Goal: Task Accomplishment & Management: Use online tool/utility

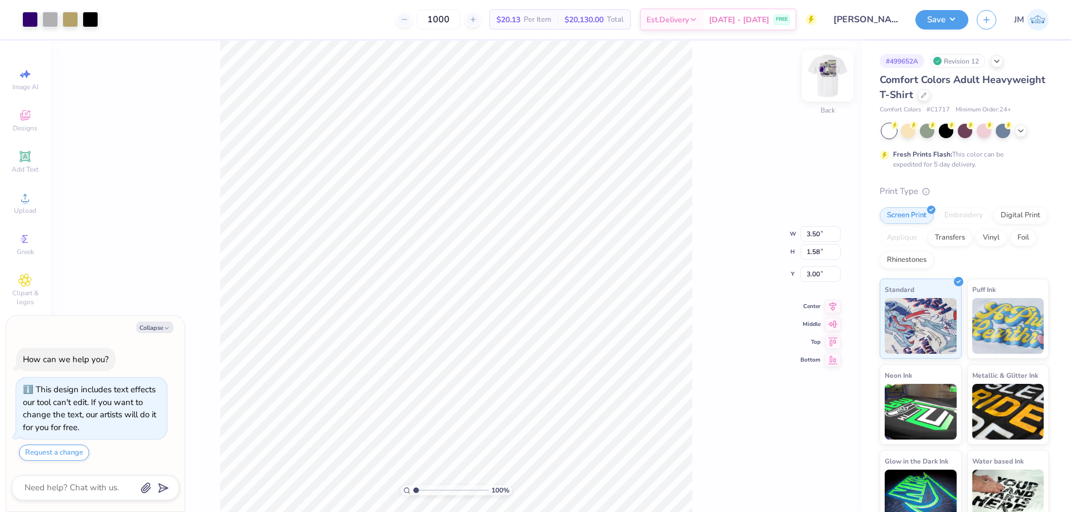
click at [816, 73] on img at bounding box center [827, 76] width 45 height 45
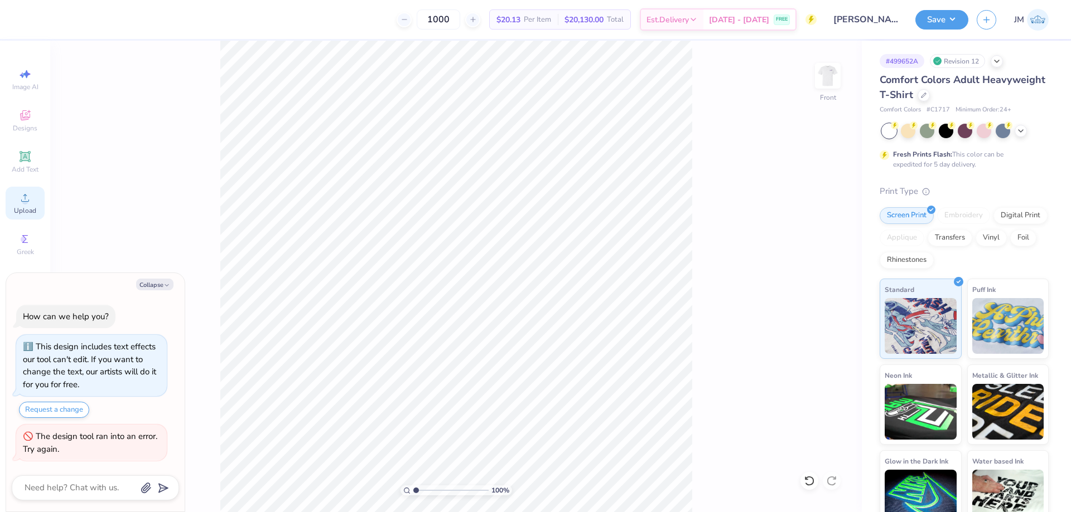
click at [25, 197] on icon at bounding box center [25, 198] width 8 height 8
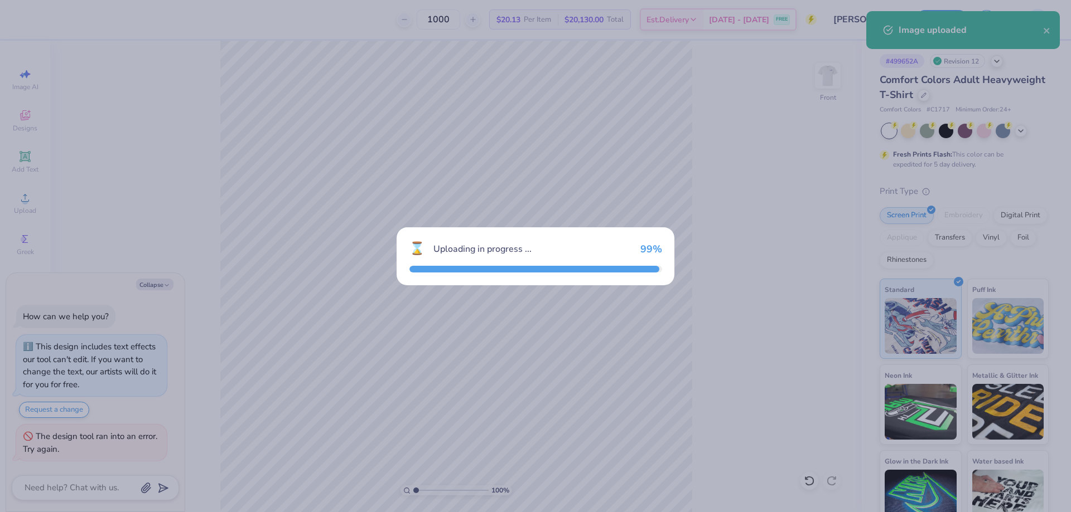
type textarea "x"
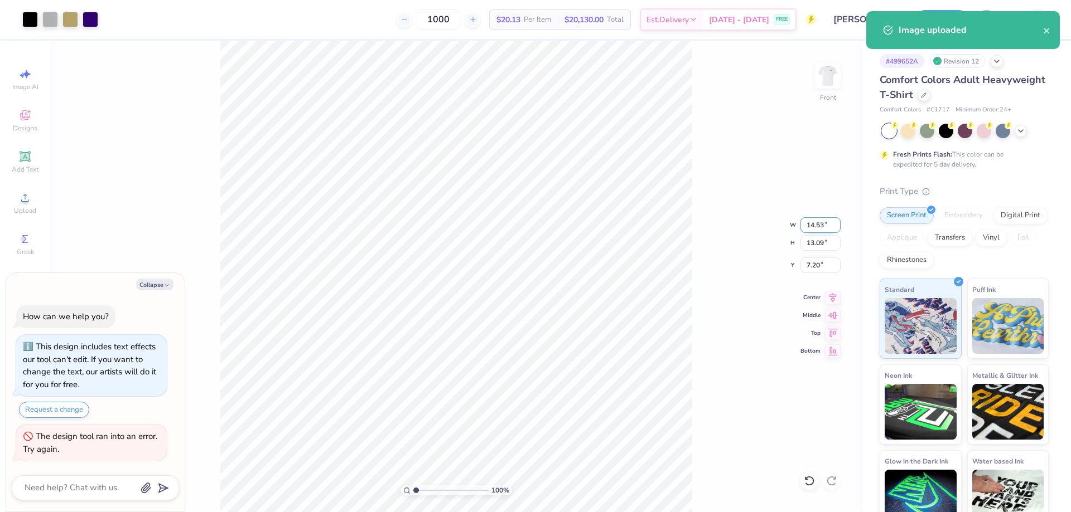
click at [810, 230] on input "14.53" at bounding box center [820, 225] width 40 height 16
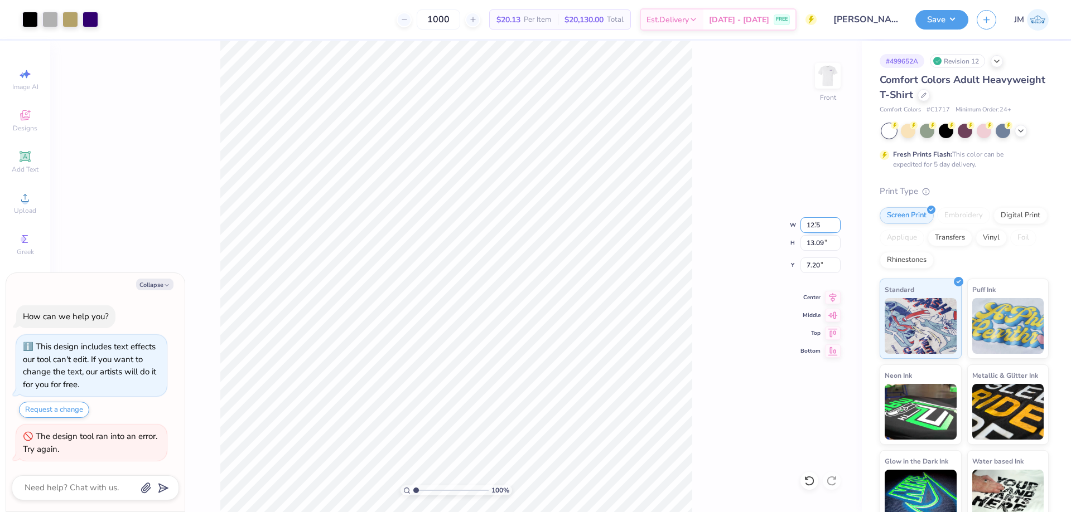
type input "12.5"
type textarea "x"
type input "12.50"
type input "11.26"
click at [822, 265] on input "8.12" at bounding box center [820, 266] width 40 height 16
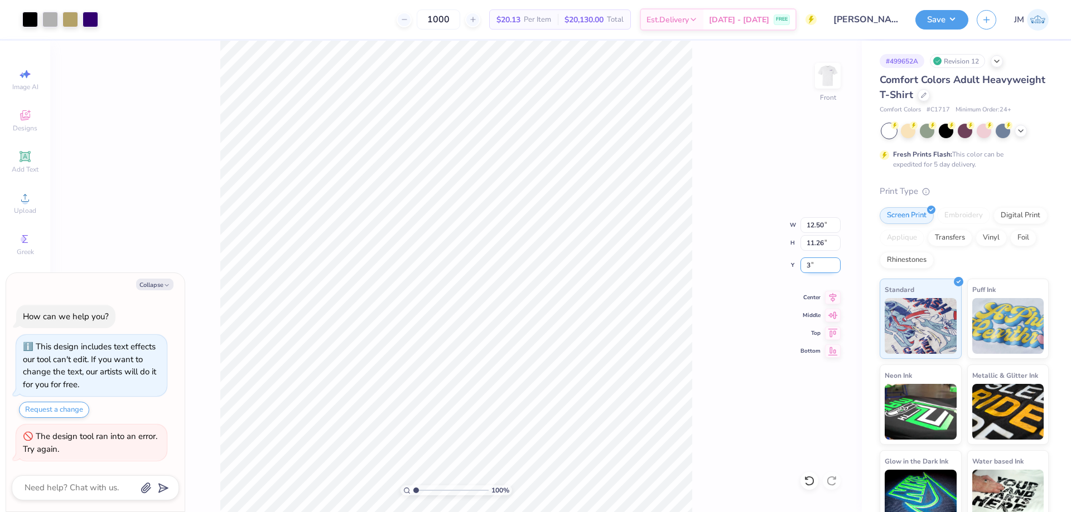
type input "3"
type textarea "x"
type input "3.00"
click at [835, 301] on icon at bounding box center [833, 295] width 16 height 13
click at [826, 70] on img at bounding box center [827, 76] width 45 height 45
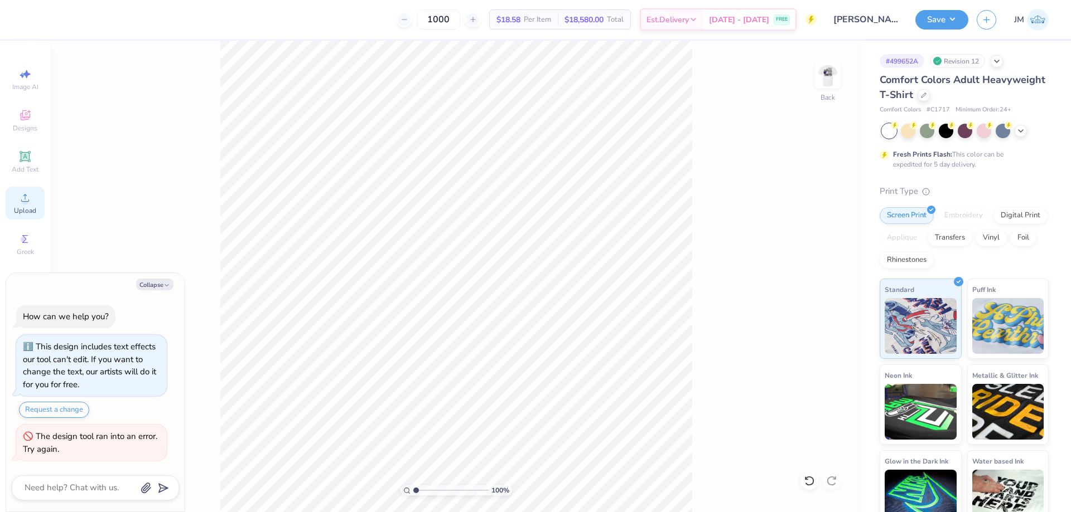
click at [32, 205] on div "Upload" at bounding box center [25, 203] width 39 height 33
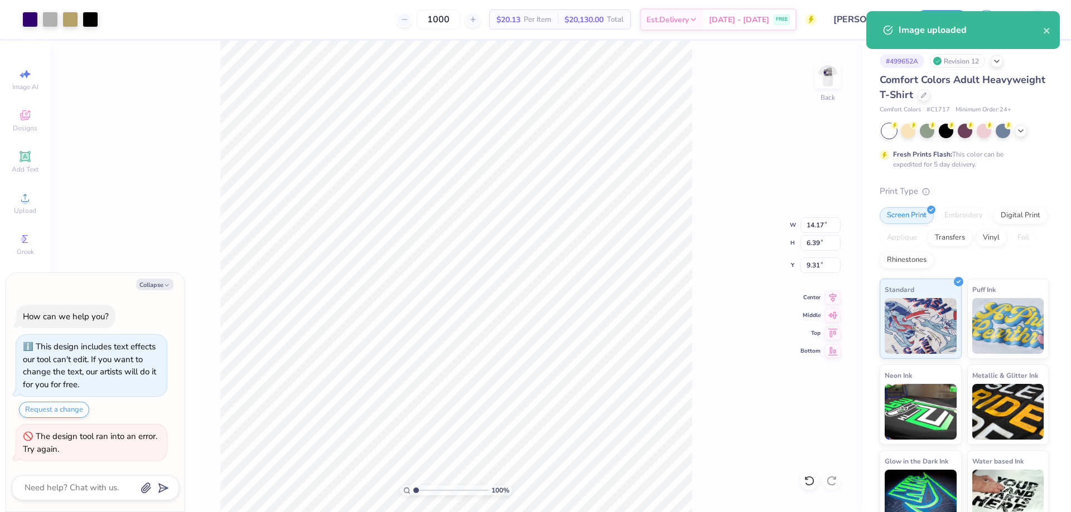
click at [816, 234] on div "100 % Back W 14.17 14.17 " H 6.39 6.39 " Y 9.31 9.31 " Center Middle Top Bottom" at bounding box center [455, 277] width 811 height 472
click at [819, 222] on div "100 % Back" at bounding box center [455, 277] width 811 height 472
type textarea "x"
click at [826, 230] on input "14.17" at bounding box center [820, 225] width 40 height 16
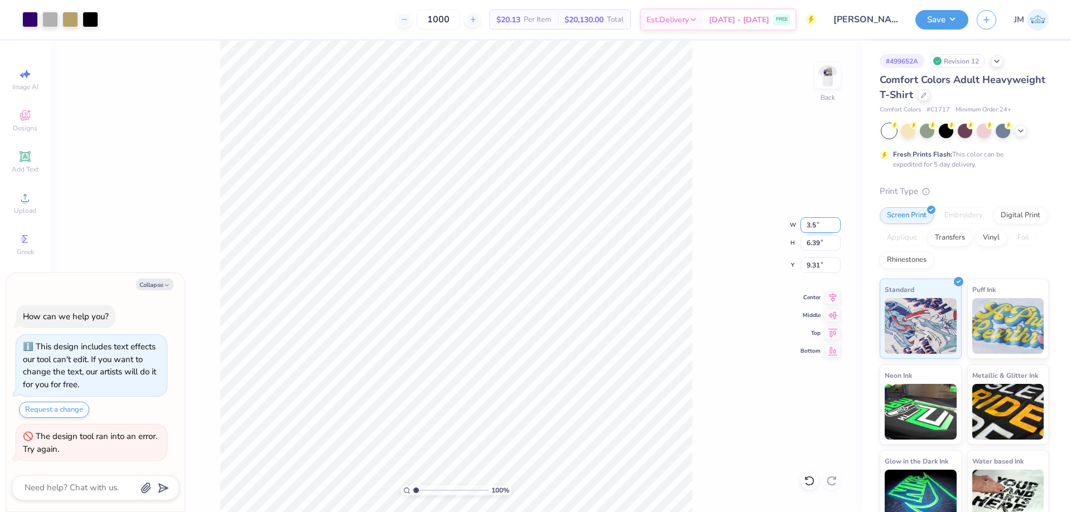
type input "3.5"
type textarea "x"
type input "3.50"
type input "1.58"
click at [827, 264] on input "11.71" at bounding box center [820, 266] width 40 height 16
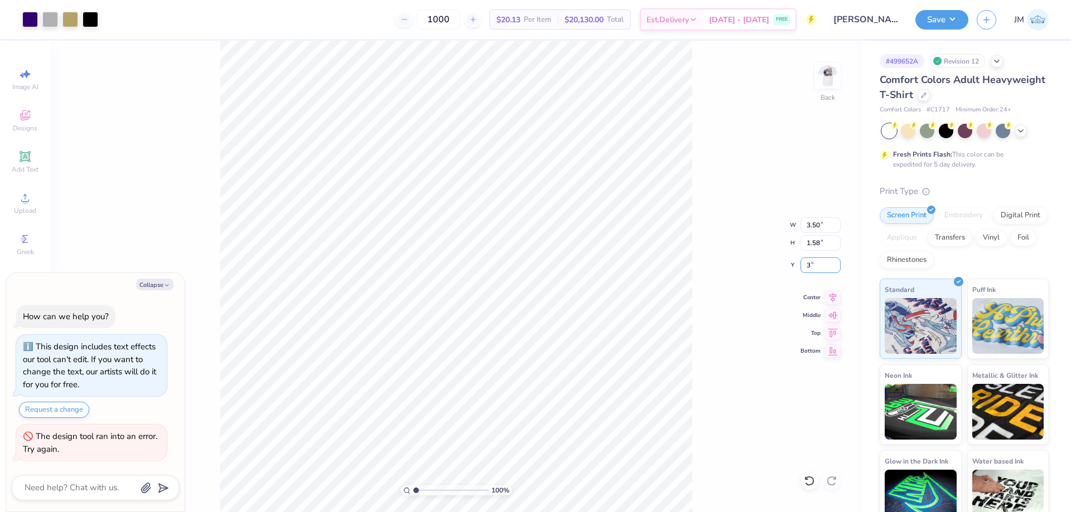
type input "3"
type textarea "x"
type input "3.00"
click at [955, 17] on button "Save" at bounding box center [941, 18] width 53 height 20
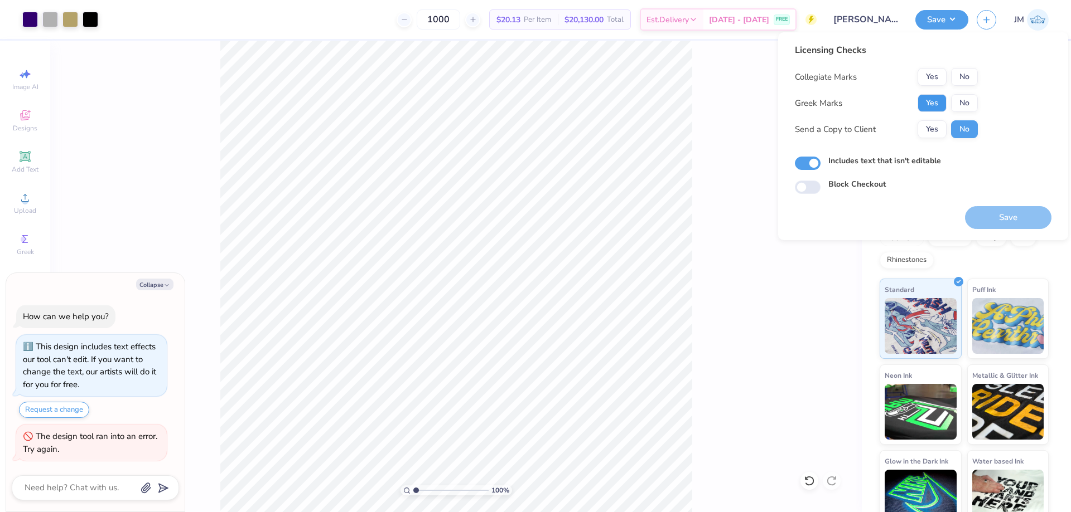
click at [920, 99] on button "Yes" at bounding box center [931, 103] width 29 height 18
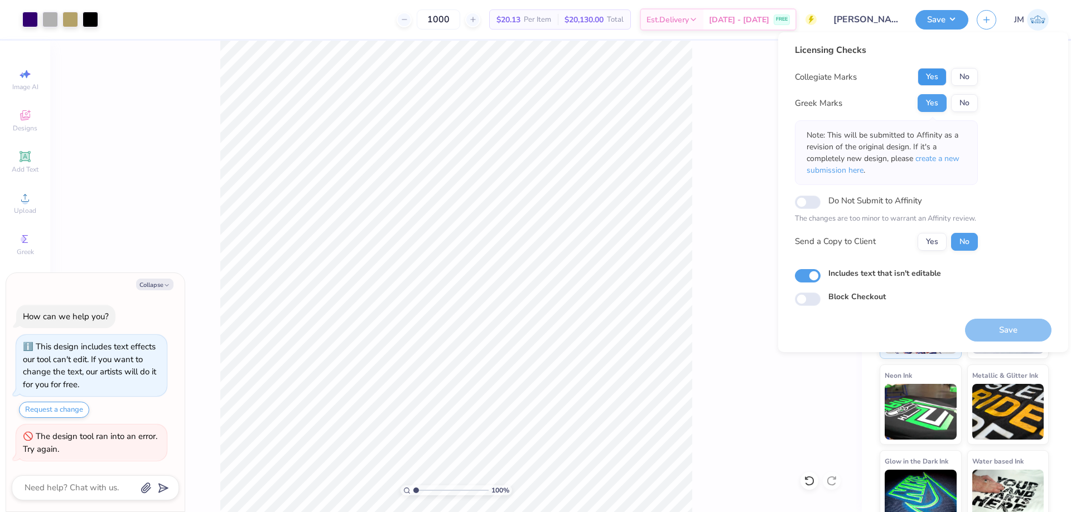
click at [927, 84] on button "Yes" at bounding box center [931, 77] width 29 height 18
click at [945, 156] on span "create a new submission here" at bounding box center [882, 164] width 153 height 22
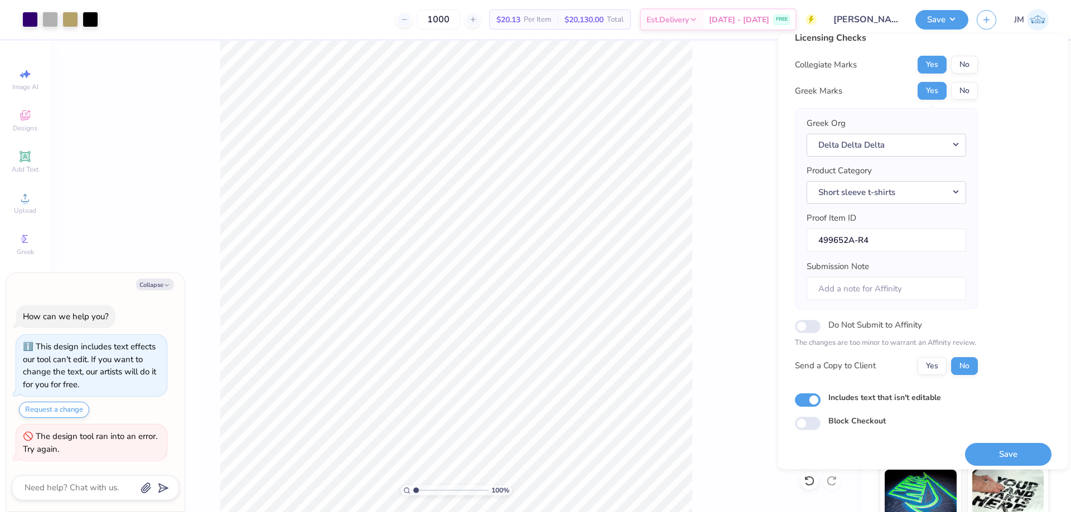
scroll to position [21, 0]
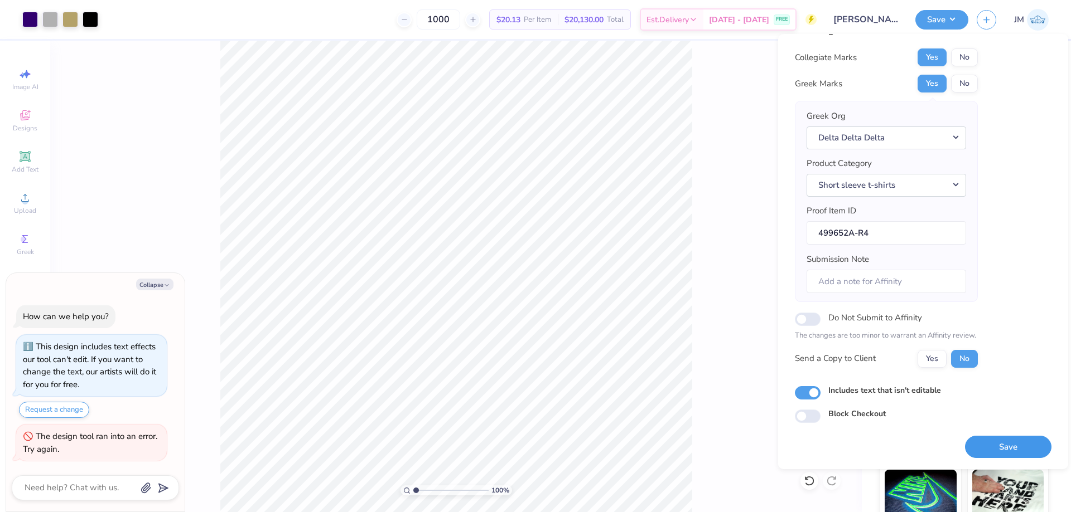
click at [1023, 446] on button "Save" at bounding box center [1008, 447] width 86 height 23
click at [157, 281] on button "Collapse" at bounding box center [154, 285] width 37 height 12
type textarea "x"
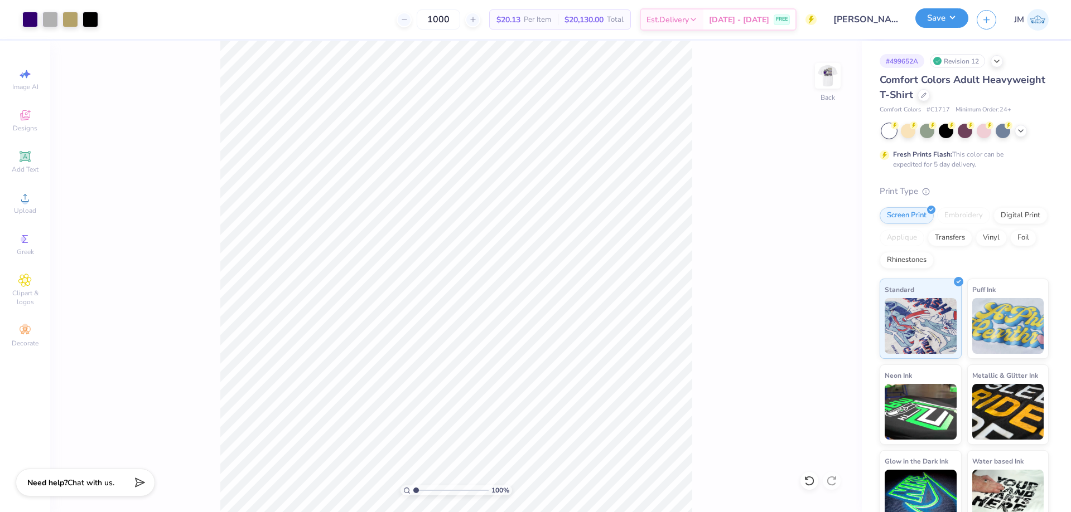
click at [949, 21] on button "Save" at bounding box center [941, 18] width 53 height 20
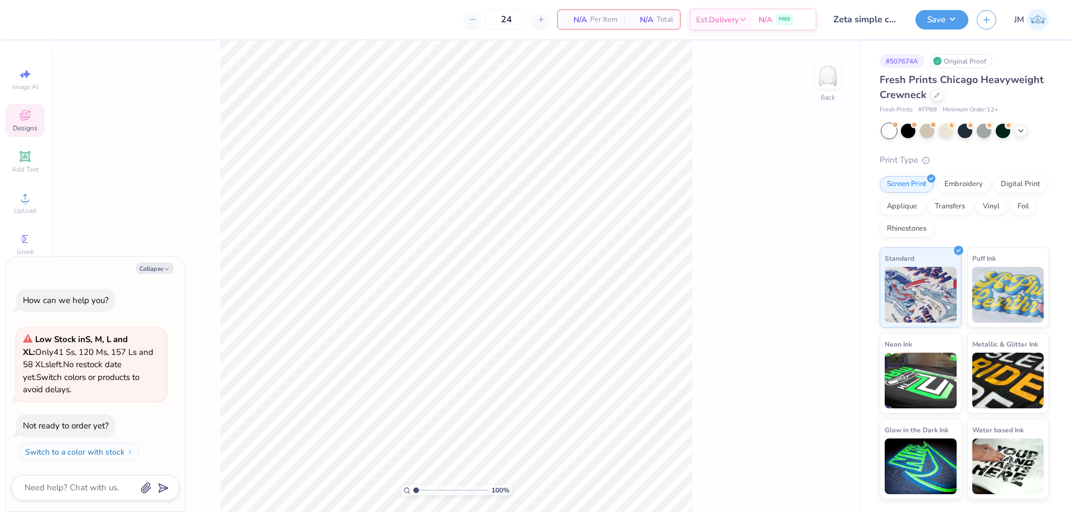
click at [28, 124] on span "Designs" at bounding box center [25, 128] width 25 height 9
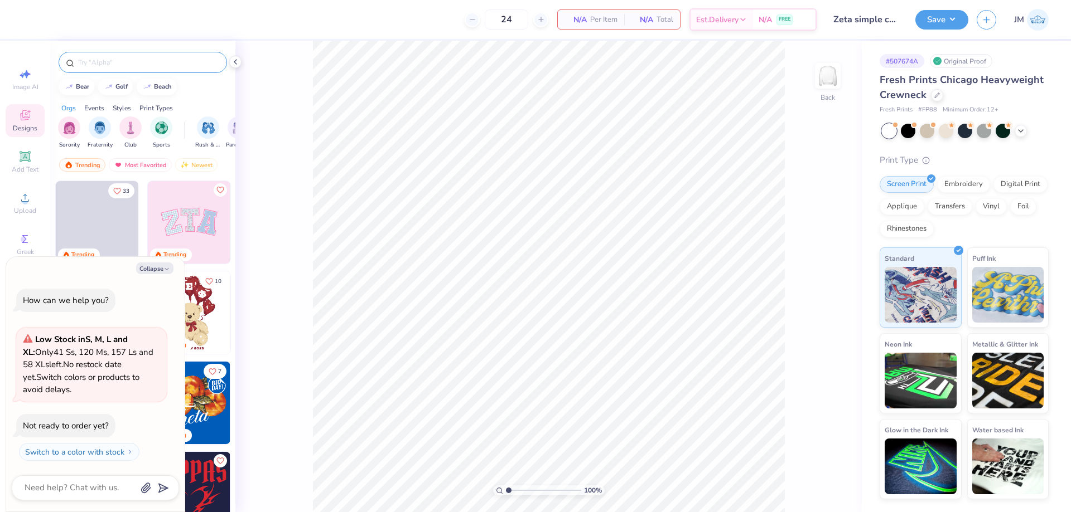
click at [144, 66] on input "text" at bounding box center [148, 62] width 143 height 11
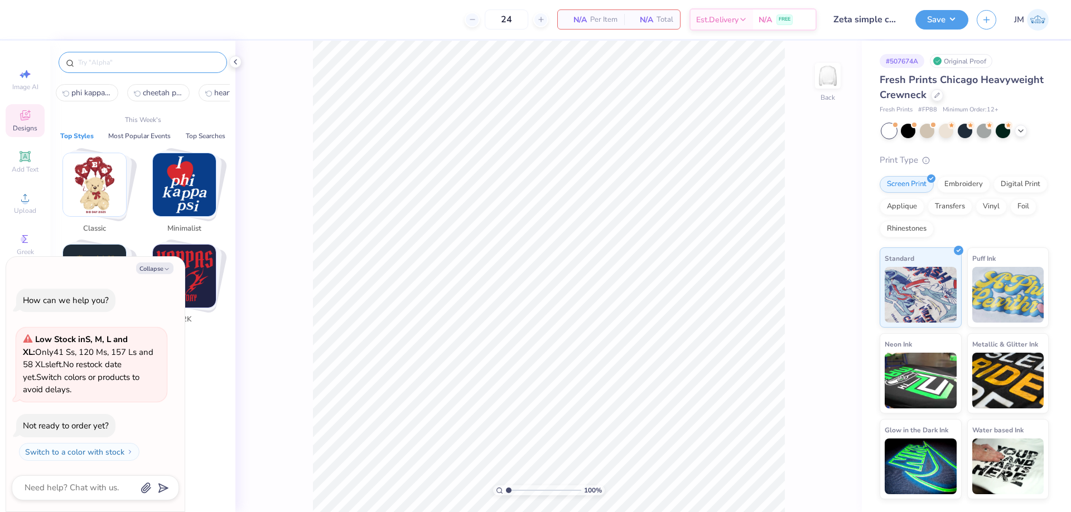
type textarea "x"
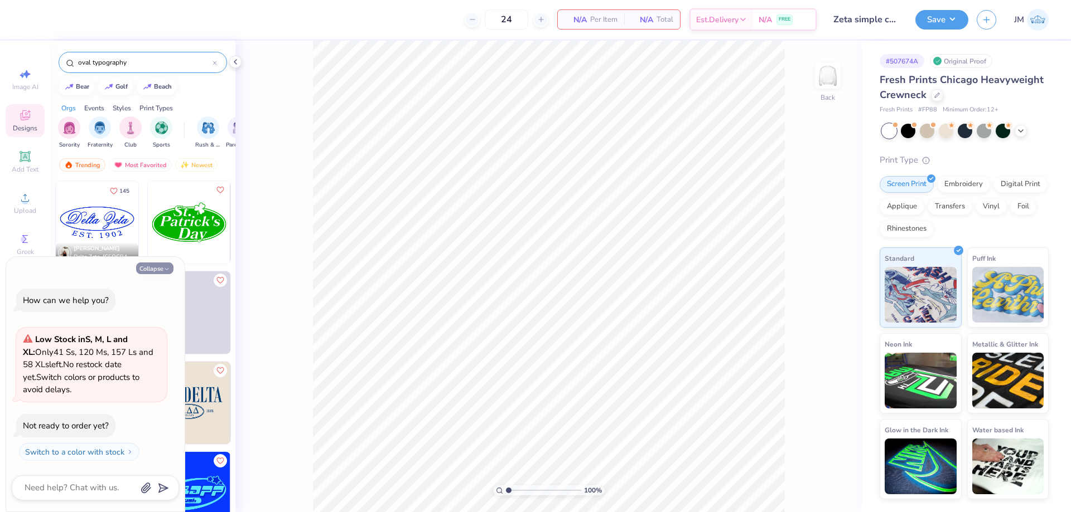
type input "oval typography"
click at [146, 270] on button "Collapse" at bounding box center [154, 269] width 37 height 12
type textarea "x"
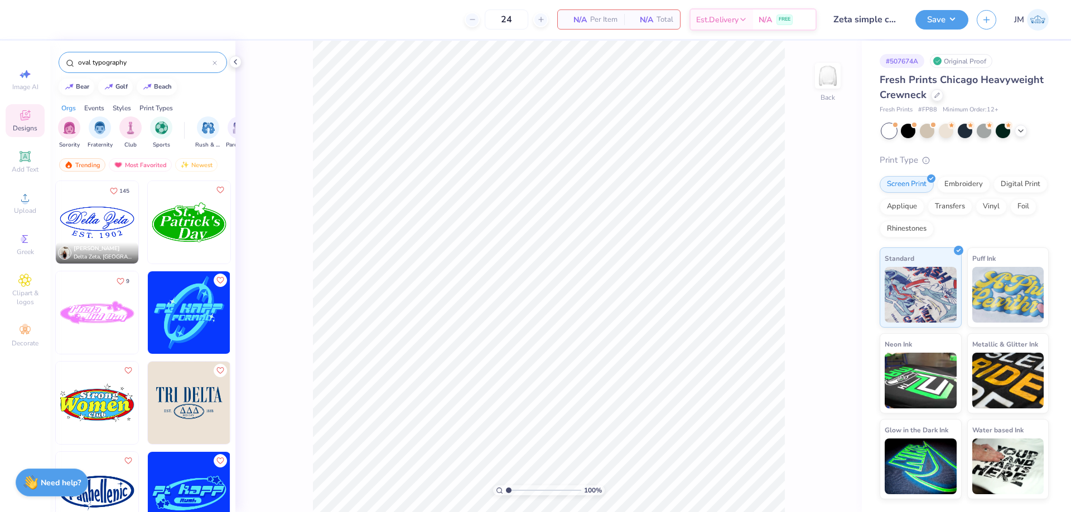
click at [100, 231] on img at bounding box center [97, 222] width 83 height 83
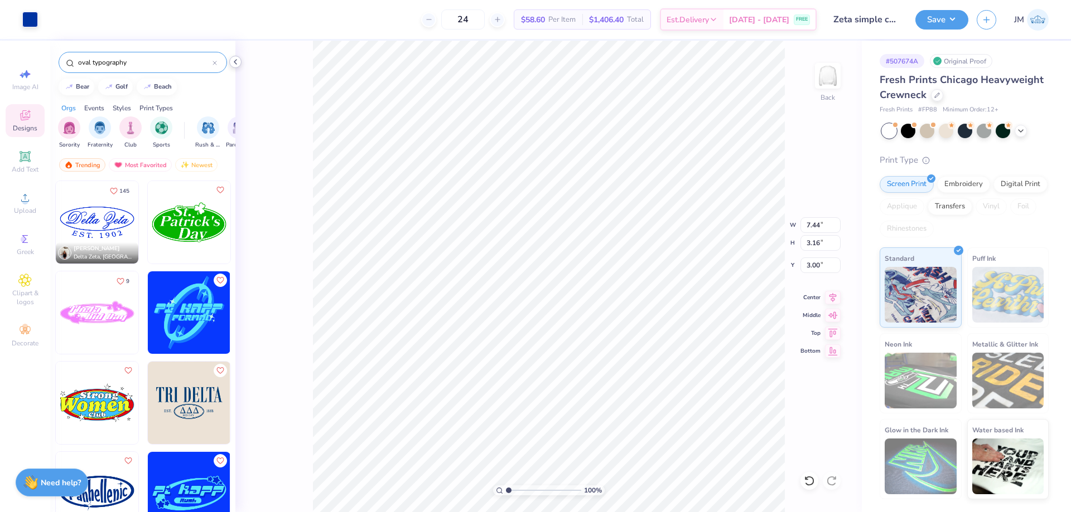
click at [237, 63] on icon at bounding box center [235, 61] width 9 height 9
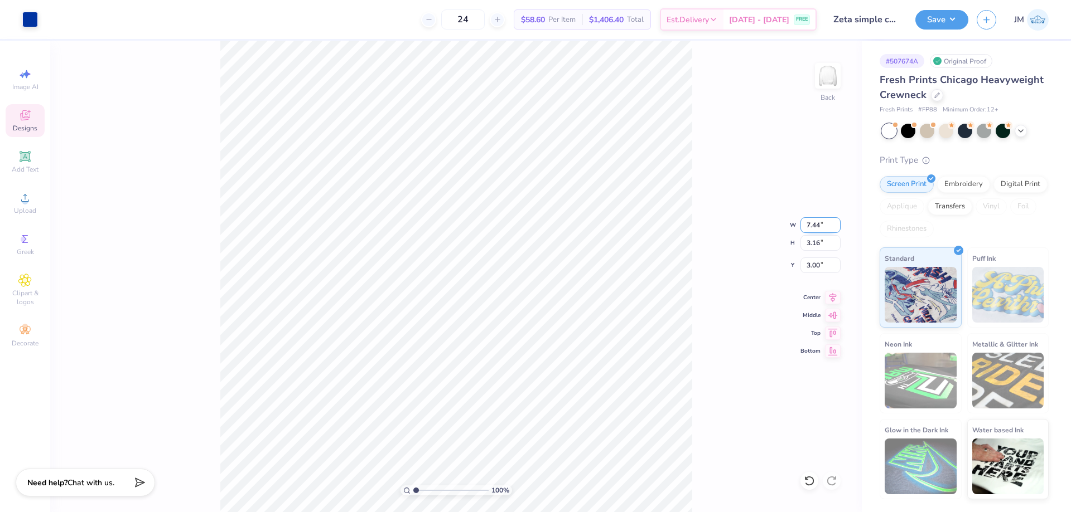
click at [830, 223] on input "7.44" at bounding box center [820, 225] width 40 height 16
type input "5.00"
type input "2.12"
click at [808, 263] on input "3.52" at bounding box center [820, 266] width 40 height 16
type input "3.00"
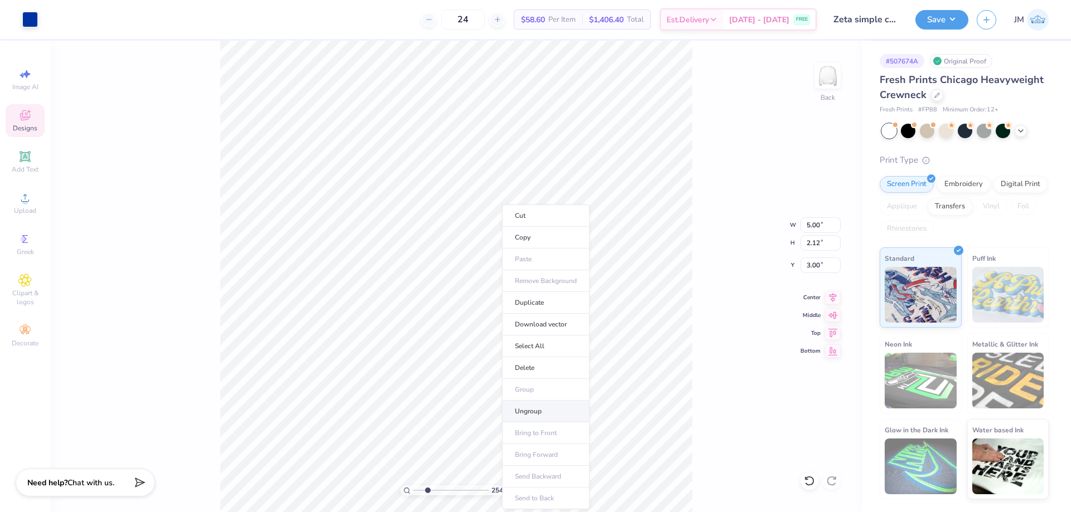
click at [535, 406] on li "Ungroup" at bounding box center [546, 412] width 88 height 22
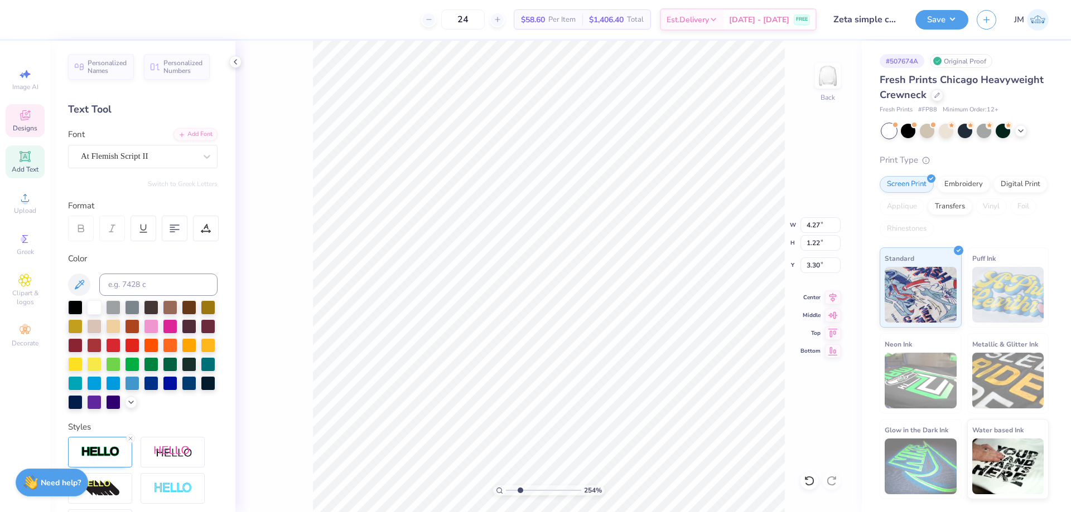
scroll to position [9, 1]
type input "2.54415933633312"
type textarea "DeltZa Zeta"
type input "2.54415933633312"
type textarea "DeltZea Zeta"
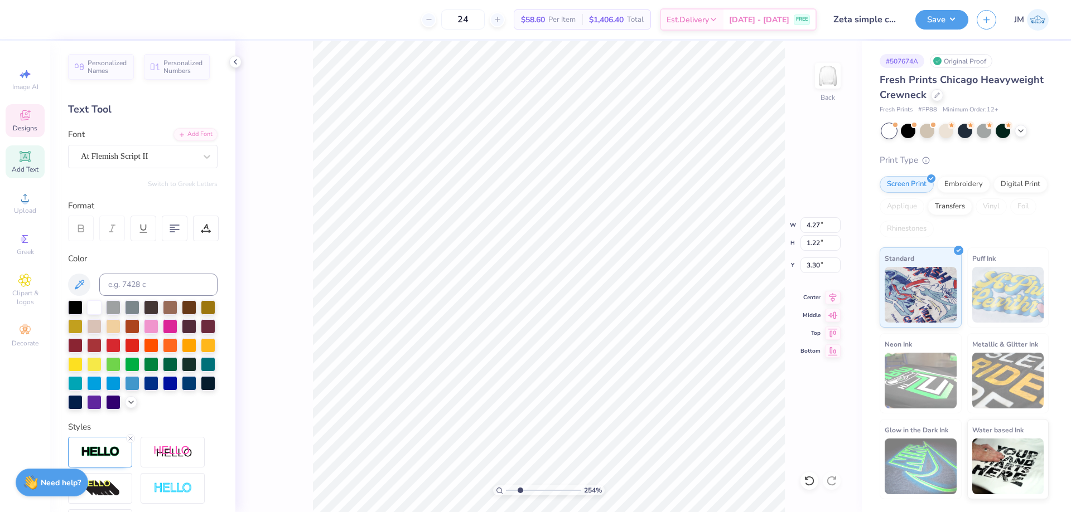
scroll to position [9, 3]
type input "2.54415933633312"
type textarea "DeltZetaa Zeta"
type input "2.54415933633312"
type textarea "Z"
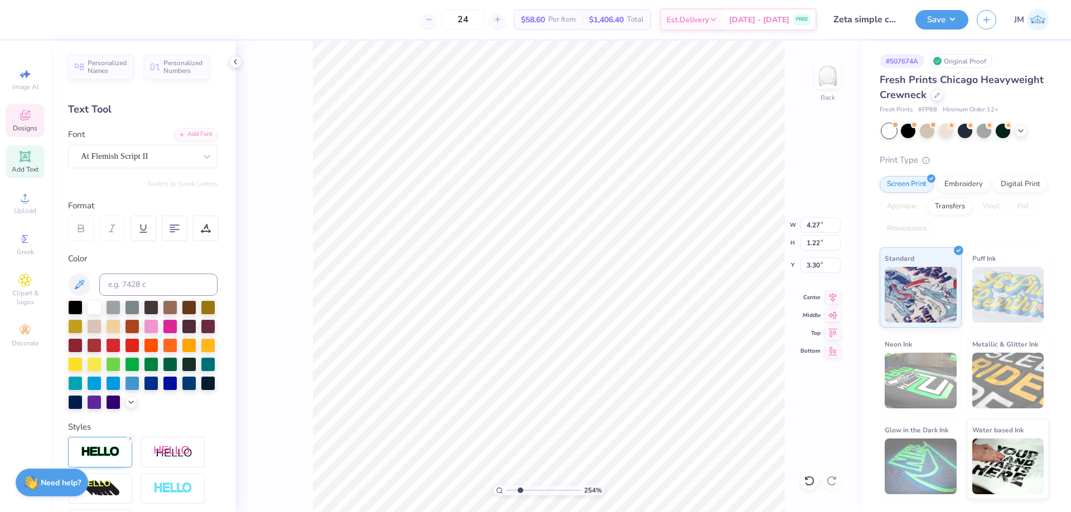
scroll to position [9, 2]
type input "2.54415933633312"
type textarea "Ze"
type input "2.54415933633312"
type textarea "Zet"
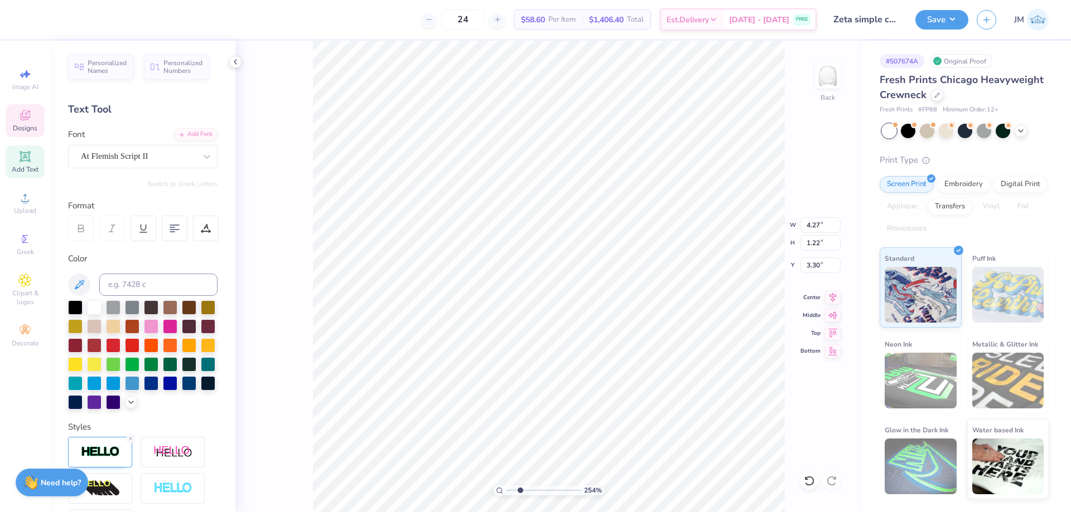
type input "2.54415933633312"
type textarea "Zeta"
type input "2.54415933633312"
type input "1.79"
type input "3.13"
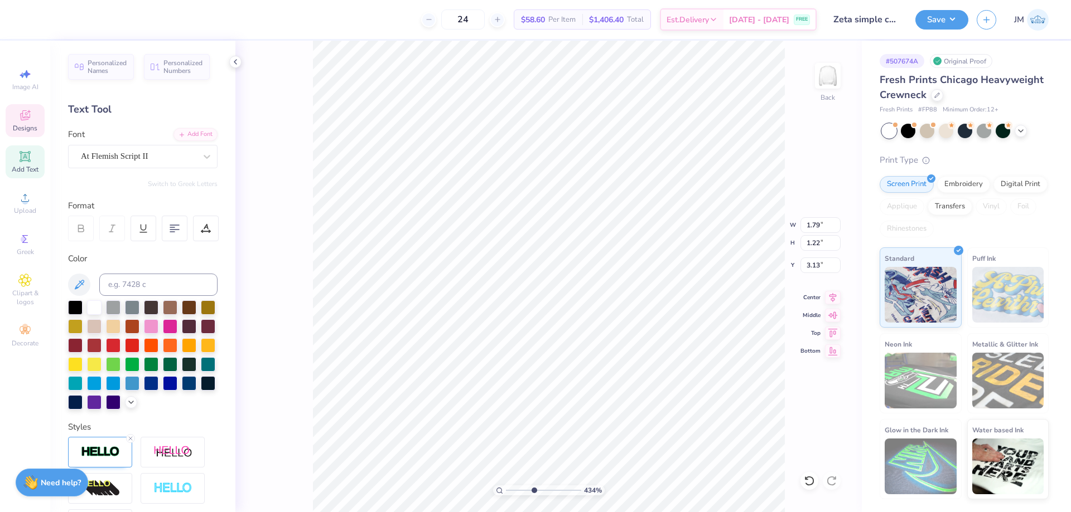
type input "4.33794369691801"
type input "3.25"
click at [836, 297] on icon at bounding box center [833, 295] width 16 height 13
type input "4.33794369691801"
type input "3.21"
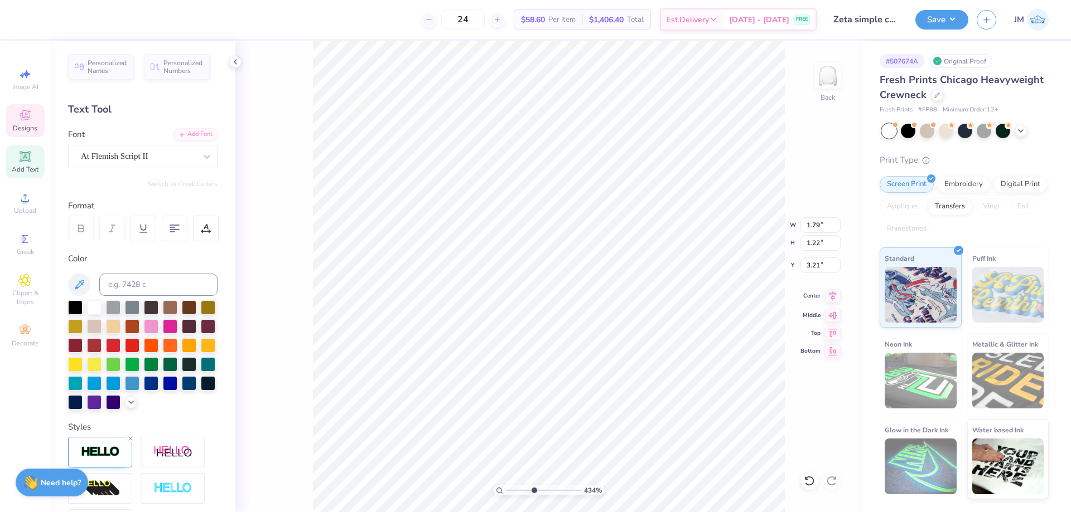
click at [834, 295] on icon at bounding box center [832, 295] width 7 height 9
type input "4.33794369691801"
type input "1.98"
type input "1.35"
type input "3.08"
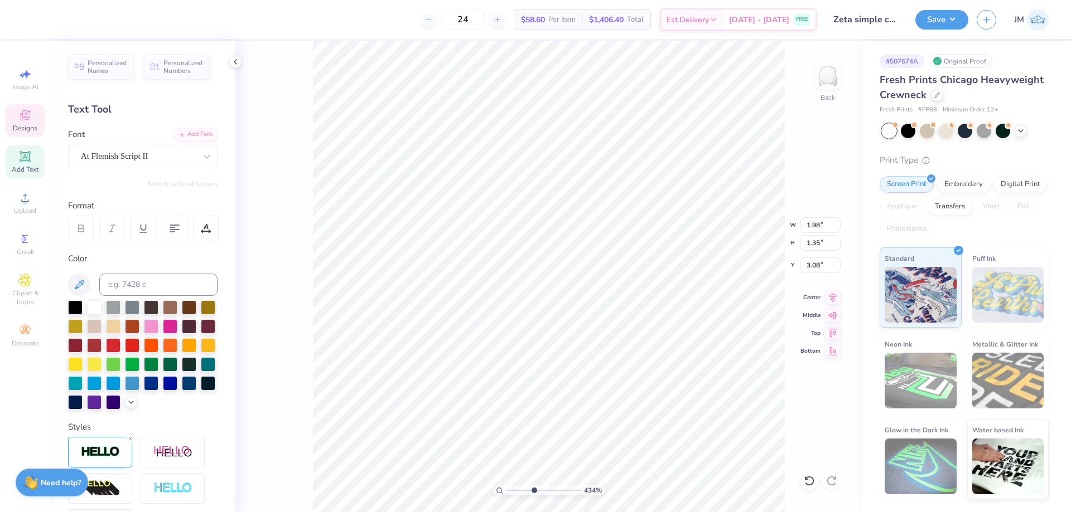
type input "6.47274672865099"
click at [830, 296] on icon at bounding box center [833, 295] width 16 height 13
type input "3.11"
click at [834, 301] on icon at bounding box center [833, 295] width 16 height 13
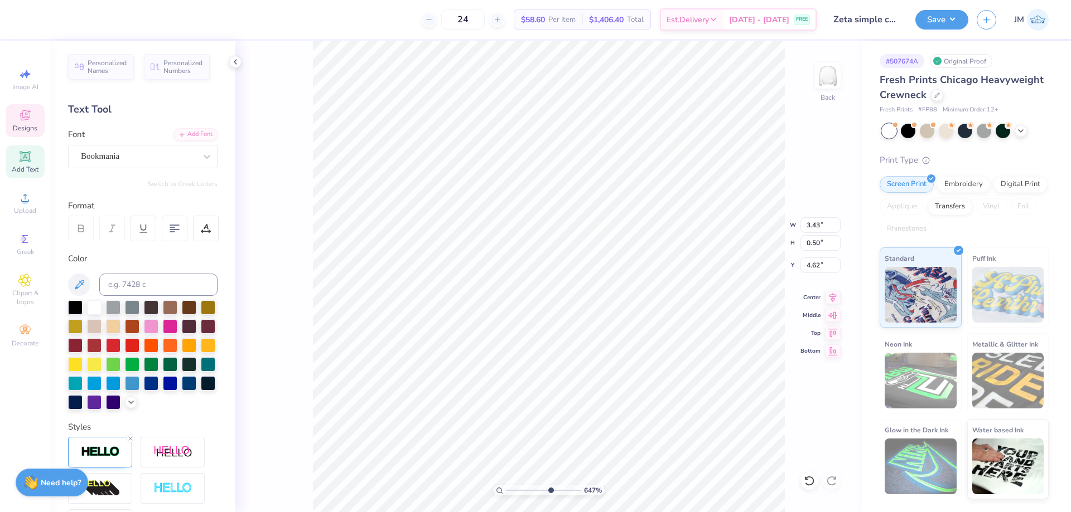
type textarea "E S T. 1 898"
type input "3.18"
type textarea "E S T. 1 8 9 8"
type input "3.41"
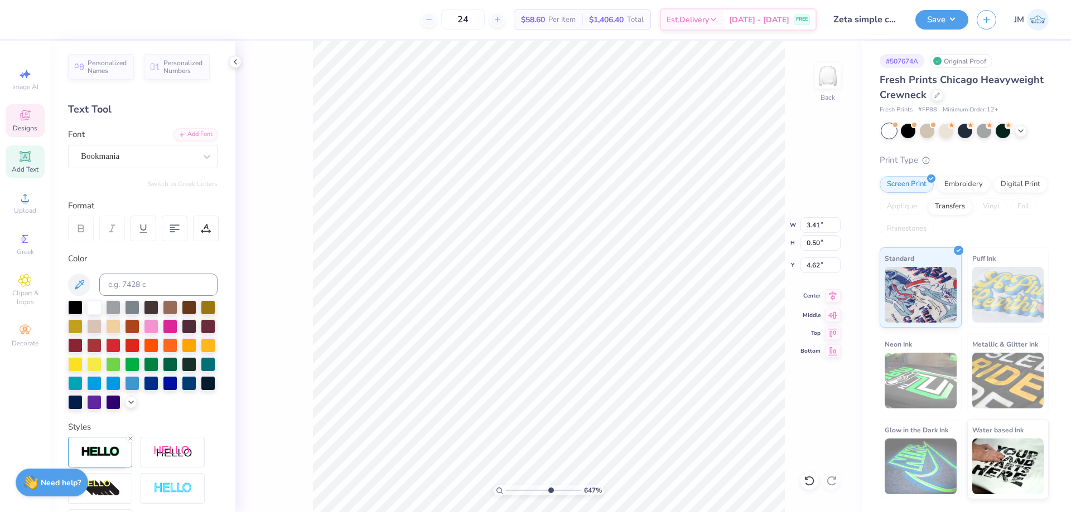
click at [832, 302] on icon at bounding box center [833, 295] width 16 height 13
type input "4.9569987787417"
type textarea "Z"
type input "4.9569987787417"
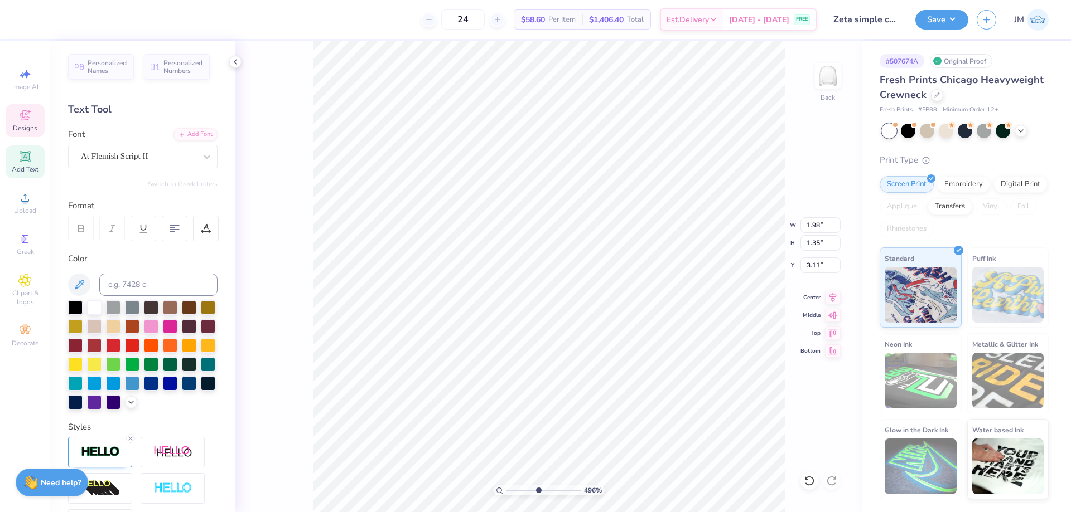
type textarea "Ze"
type input "4.9569987787417"
type textarea "Zeta"
type input "4.9569987787417"
type textarea "Zeta"
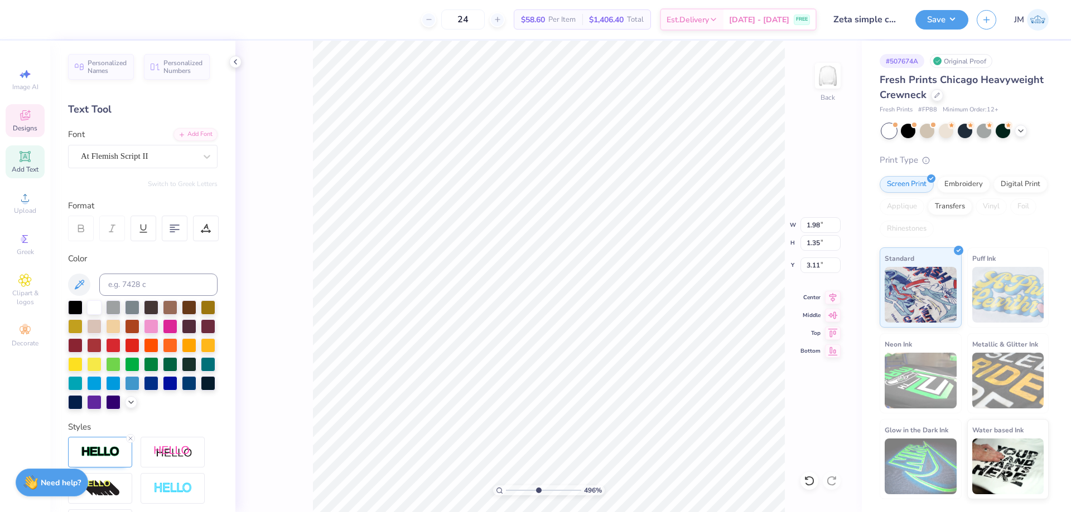
type input "4.9569987787417"
type textarea "Zeta T"
type input "4.9569987787417"
type textarea "Zeta Ta"
type input "4.9569987787417"
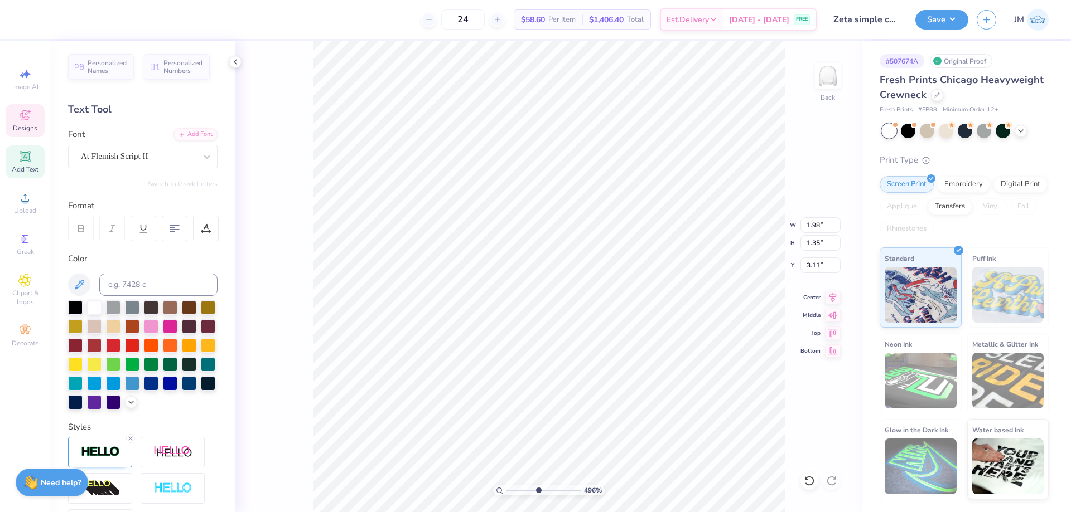
type textarea "Zeta Tau"
type input "4.9569987787417"
type textarea "Zeta Tau A"
type input "4.9569987787417"
type textarea "Zeta Tau Al"
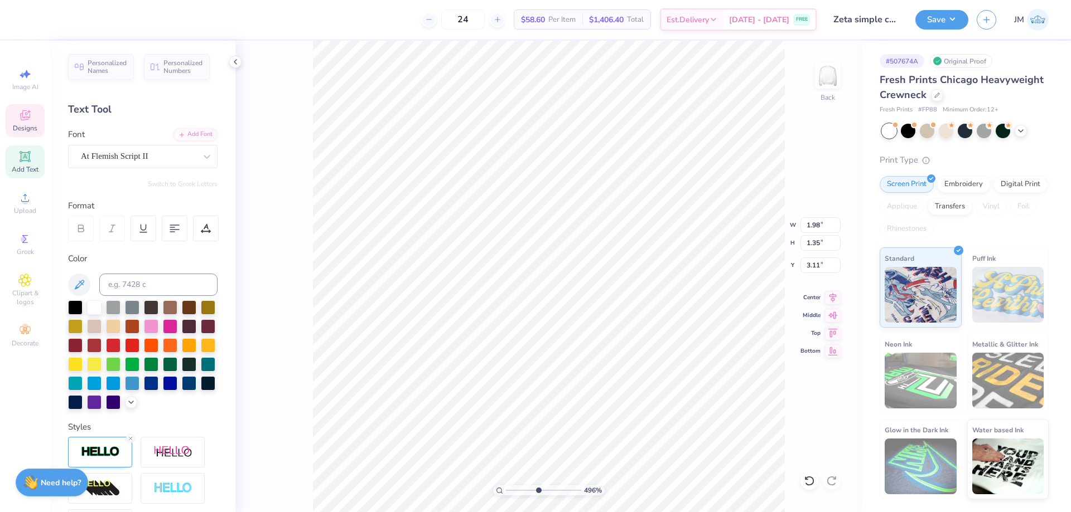
type input "4.9569987787417"
type textarea "Zeta Tau Alpha"
type input "4.9569987787417"
type input "7.11"
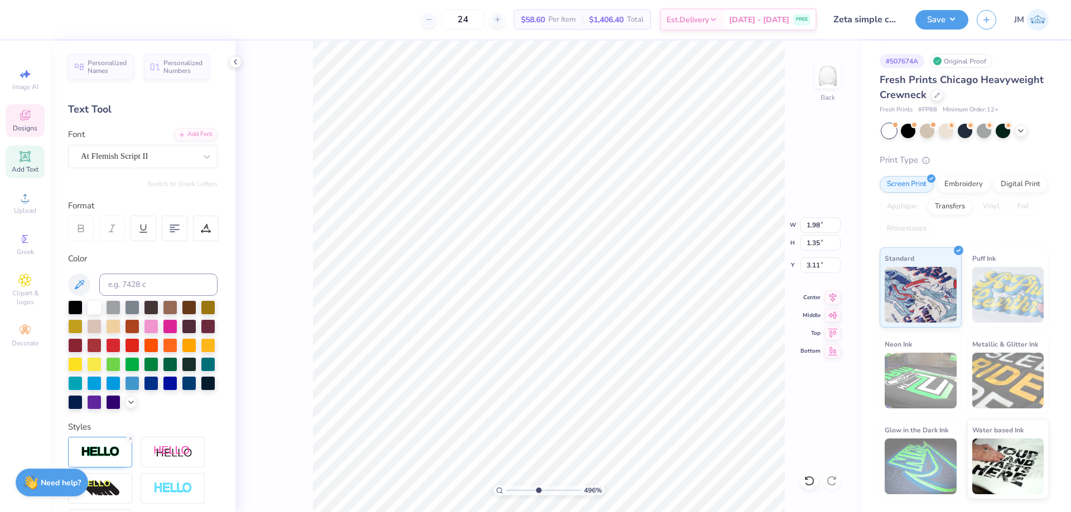
type input "3.29"
type input "3.79619934512219"
type input "4.12"
type input "0.78"
type input "3.86"
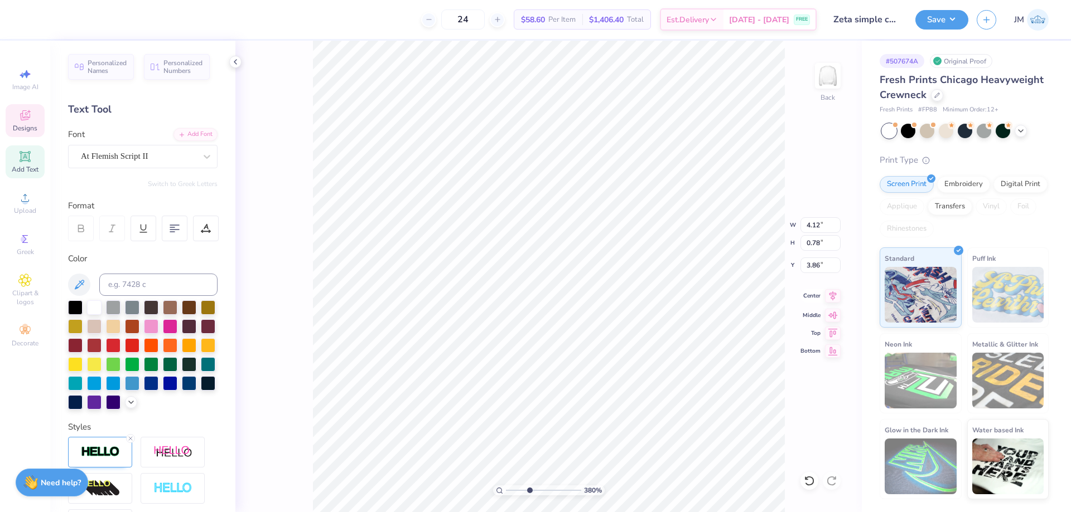
click at [833, 294] on icon at bounding box center [833, 295] width 16 height 13
type input "3.79619934512219"
type input "3.42"
click at [807, 490] on div "380 % Back W 4.12 4.12 " H 0.78 0.78 " Y 3.42 3.42 " Center Middle Top Bottom" at bounding box center [548, 277] width 626 height 472
click at [807, 485] on icon at bounding box center [808, 481] width 9 height 10
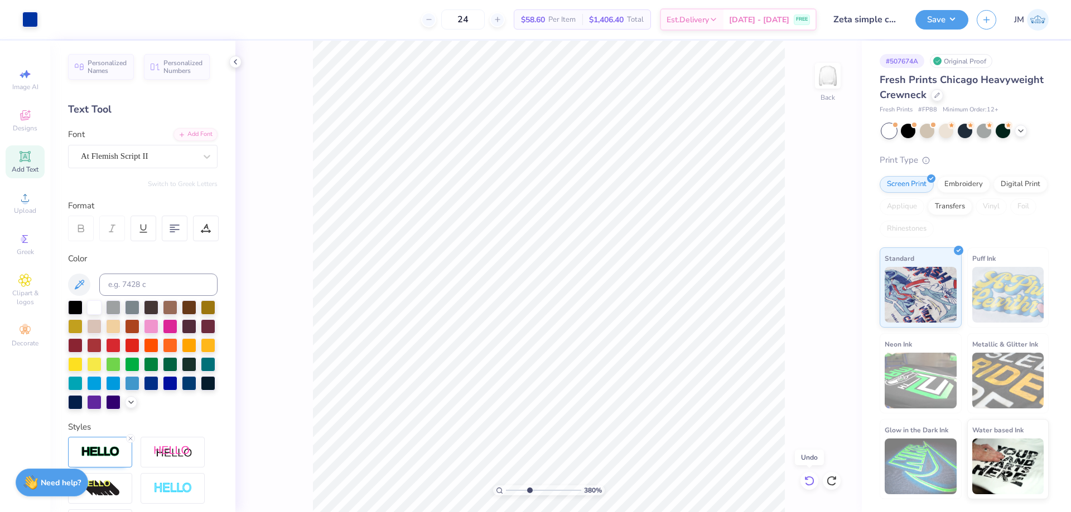
click at [807, 485] on icon at bounding box center [808, 481] width 9 height 10
click at [948, 21] on button "Save" at bounding box center [941, 18] width 53 height 20
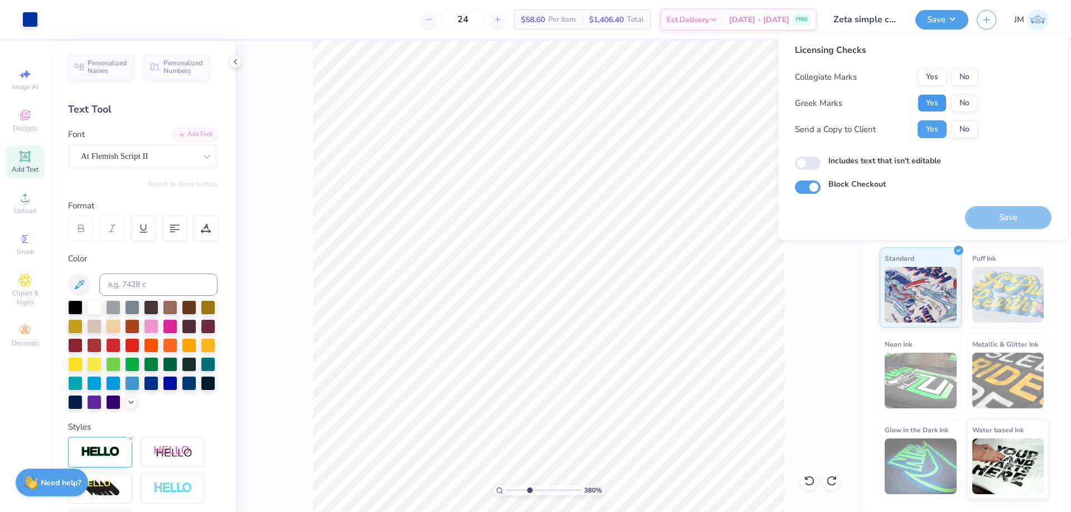
click at [937, 107] on button "Yes" at bounding box center [931, 103] width 29 height 18
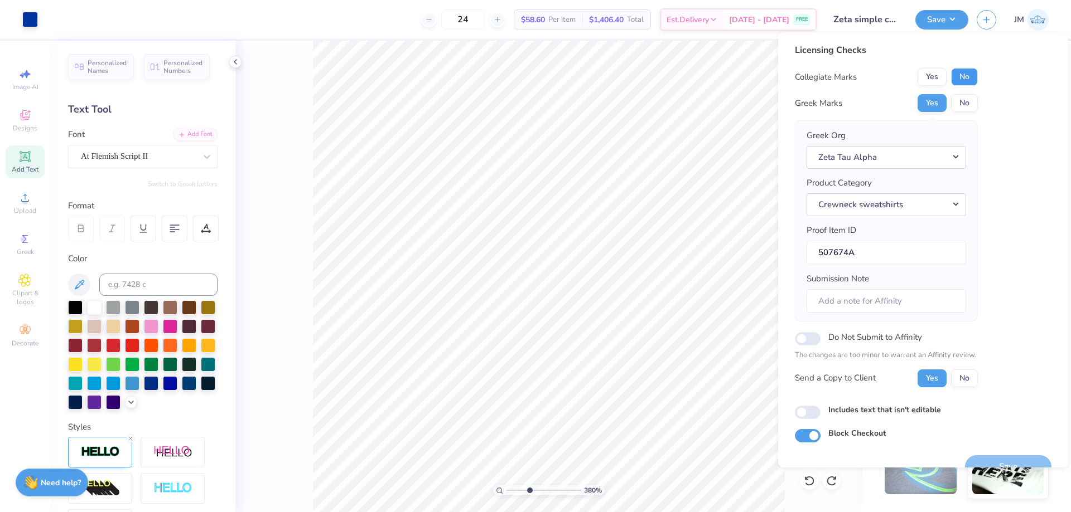
click at [960, 75] on button "No" at bounding box center [964, 77] width 27 height 18
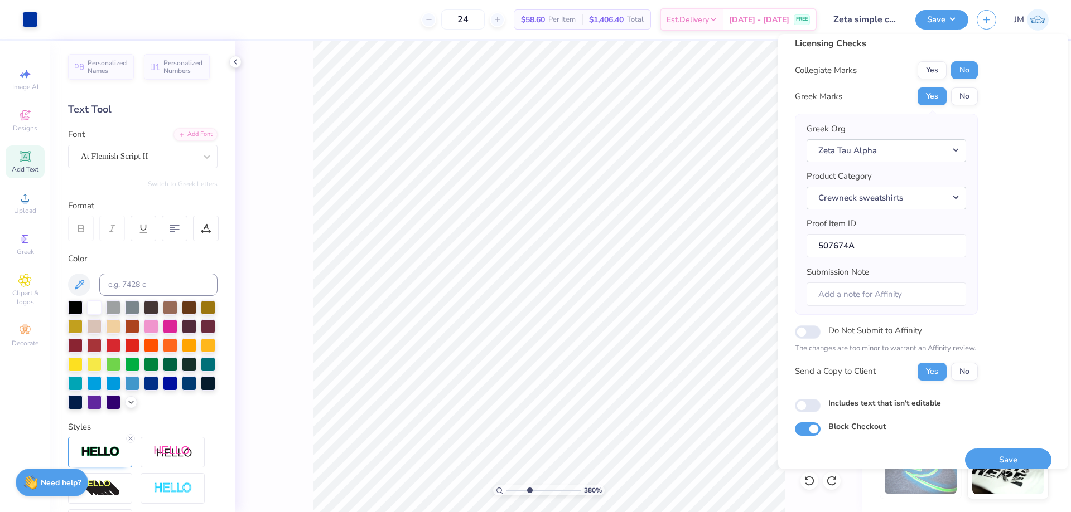
scroll to position [21, 0]
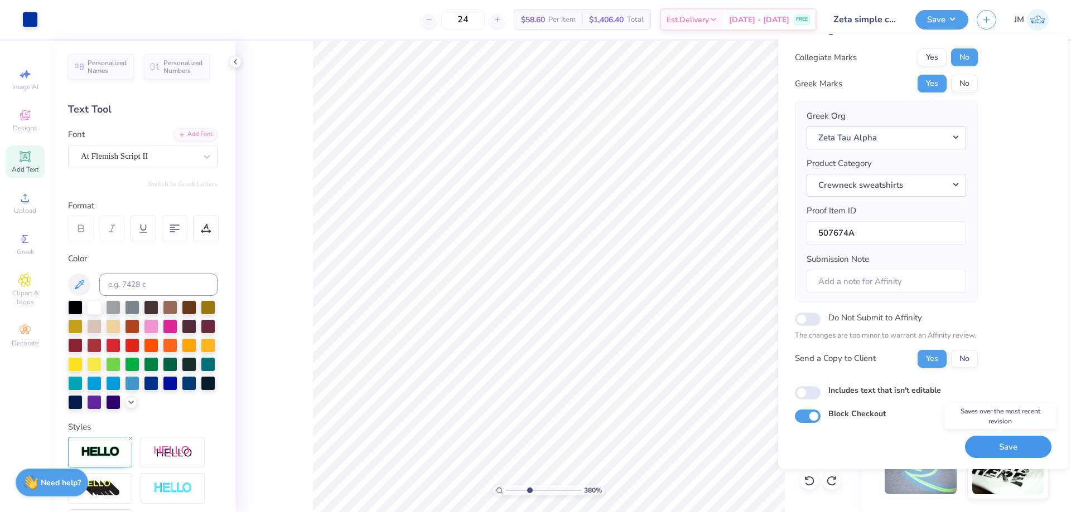
click at [1015, 442] on button "Save" at bounding box center [1008, 447] width 86 height 23
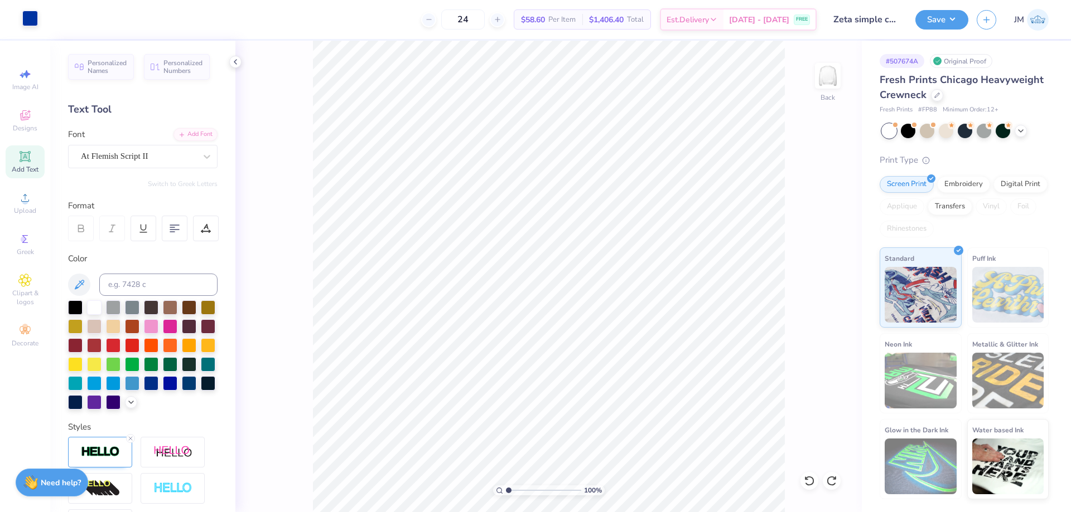
click at [29, 17] on div at bounding box center [30, 19] width 16 height 16
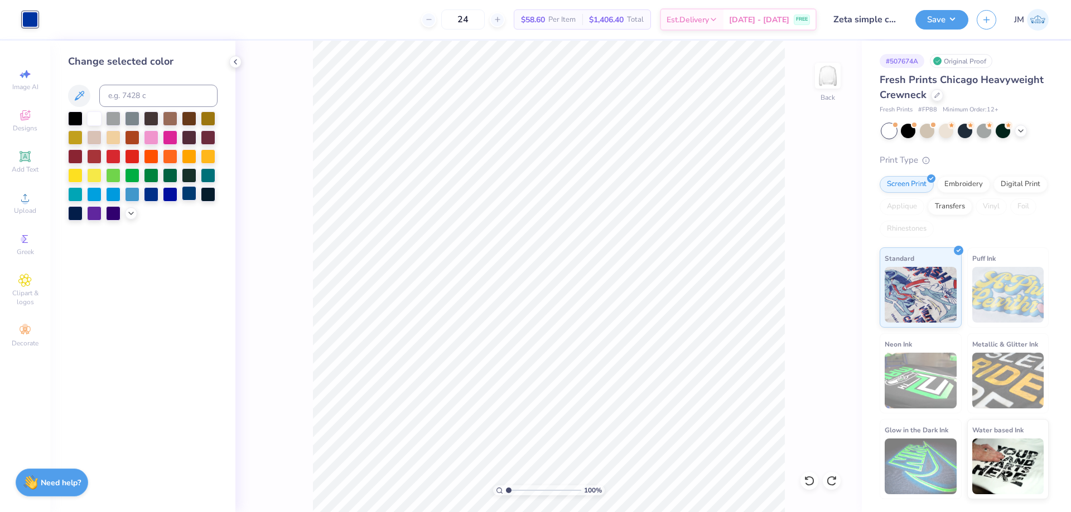
click at [188, 191] on div at bounding box center [189, 193] width 14 height 14
click at [958, 17] on button "Save" at bounding box center [941, 18] width 53 height 20
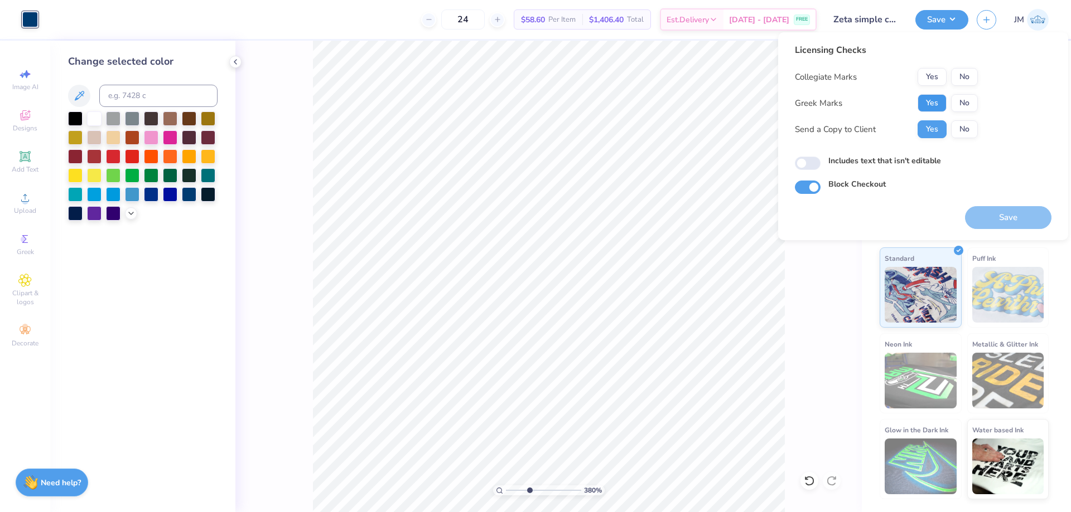
click at [942, 104] on button "Yes" at bounding box center [931, 103] width 29 height 18
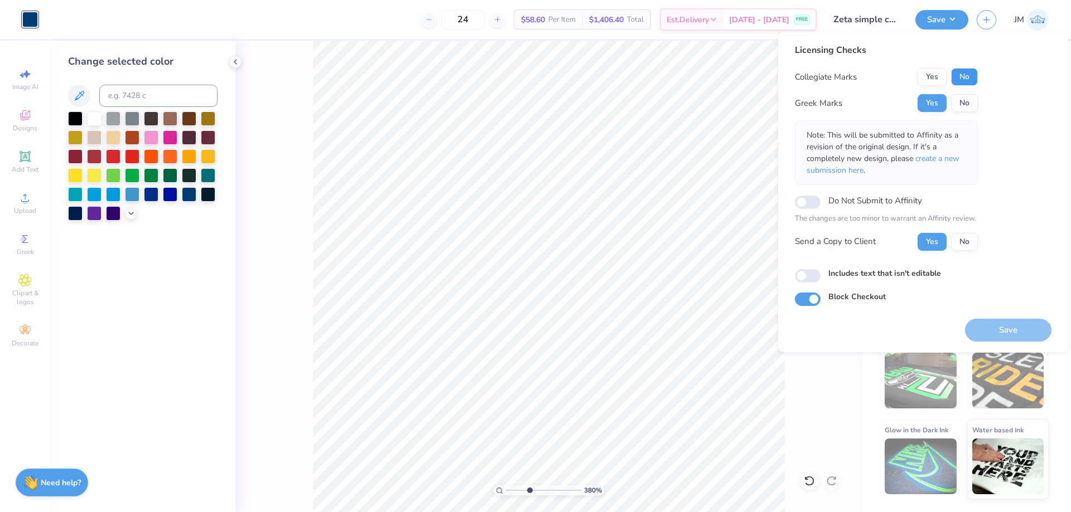
click at [958, 74] on button "No" at bounding box center [964, 77] width 27 height 18
click at [949, 154] on span "create a new submission here" at bounding box center [882, 164] width 153 height 22
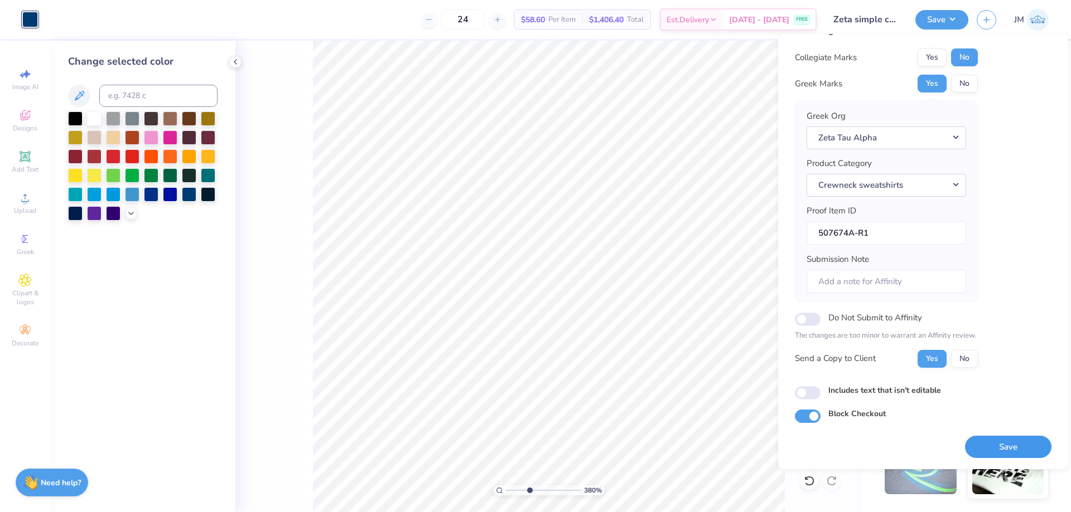
click at [1010, 436] on button "Save" at bounding box center [1008, 447] width 86 height 23
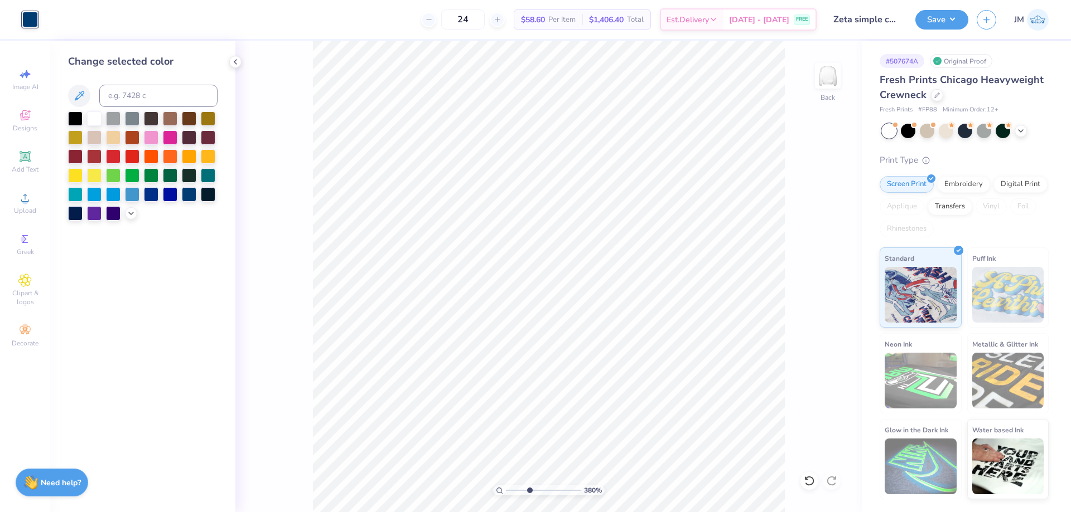
type input "3.79619934512219"
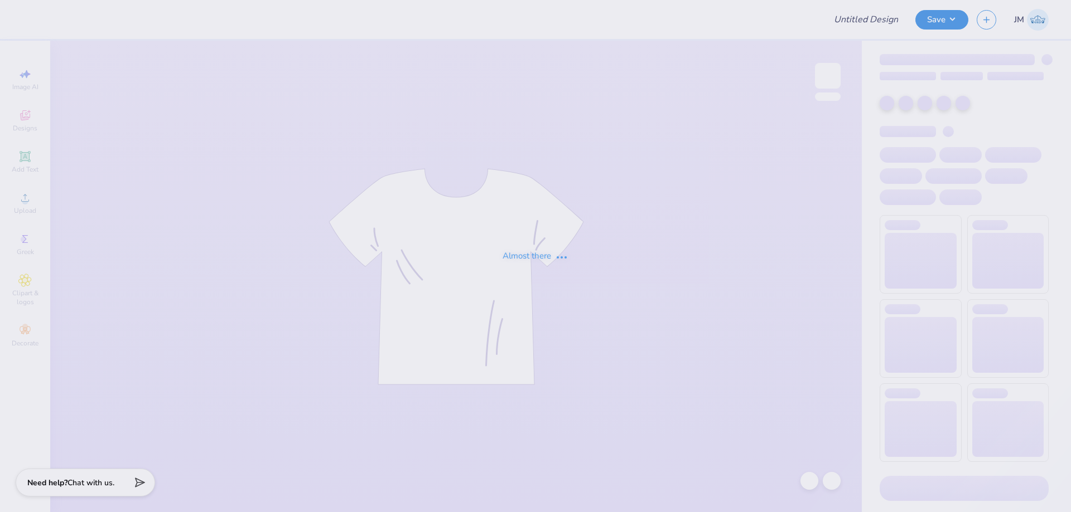
type input "KA Fall Rush Idea #3"
type input "55"
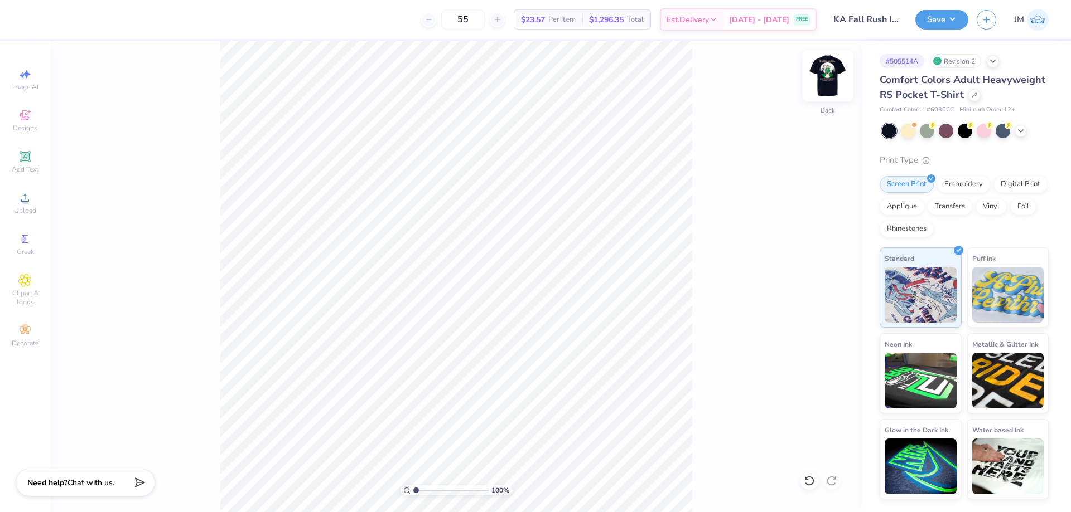
click at [834, 70] on img at bounding box center [827, 76] width 45 height 45
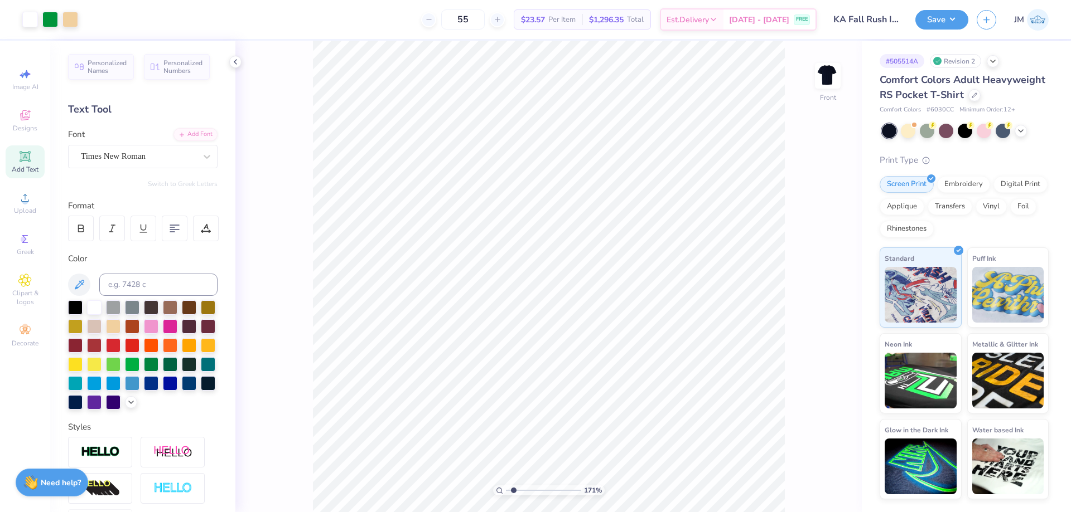
type input "1.70505975587608"
click at [822, 251] on input "15.01" at bounding box center [820, 252] width 40 height 16
type input "15"
type input "1.70505975587608"
type input "11.21"
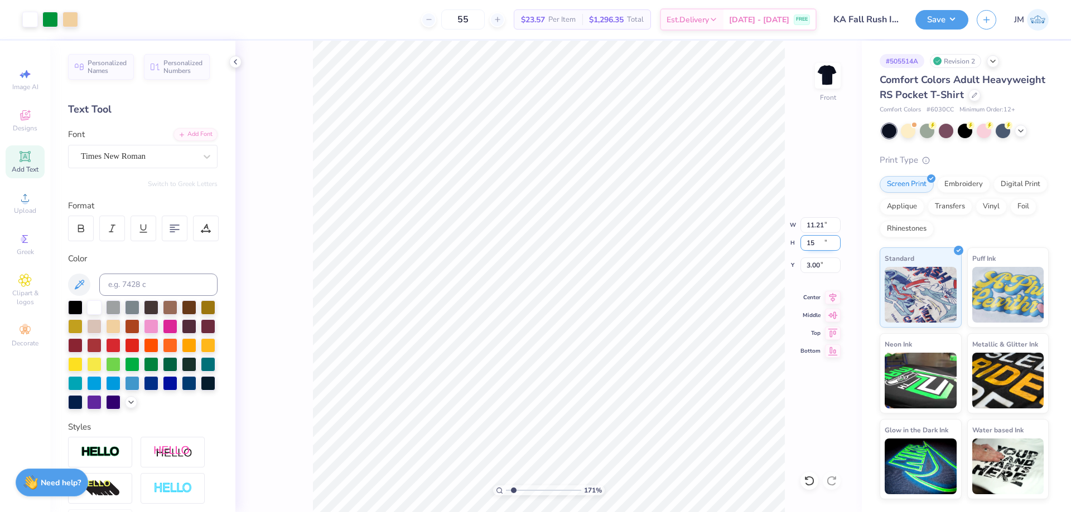
type input "15.00"
type input "1.70505975587608"
type textarea "F"
type input "1.70505975587608"
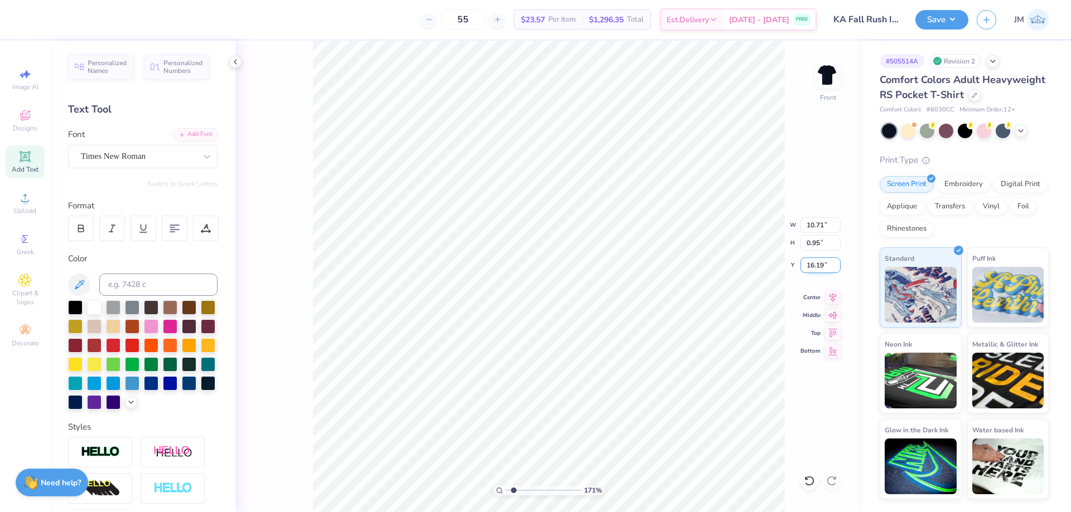
type textarea "FA"
type input "1.70505975587608"
type textarea "FAL"
type input "1.70505975587608"
type textarea "FALL"
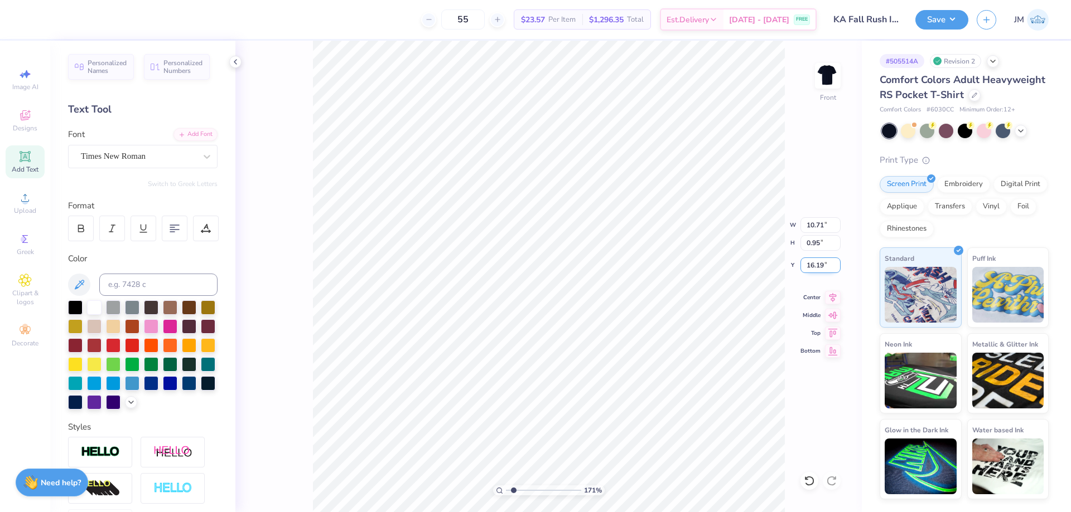
type input "1.70505975587608"
type textarea "FALL"
type input "1.70505975587608"
type textarea "FALL RE"
type input "1.70505975587608"
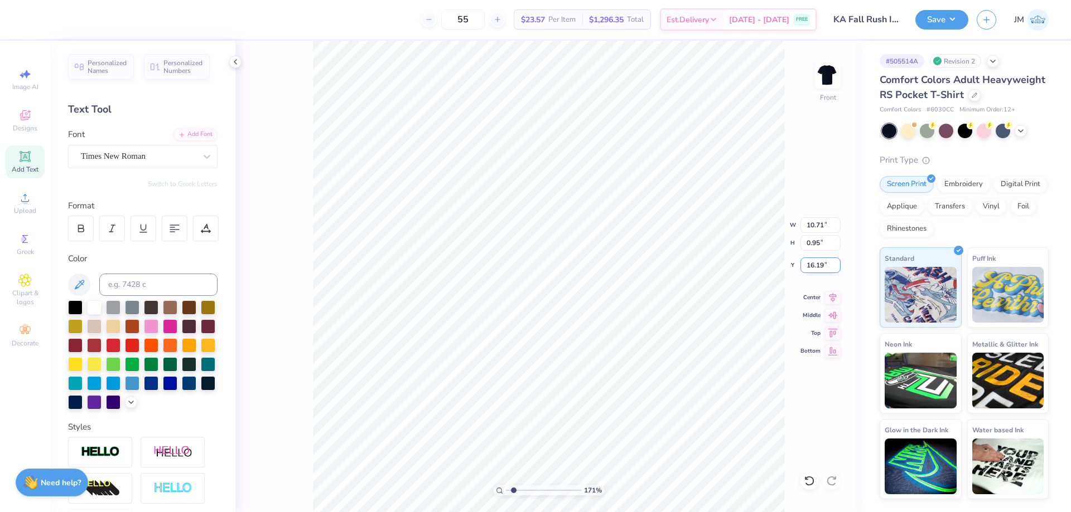
type textarea "FALL REC"
type input "1.70505975587608"
type textarea "FALL RECRU"
type input "1.70505975587608"
type textarea "FALL RECRUIT"
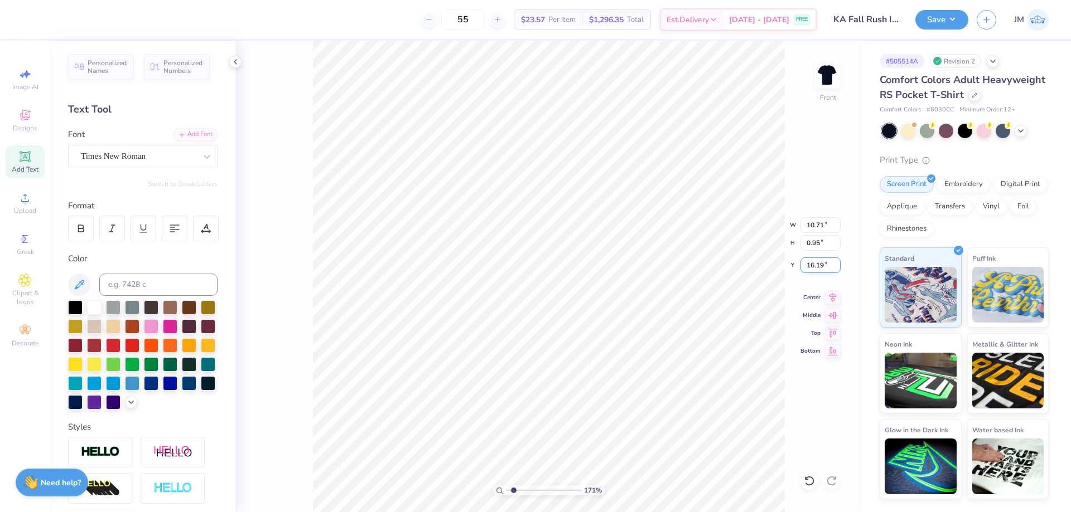
type input "1.70505975587608"
type textarea "FALL RECRUITM"
type input "1.70505975587608"
type textarea "FALL RECRUITME"
type input "1.70505975587608"
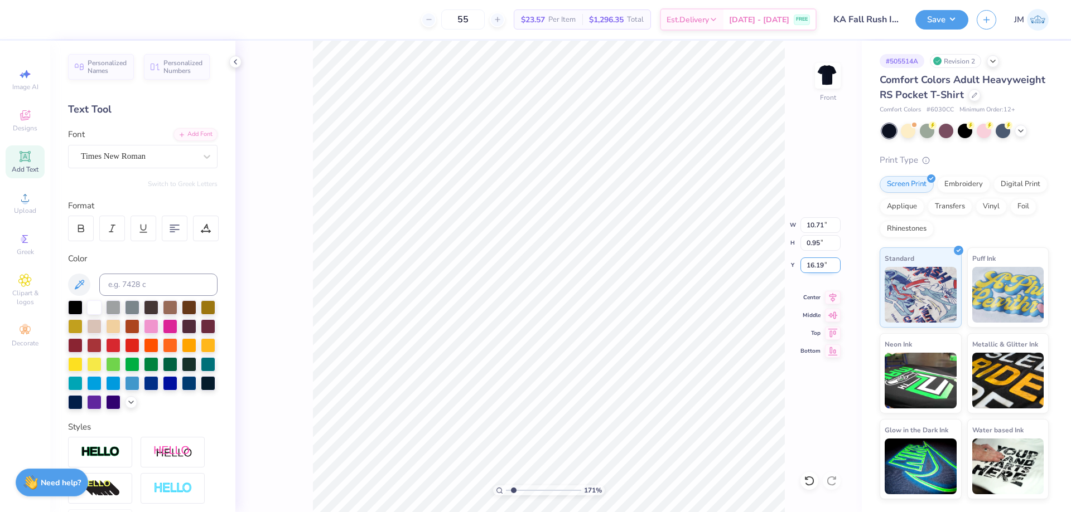
type textarea "FALL RECRUITMEN"
type input "1.70505975587608"
type textarea "FALL RECRUITMENT"
type input "1.70505975587608"
type textarea "FALL RECRUITMENT"
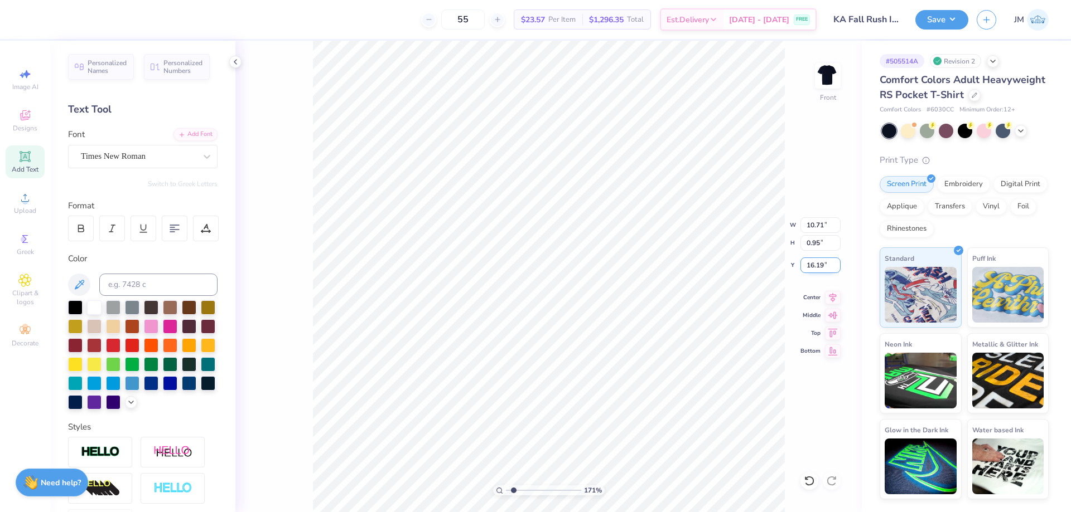
type input "1.70505975587608"
type textarea "FALL RECRUITMENT 20"
type input "1.70505975587608"
type textarea "FALL RECRUITMENT 202"
type input "1.70505975587608"
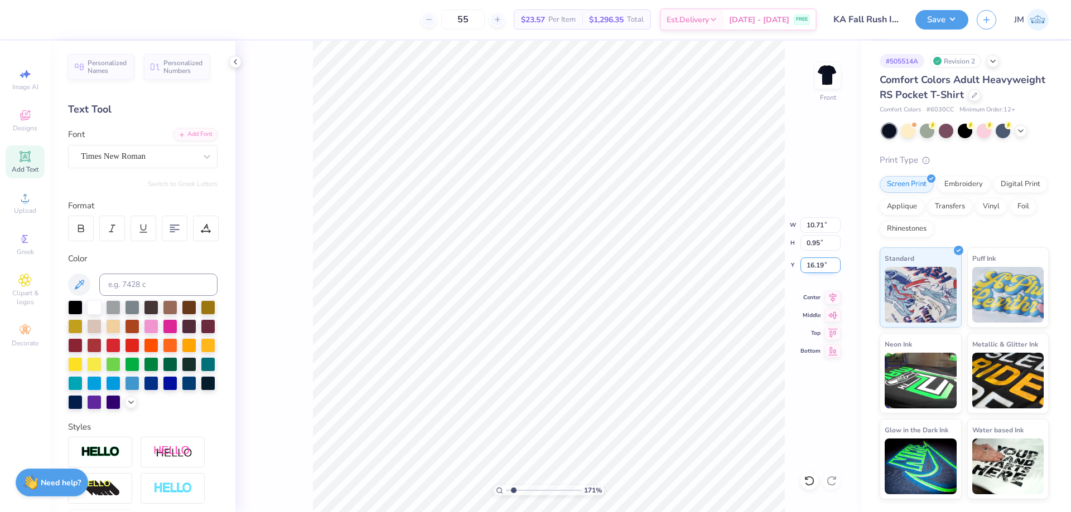
type textarea "FALL RECRUITMENT 2025"
type input "1.70505975587608"
type input "14.32"
type input "0.74"
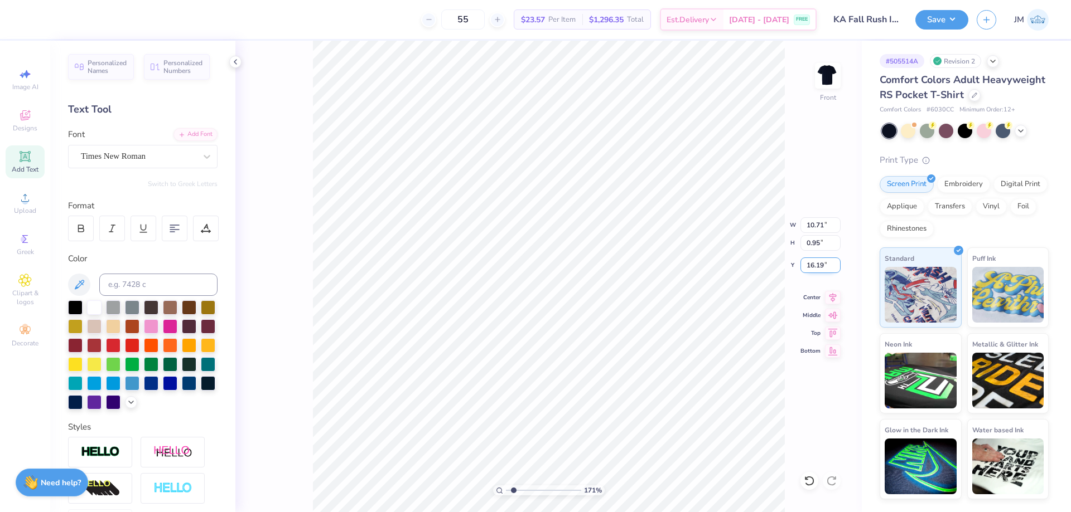
type input "16.29"
click at [815, 230] on input "14.32" at bounding box center [820, 225] width 40 height 16
type input "10.71"
type input "1.70505975587608"
type input "0.55"
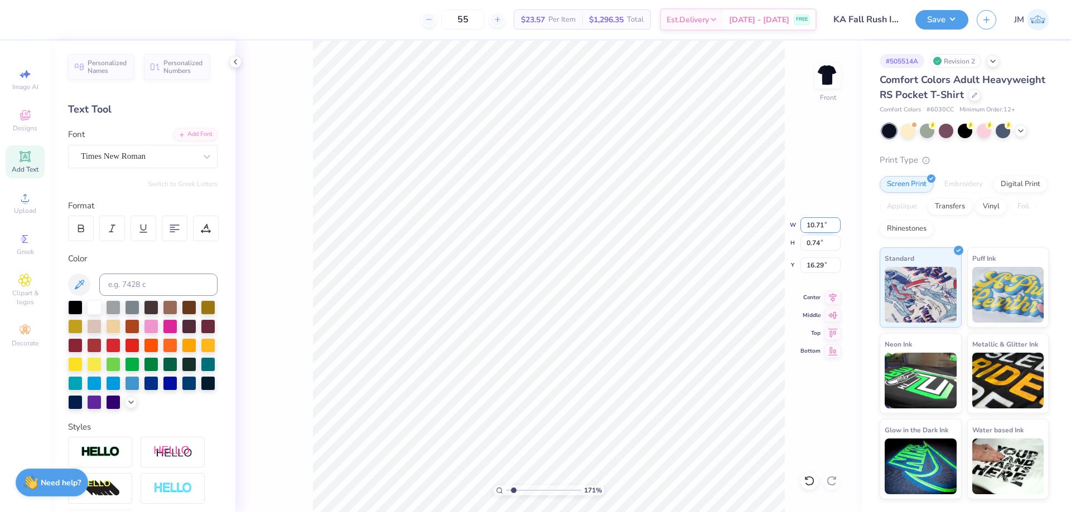
type input "16.38"
type input "2.54415933633312"
type input "16.18"
click at [830, 296] on icon at bounding box center [833, 295] width 16 height 13
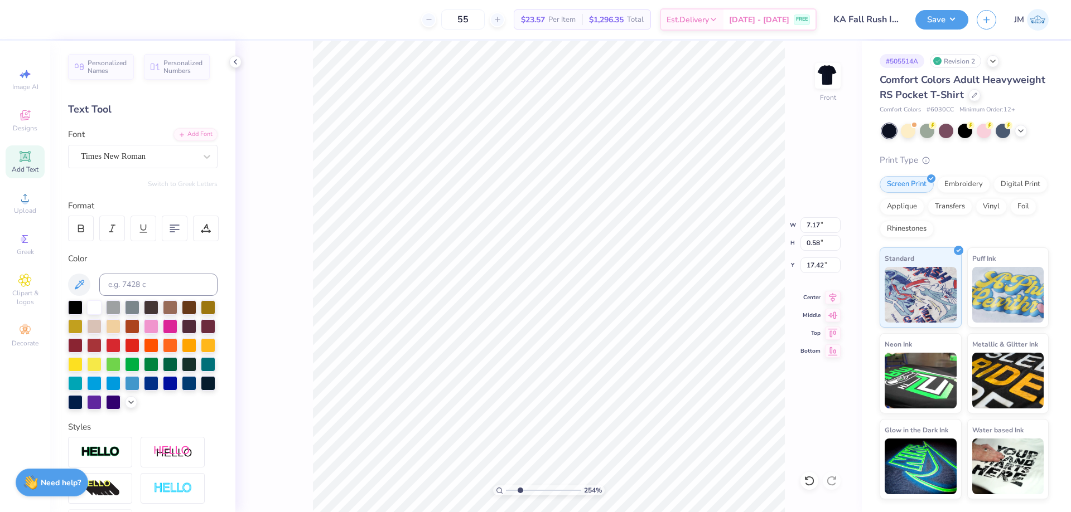
type input "2.54415933633312"
type textarea "E"
type input "2.54415933633312"
type textarea "EP"
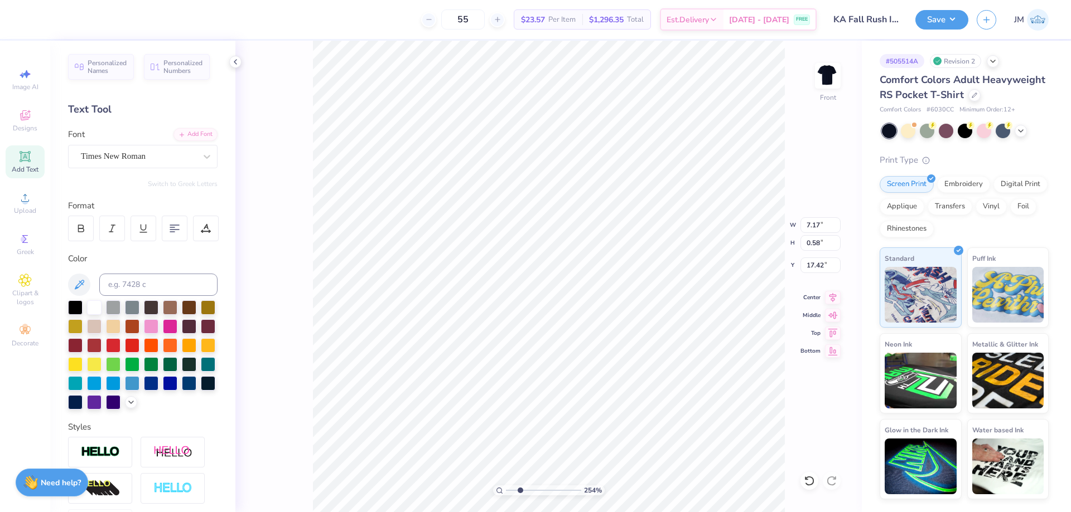
type input "2.54415933633312"
type textarea "EPS"
type input "2.54415933633312"
type textarea "EPSI"
type input "2.54415933633312"
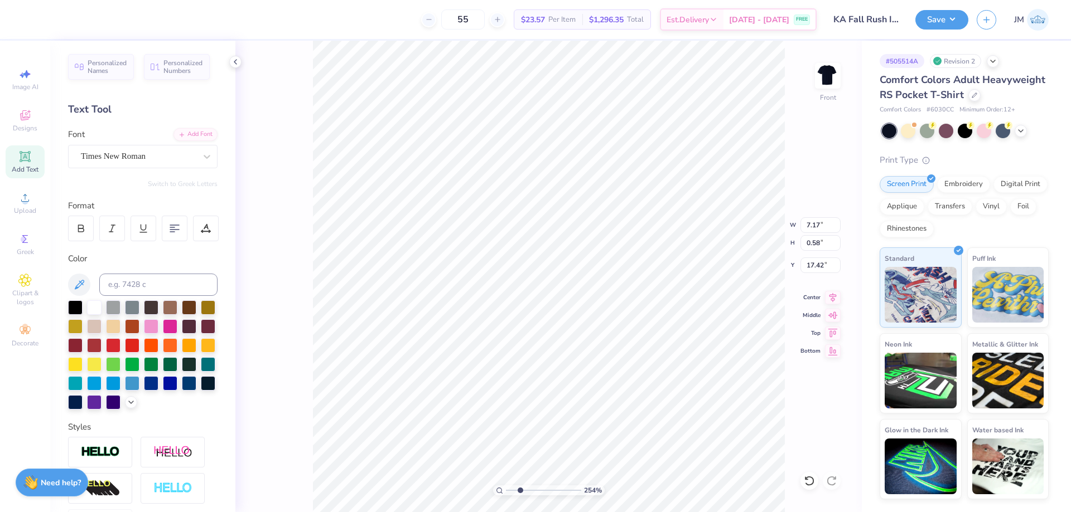
type textarea "EPSIL"
type input "2.54415933633312"
type textarea "EPSILO"
type input "2.54415933633312"
type textarea "EPSILON"
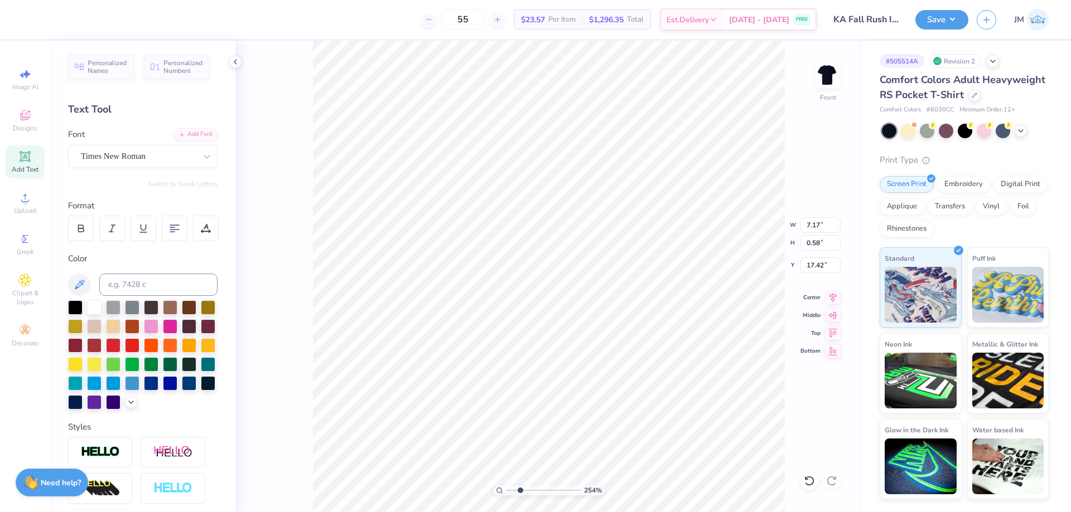
type input "2.54415933633312"
type textarea "EPSILON"
type input "2.54415933633312"
type textarea "EPSILON C"
type input "2.54415933633312"
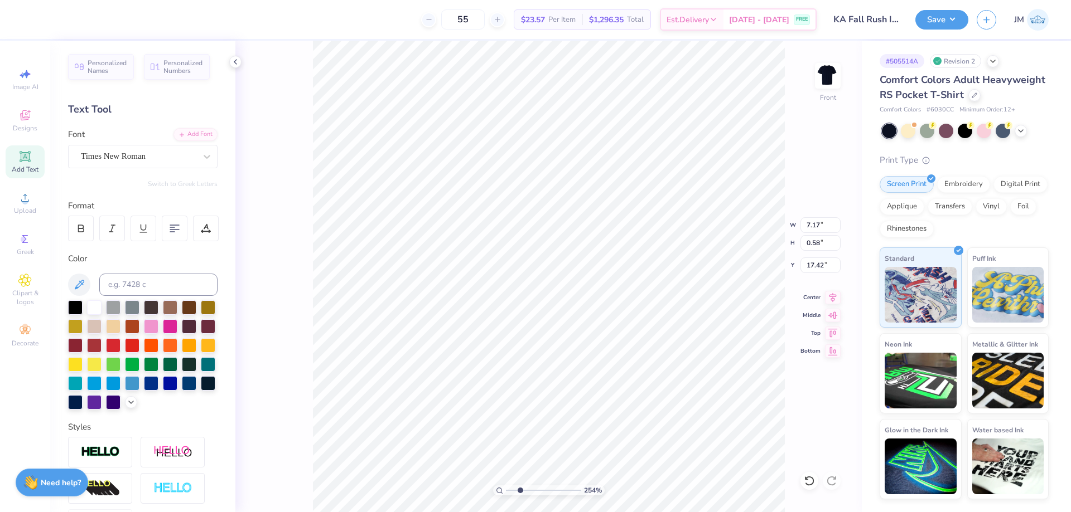
type textarea "EPSILON CH"
type input "2.54415933633312"
type textarea "EPSILON CHA"
type input "2.54415933633312"
type textarea "EPSILON CHAP"
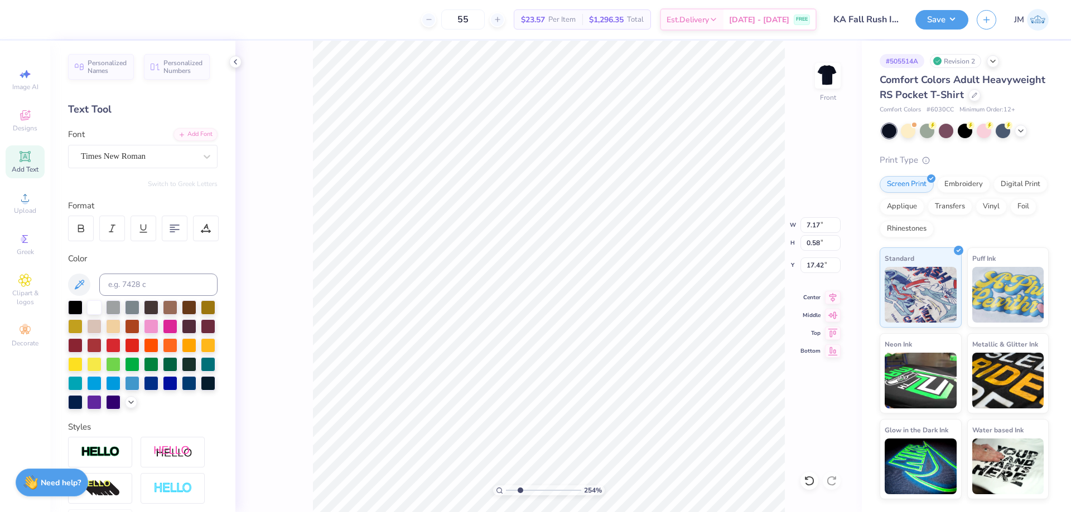
type input "2.54415933633312"
type textarea "EPSILON CHAPTE"
type input "2.54415933633312"
type textarea "EPSILON CHAPTER"
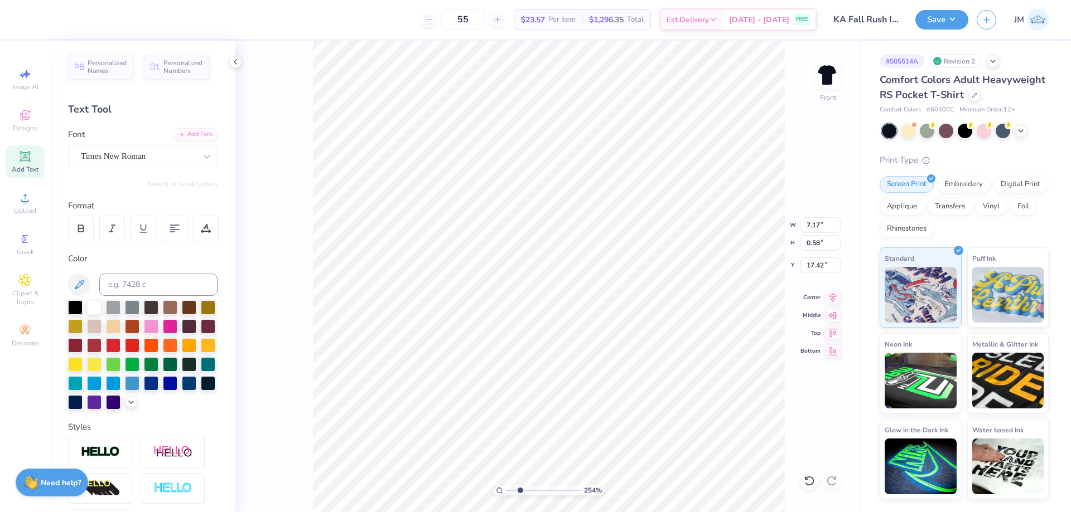
type input "2.54415933633312"
type input "13.25"
type input "2.54415933633312"
type input "7.82"
type input "0.34"
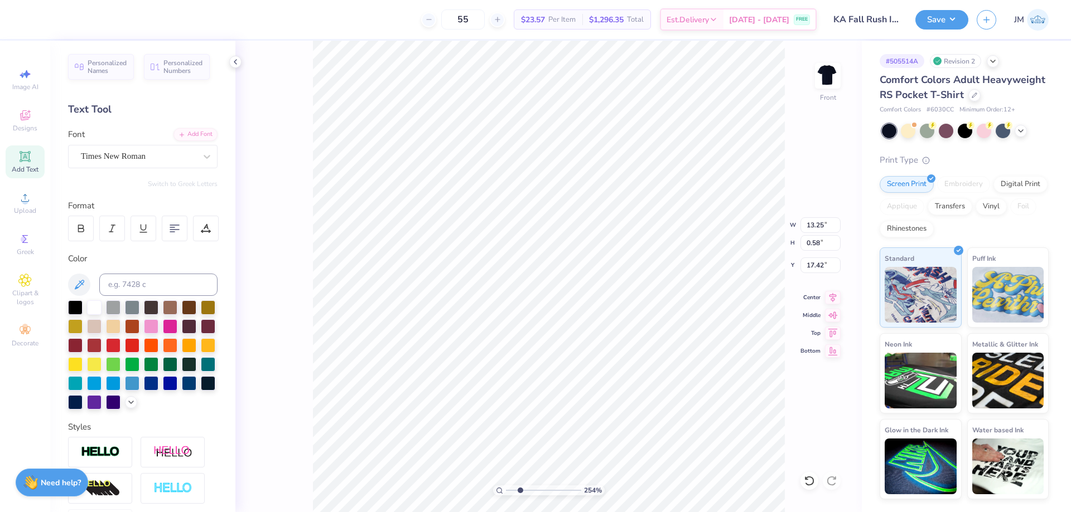
type input "17.37"
click at [829, 303] on div "254 % Front W 7.82 7.82 " H 0.34 0.34 " Y 17.37 17.37 " Center Middle Top Bottom" at bounding box center [548, 277] width 626 height 472
click at [832, 293] on icon at bounding box center [832, 295] width 7 height 9
type input "2.54415933633312"
type input "17.05"
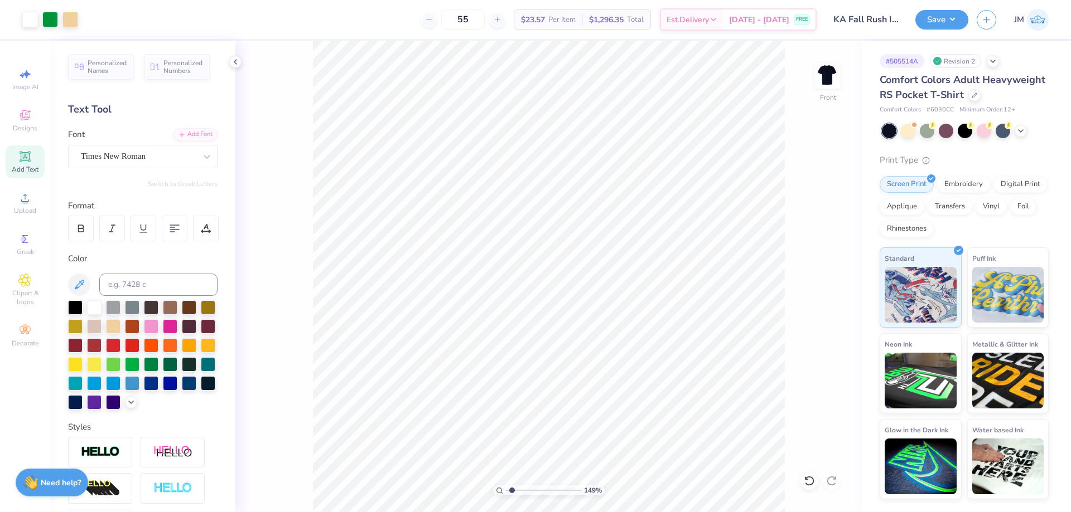
type input "1"
click at [821, 83] on img at bounding box center [827, 76] width 45 height 45
click at [14, 213] on span "Upload" at bounding box center [25, 210] width 22 height 9
click at [814, 233] on input "3.44" at bounding box center [810, 227] width 40 height 16
type input "2.38"
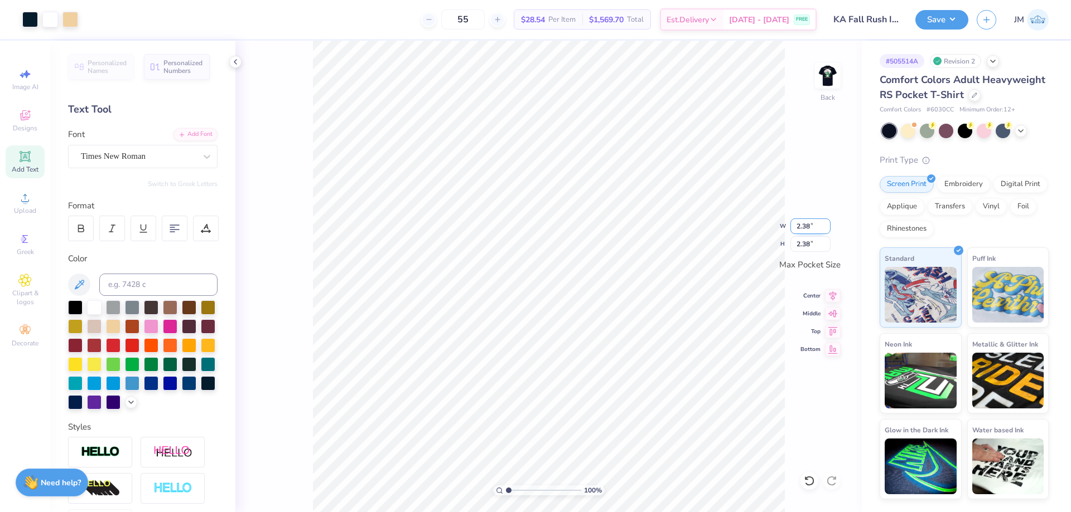
type input "2.38"
click at [788, 286] on div "100 % Back" at bounding box center [548, 277] width 626 height 472
click at [831, 298] on icon at bounding box center [833, 294] width 16 height 13
click at [836, 312] on icon at bounding box center [833, 312] width 16 height 13
click at [817, 80] on img at bounding box center [827, 76] width 22 height 22
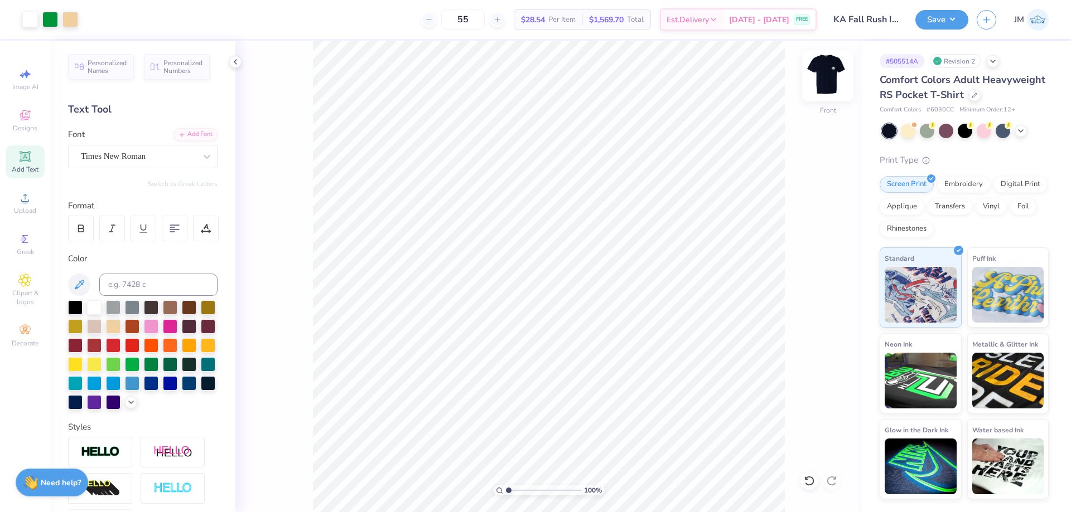
click at [835, 78] on img at bounding box center [827, 76] width 45 height 45
click at [30, 199] on icon at bounding box center [24, 197] width 13 height 13
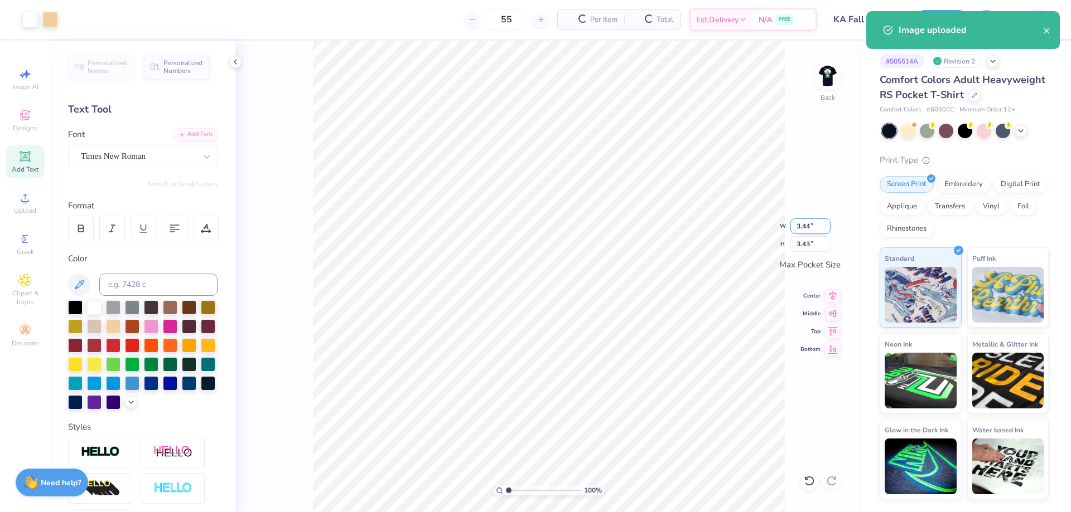
click at [813, 227] on input "3.44" at bounding box center [810, 227] width 40 height 16
type input "2.38"
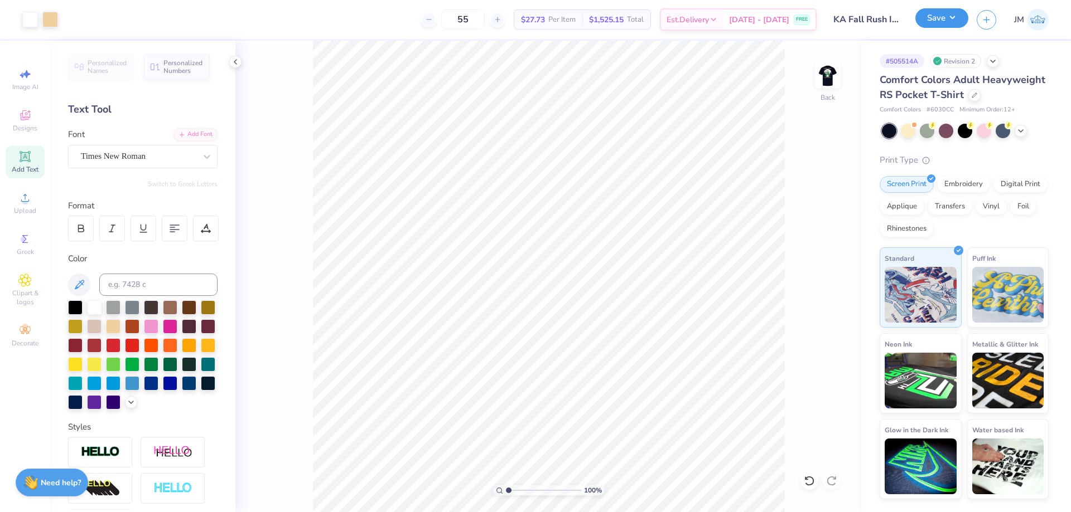
click at [956, 20] on button "Save" at bounding box center [941, 18] width 53 height 20
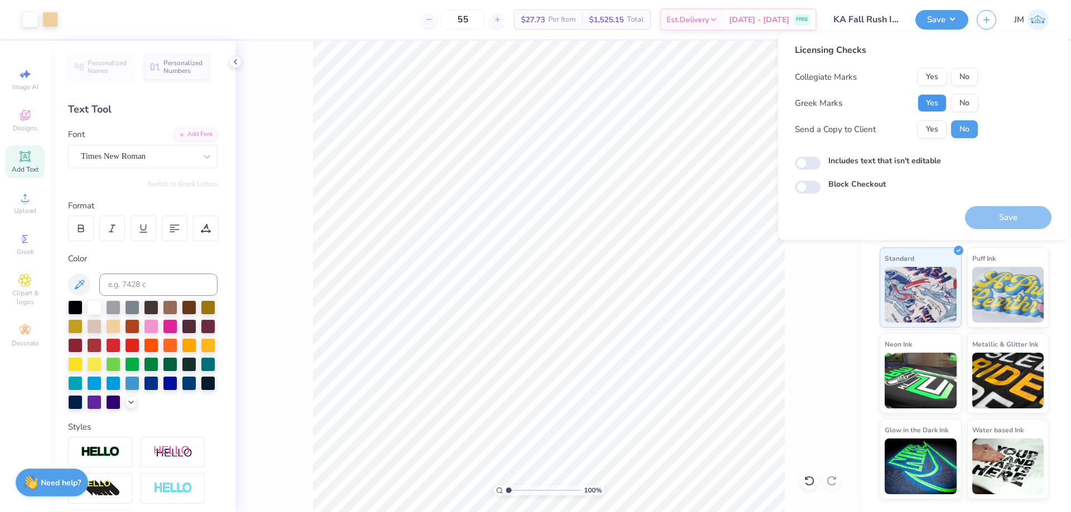
click at [936, 101] on button "Yes" at bounding box center [931, 103] width 29 height 18
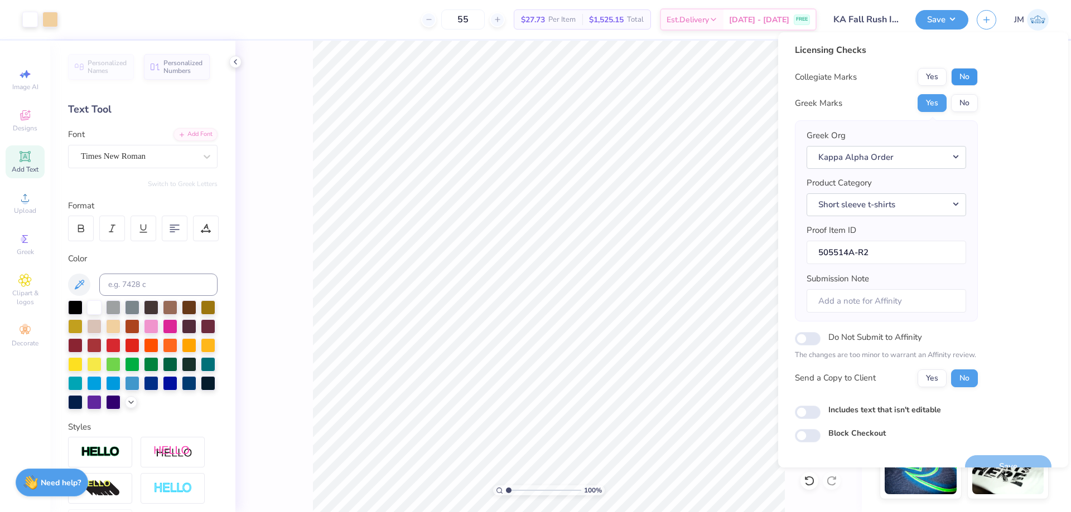
click at [971, 75] on button "No" at bounding box center [964, 77] width 27 height 18
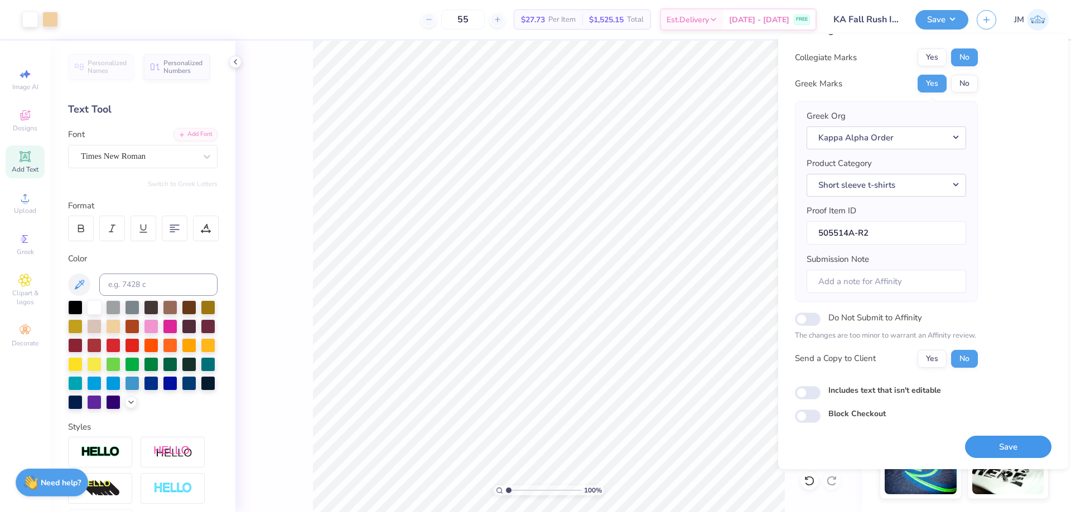
click at [1023, 438] on button "Save" at bounding box center [1008, 447] width 86 height 23
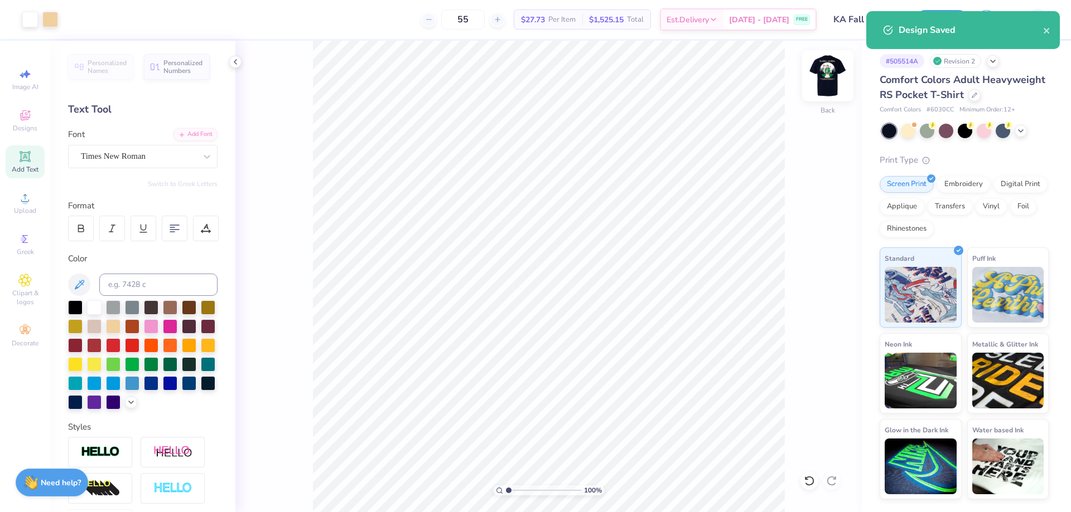
click at [825, 88] on img at bounding box center [827, 76] width 45 height 45
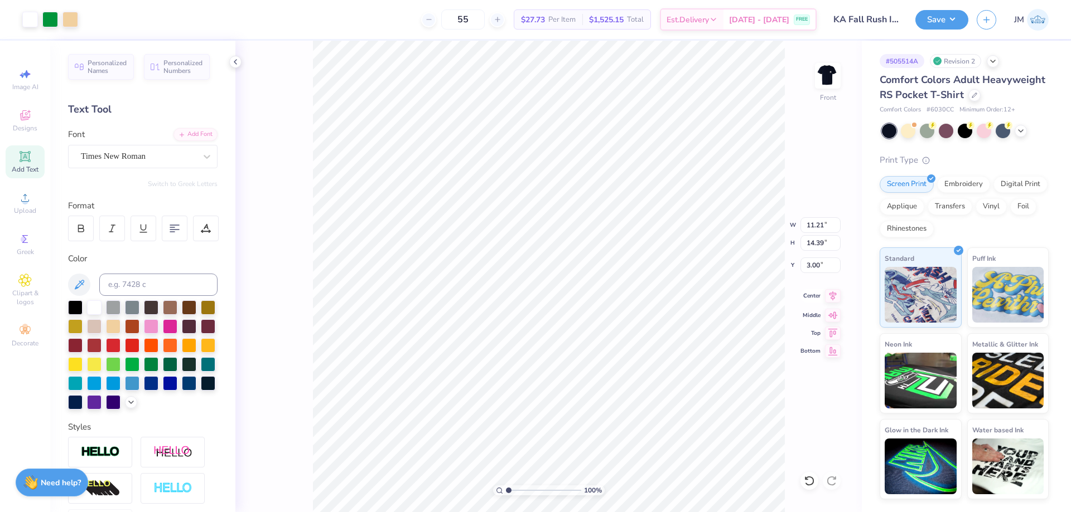
click at [832, 296] on icon at bounding box center [833, 295] width 16 height 13
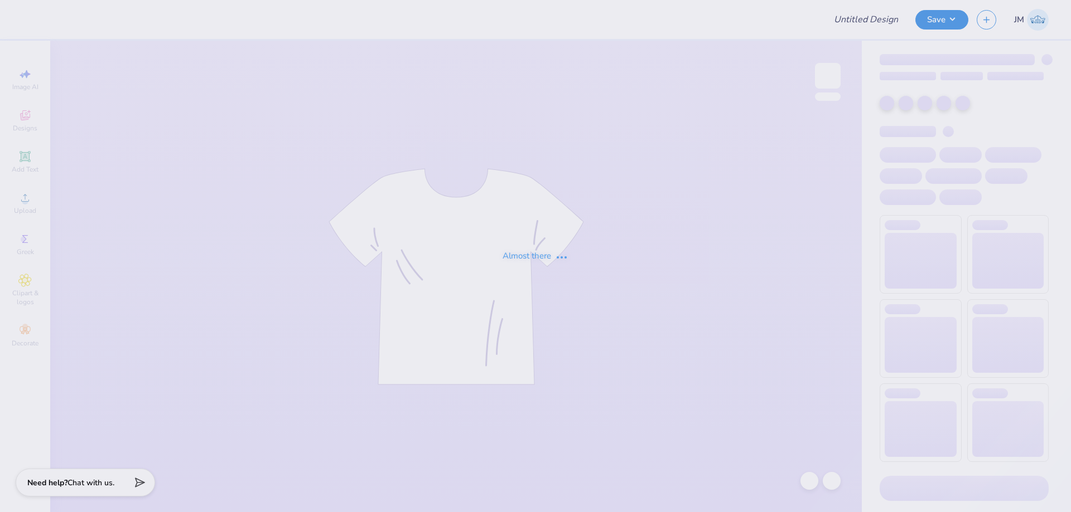
type input "Phi Sigma Sigma Floral Sets"
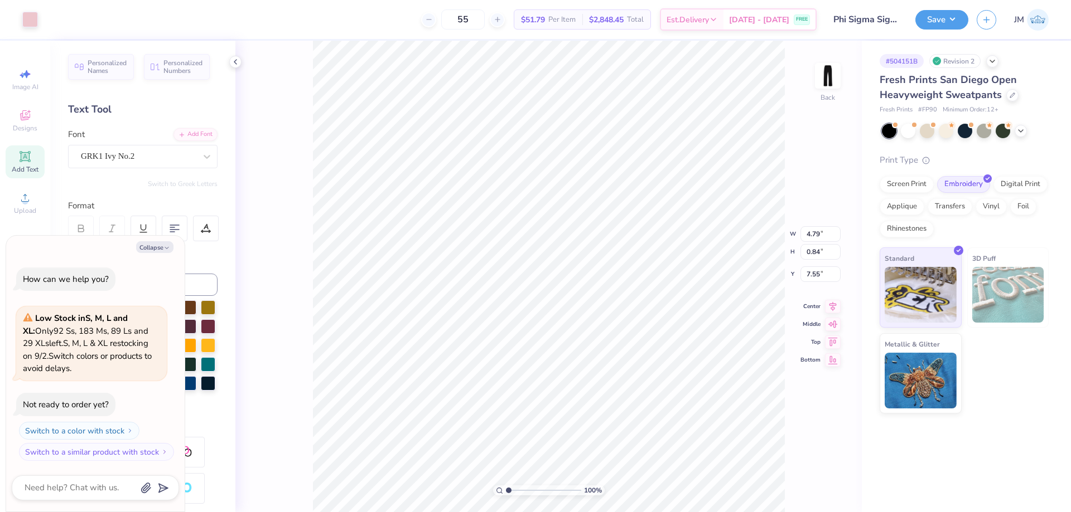
type textarea "x"
click at [808, 233] on input "4.79" at bounding box center [820, 234] width 40 height 16
type input "5"
type textarea "x"
type input "5.00"
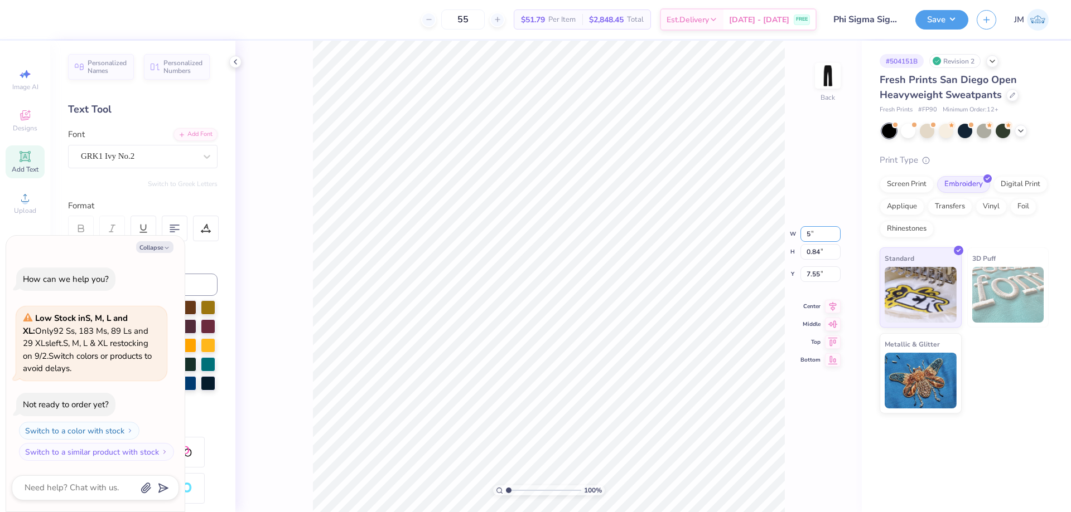
type input "0.88"
type input "7.53"
click at [839, 299] on icon at bounding box center [833, 295] width 16 height 13
type textarea "x"
click at [820, 266] on input "7.53" at bounding box center [820, 266] width 40 height 16
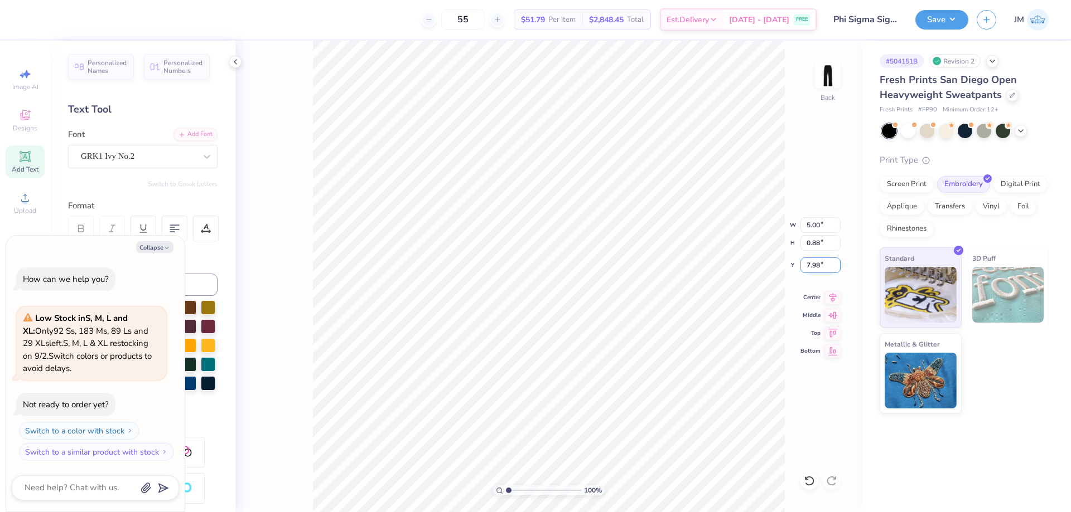
type input "7.98"
click at [832, 300] on icon at bounding box center [833, 295] width 16 height 13
click at [957, 15] on button "Save" at bounding box center [941, 18] width 53 height 20
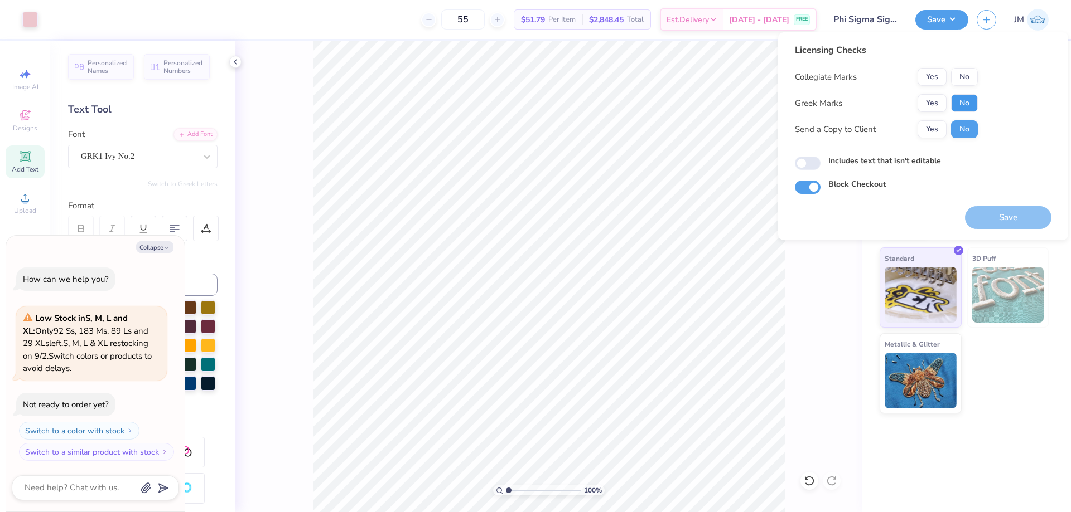
click at [972, 102] on button "No" at bounding box center [964, 103] width 27 height 18
click at [970, 73] on button "No" at bounding box center [964, 77] width 27 height 18
click at [1021, 221] on button "Save" at bounding box center [1008, 217] width 86 height 23
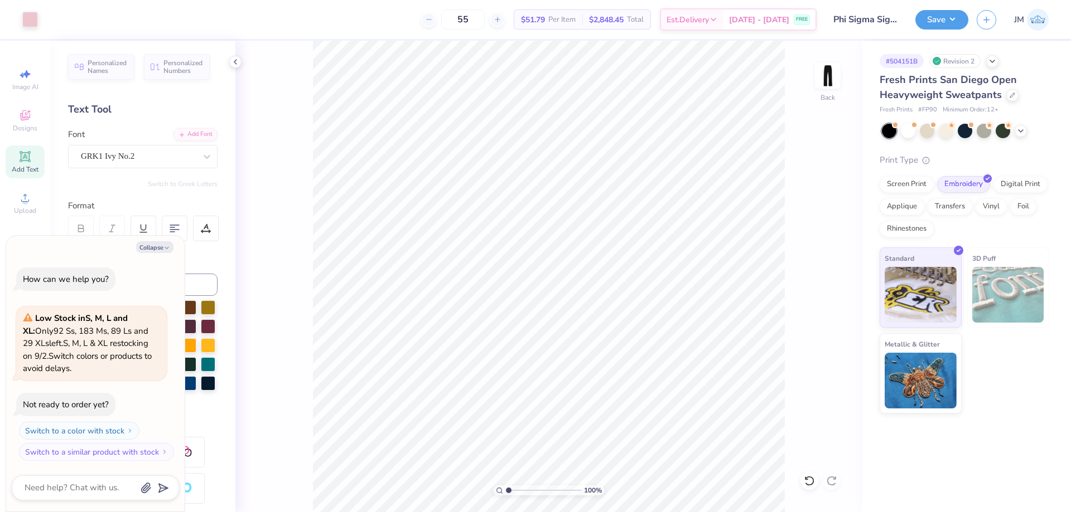
type textarea "x"
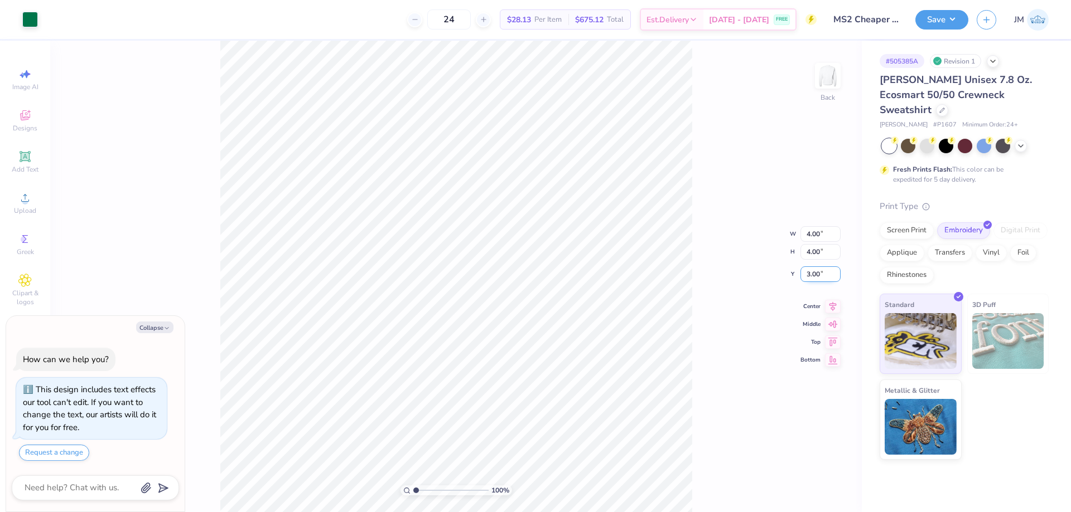
click at [817, 279] on input "3.00" at bounding box center [820, 275] width 40 height 16
click at [833, 308] on icon at bounding box center [832, 304] width 7 height 9
click at [506, 276] on li "Download vector" at bounding box center [508, 275] width 88 height 22
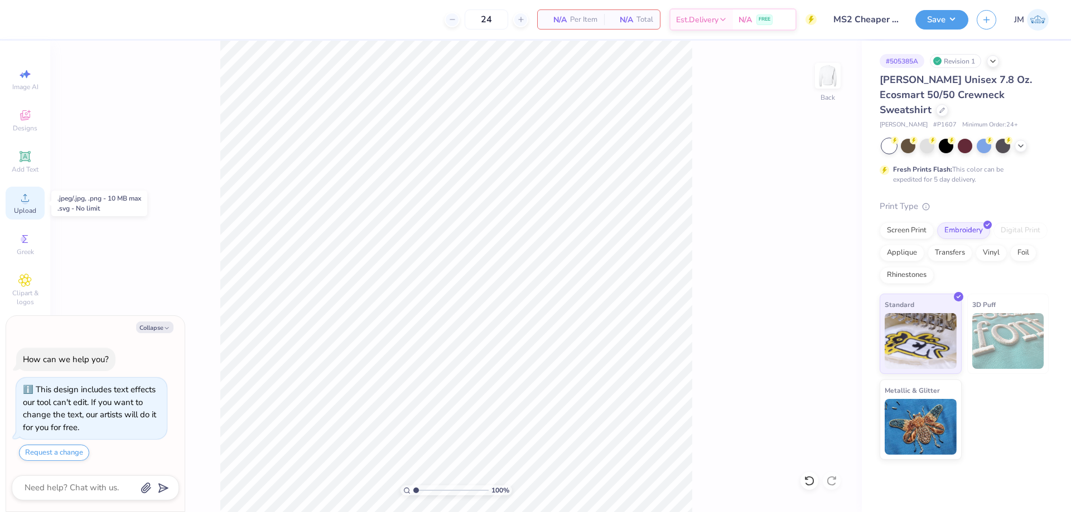
click at [21, 214] on span "Upload" at bounding box center [25, 210] width 22 height 9
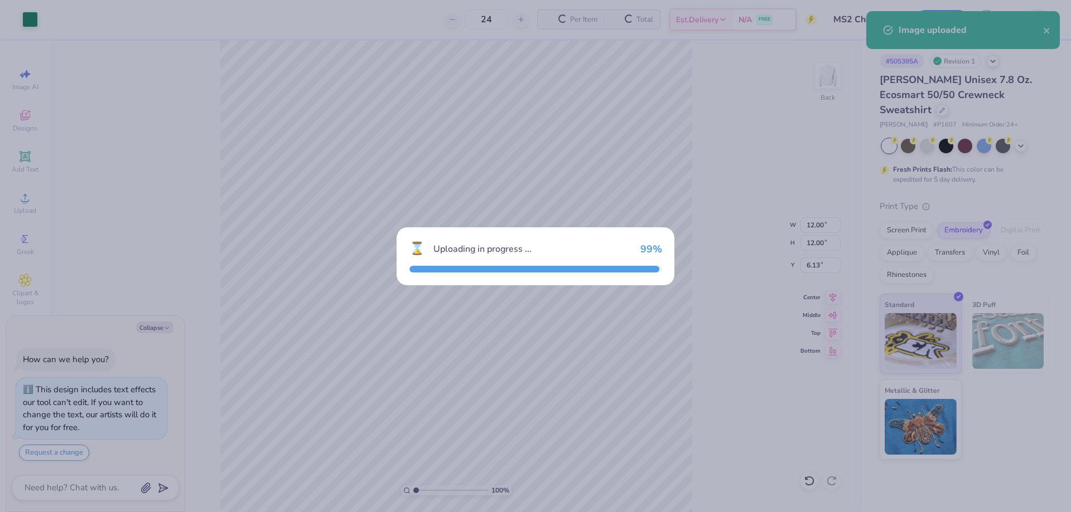
type textarea "x"
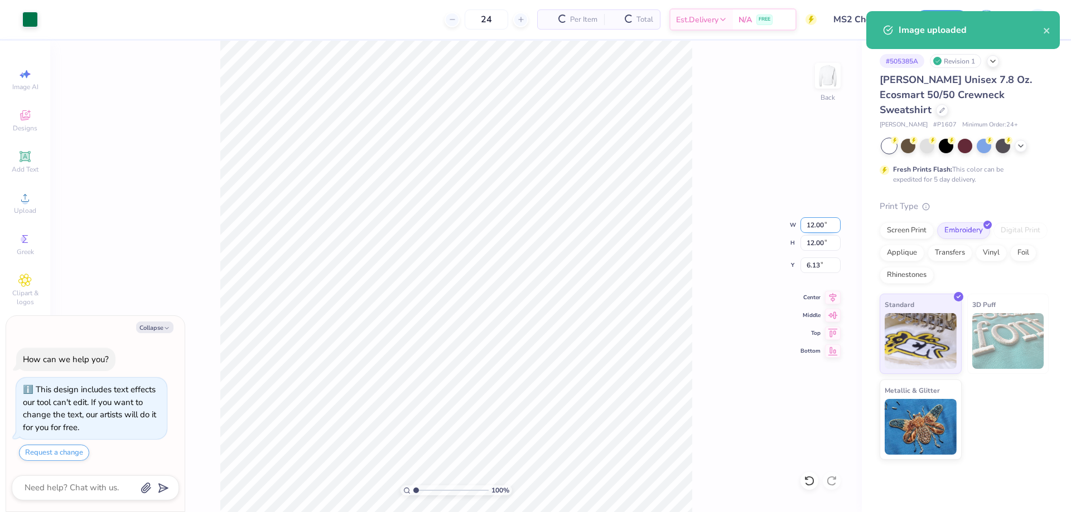
click at [817, 227] on input "12.00" at bounding box center [820, 225] width 40 height 16
type input "4"
type textarea "x"
type input "4.00"
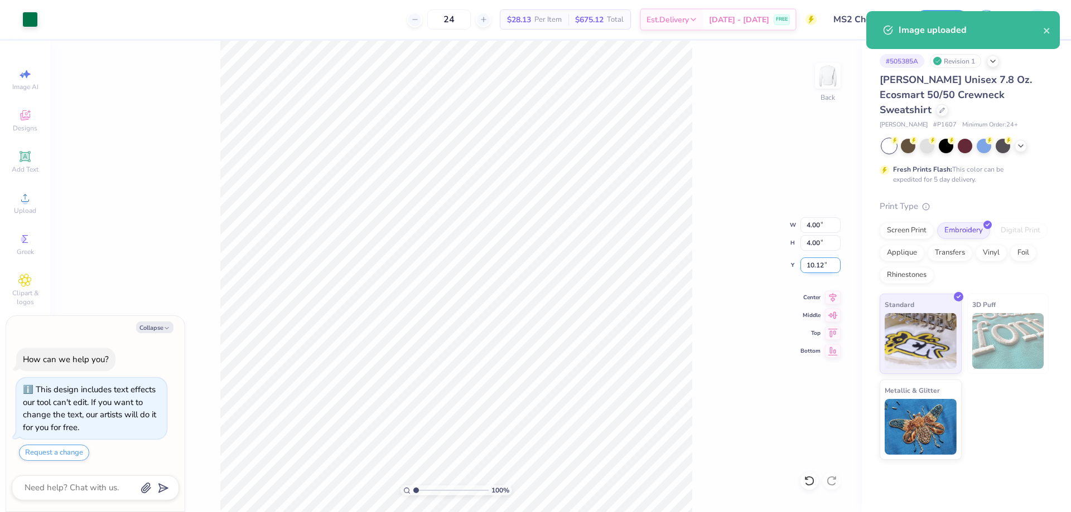
click at [821, 269] on input "10.12" at bounding box center [820, 266] width 40 height 16
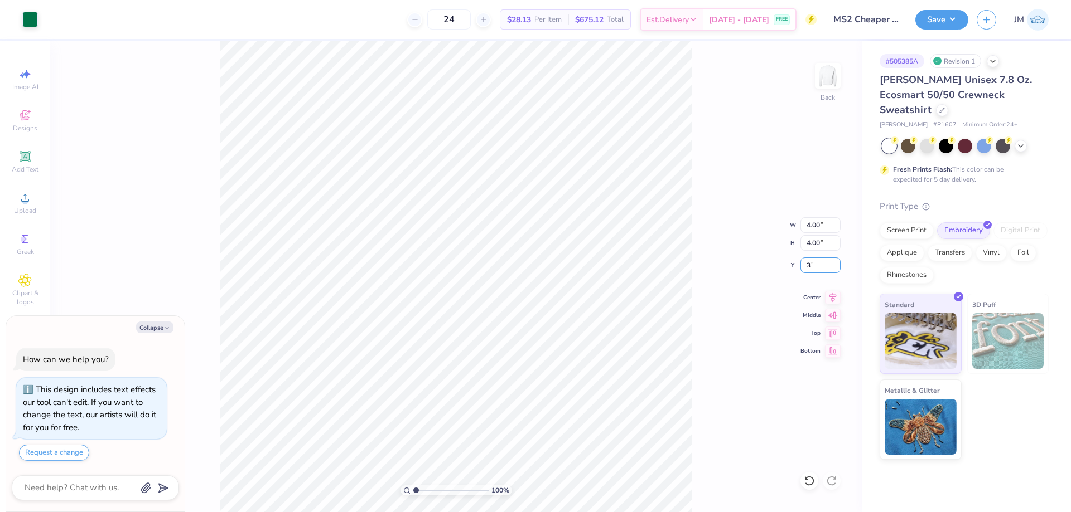
type input "3.00"
click at [703, 280] on div "100 % Back W 4.00 4.00 " H 4.00 4.00 " Y 3.00 3.00 " Center Middle Top Bottom" at bounding box center [455, 277] width 811 height 472
click at [965, 18] on button "Save" at bounding box center [941, 18] width 53 height 20
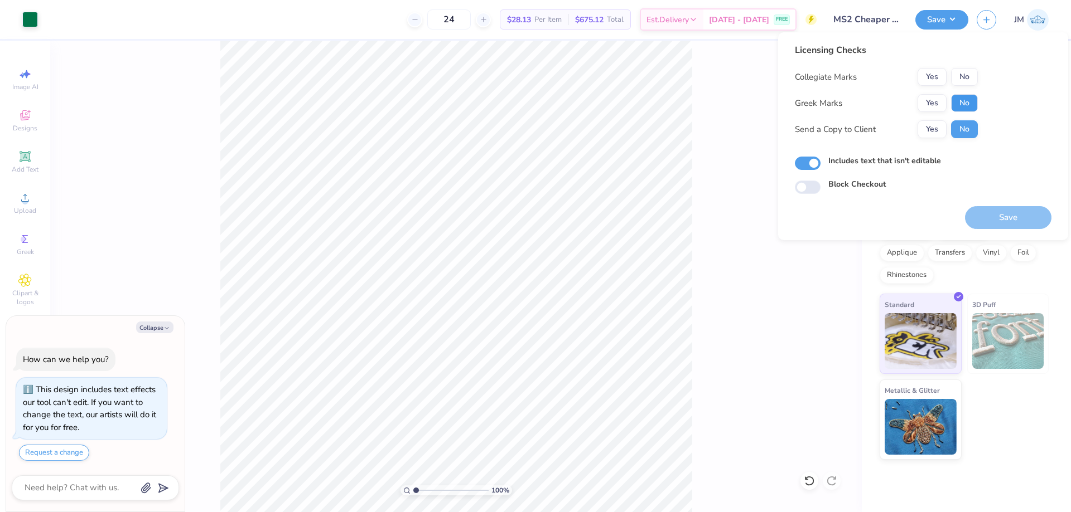
click at [970, 105] on button "No" at bounding box center [964, 103] width 27 height 18
click at [967, 79] on button "No" at bounding box center [964, 77] width 27 height 18
click at [991, 206] on div "Save" at bounding box center [1008, 211] width 86 height 35
click at [991, 212] on button "Save" at bounding box center [1008, 217] width 86 height 23
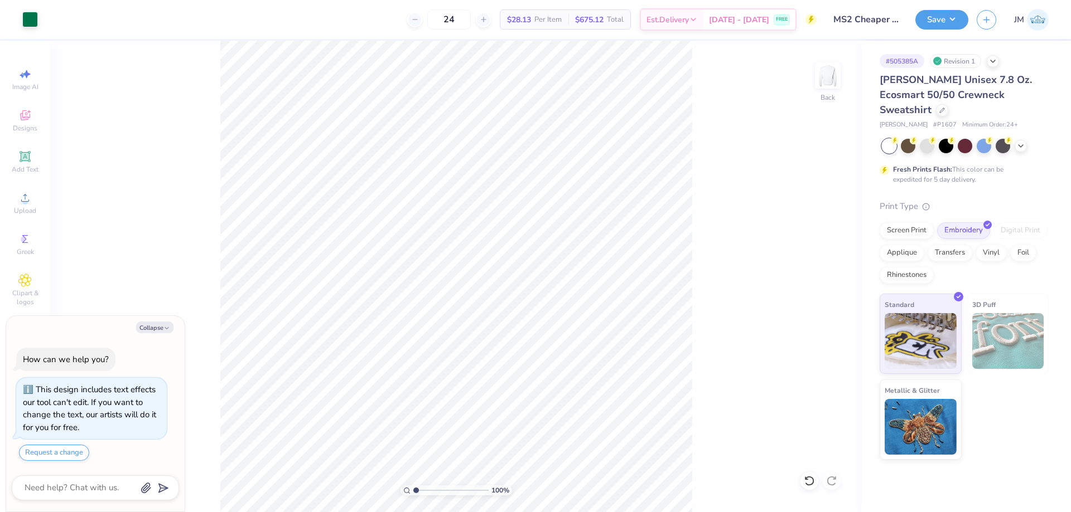
type textarea "x"
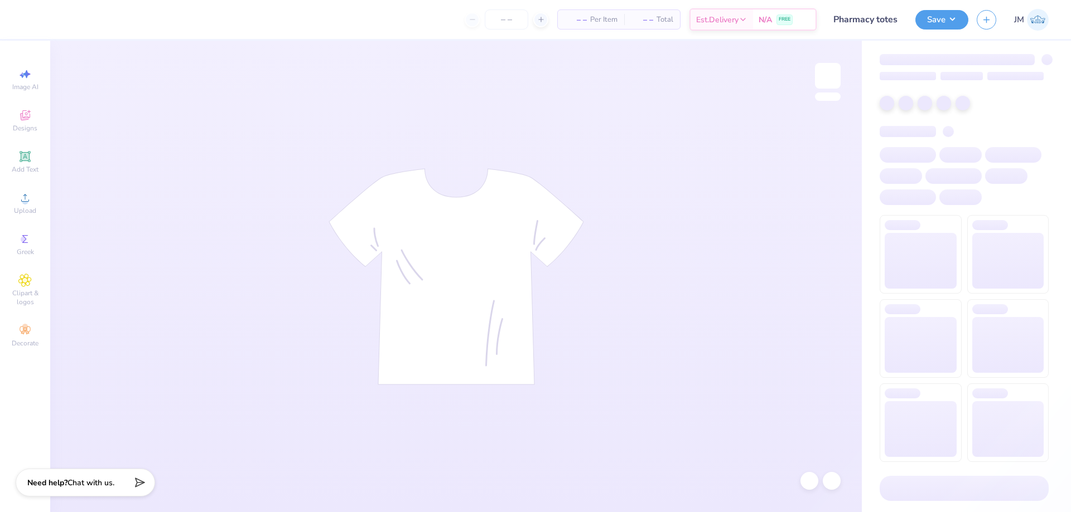
type input "75"
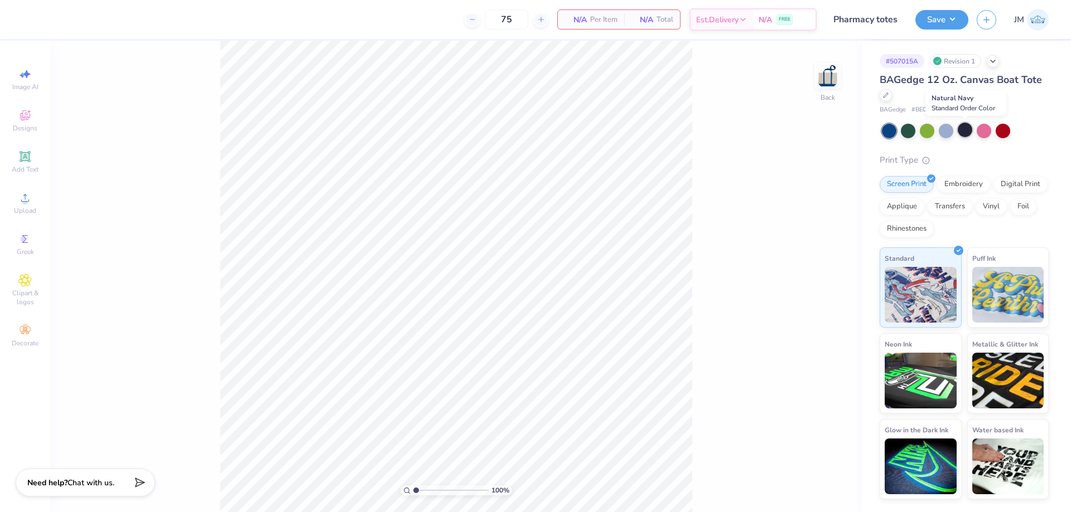
click at [968, 133] on div at bounding box center [964, 130] width 14 height 14
click at [819, 79] on img at bounding box center [827, 76] width 45 height 45
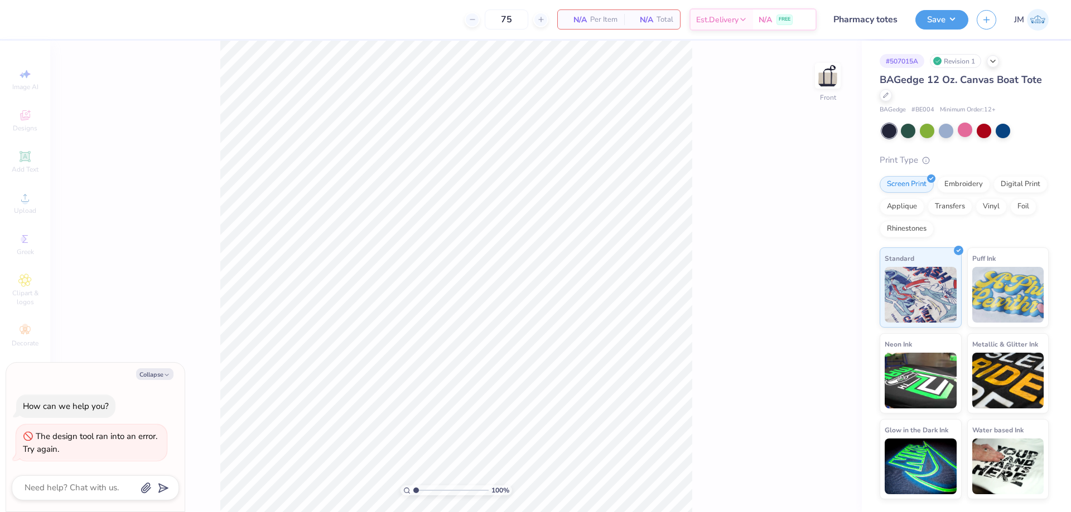
type textarea "x"
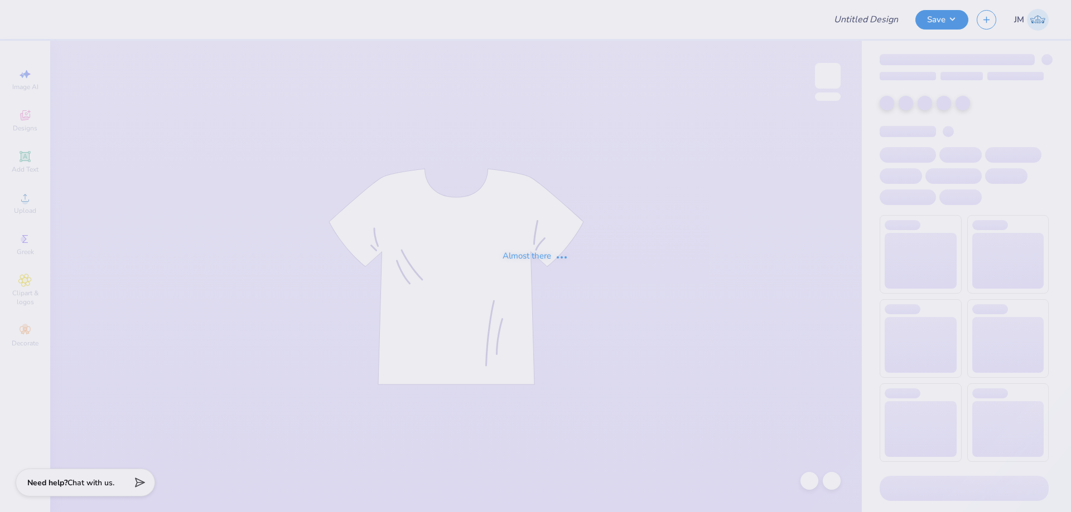
type input "gphi fdos la tee"
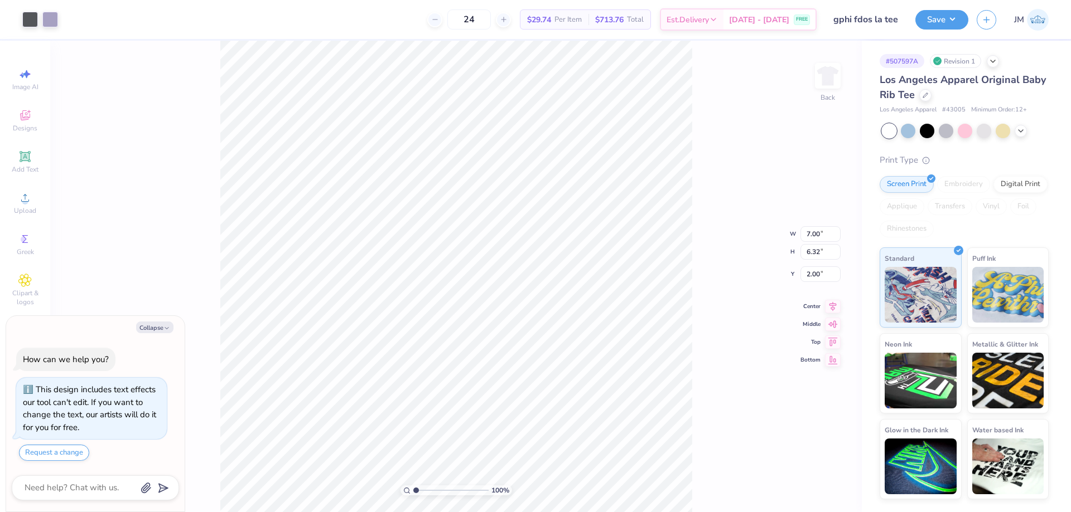
type textarea "x"
click at [826, 240] on input "7.00" at bounding box center [820, 234] width 40 height 16
type input "9"
type textarea "x"
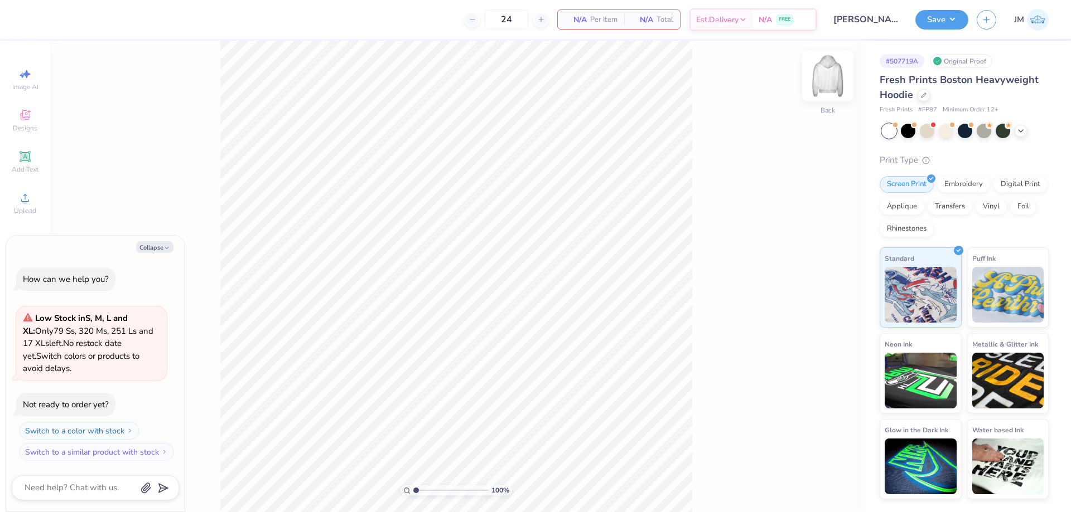
click at [829, 63] on img at bounding box center [827, 76] width 45 height 45
click at [141, 247] on button "Collapse" at bounding box center [154, 247] width 37 height 12
type textarea "x"
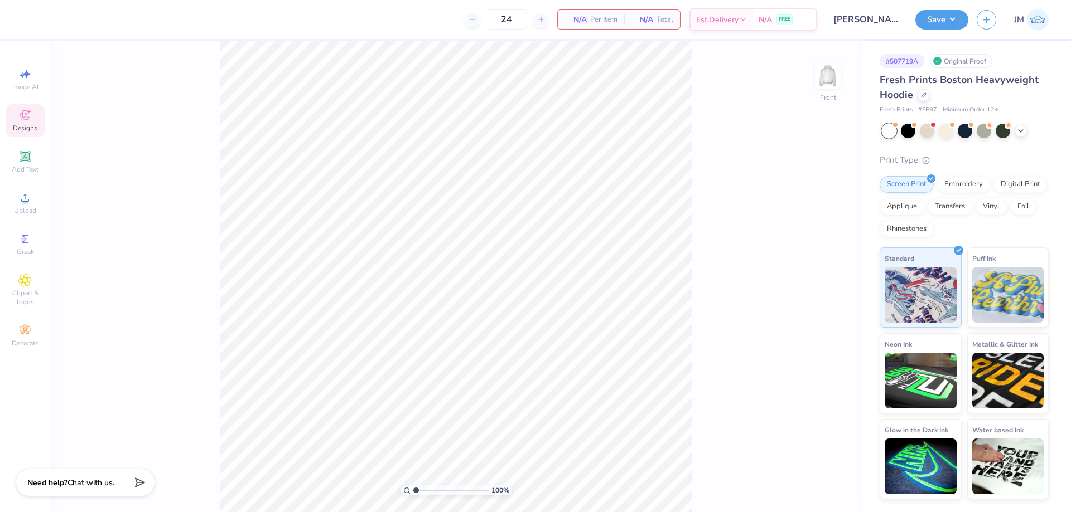
click at [25, 122] on icon at bounding box center [24, 115] width 13 height 13
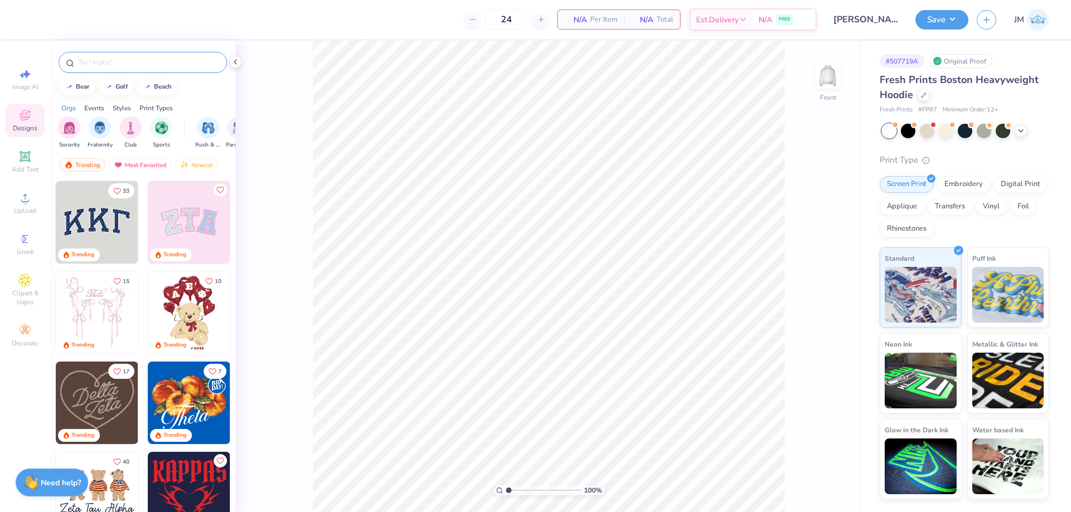
click at [143, 66] on input "text" at bounding box center [148, 62] width 143 height 11
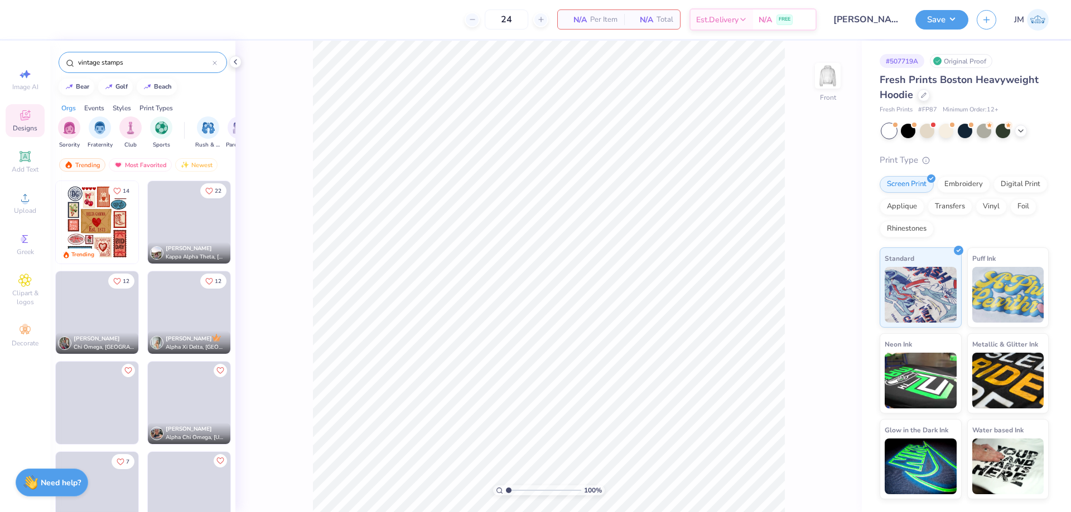
type input "vintage stamps"
click at [92, 231] on img at bounding box center [97, 222] width 83 height 83
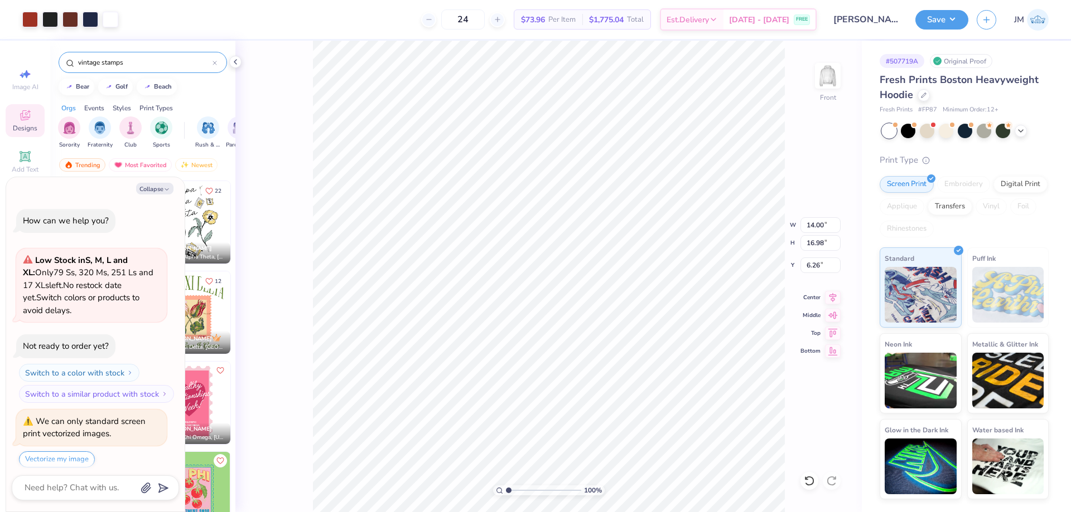
scroll to position [35, 0]
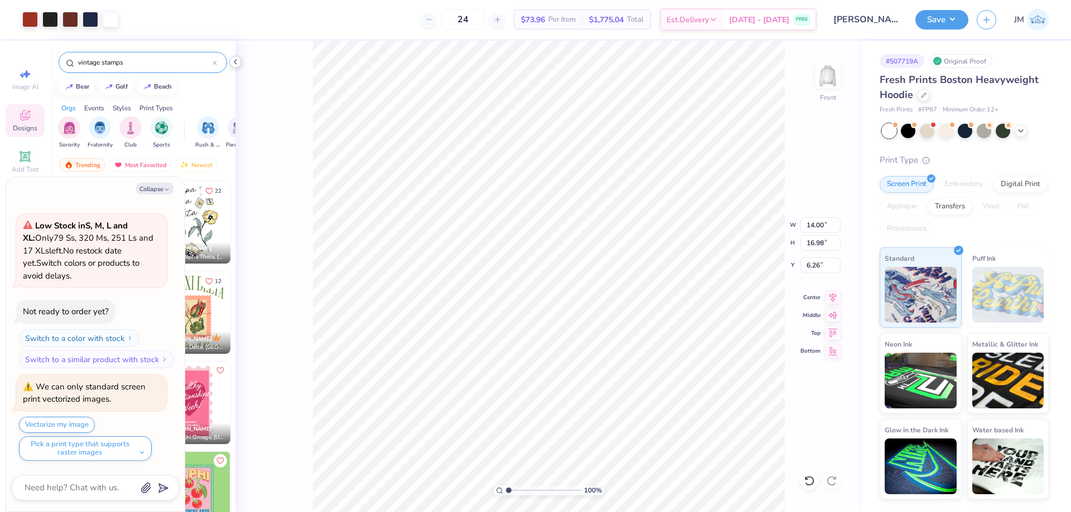
click at [237, 59] on icon at bounding box center [235, 61] width 9 height 9
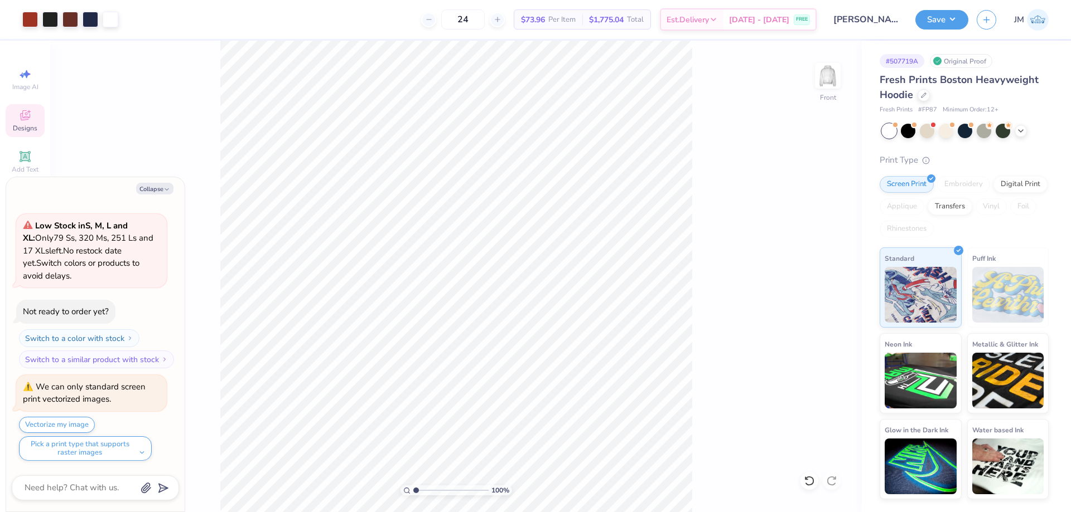
type textarea "x"
type input "2.22643188310197"
type textarea "x"
click at [814, 246] on input "16.98" at bounding box center [820, 243] width 40 height 16
type input "15"
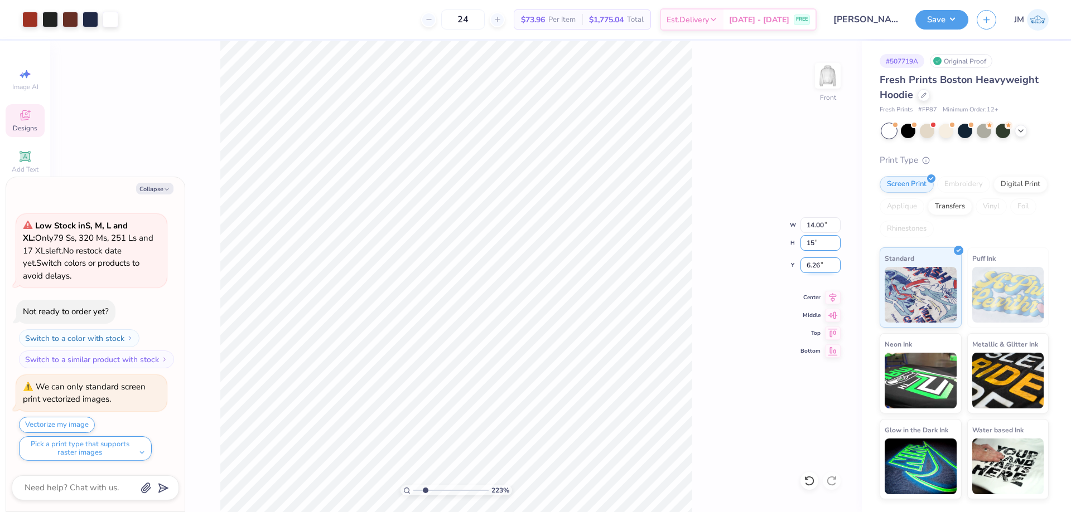
type input "2.22643188310197"
type textarea "x"
type input "2.22643188310197"
type textarea "x"
type input "2.22643188310197"
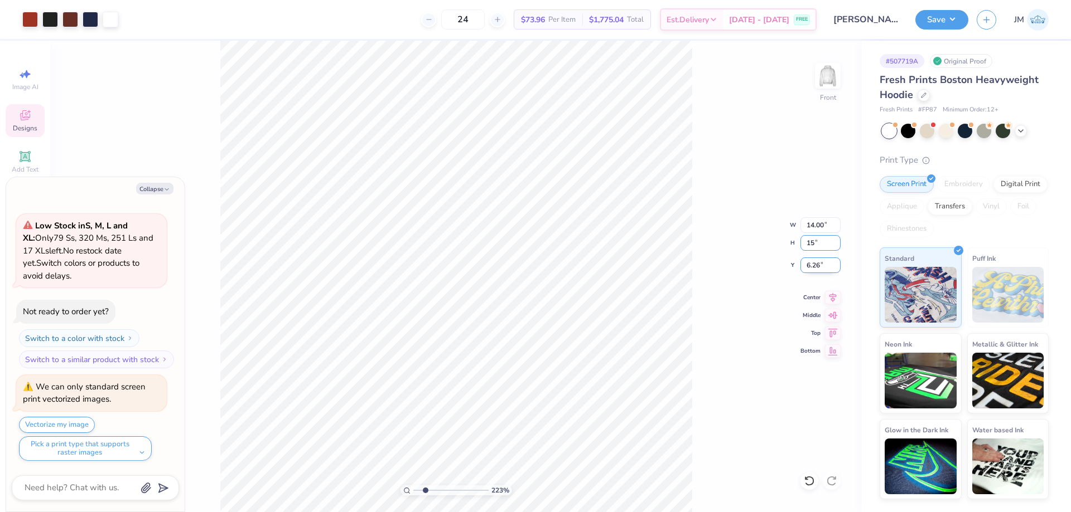
type textarea "x"
type input "12.37"
type input "15.00"
click at [818, 265] on input "7.25" at bounding box center [820, 266] width 40 height 16
type input "6"
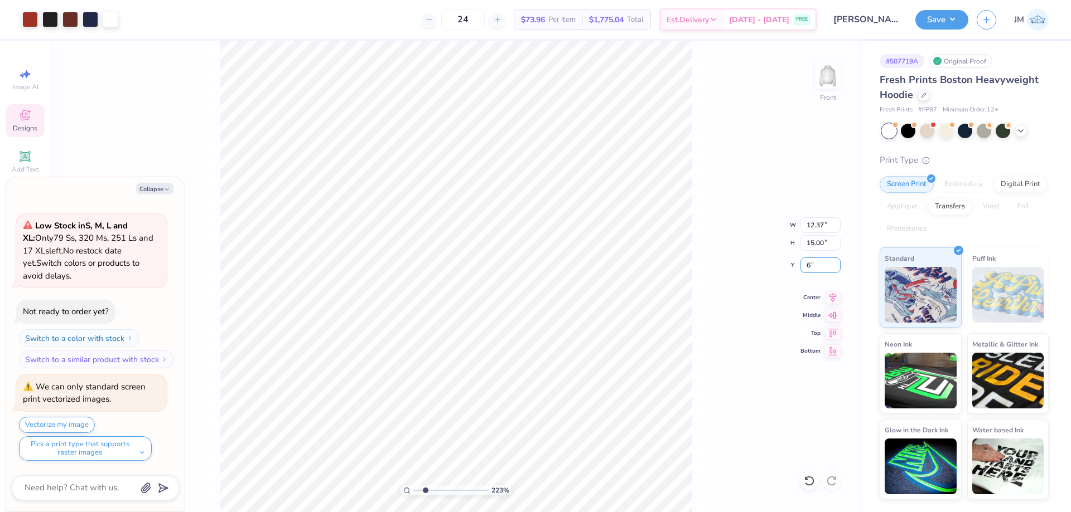
type input "2.22643188310197"
type textarea "x"
type input "2.22643188310197"
type textarea "x"
type input "2.22643188310197"
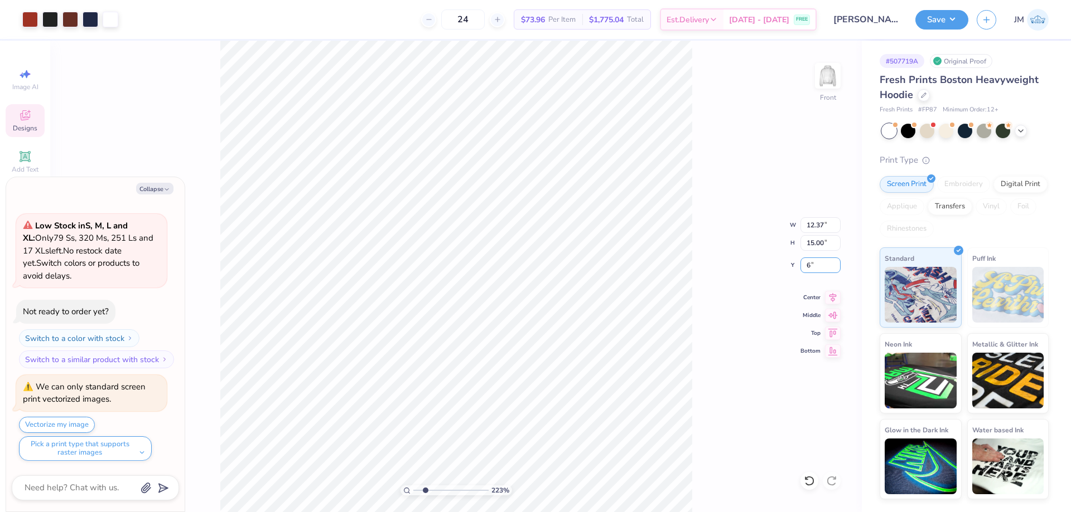
type textarea "x"
type input "6.00"
click at [634, 327] on li "Ungroup" at bounding box center [636, 329] width 88 height 22
type input "2.22643188310197"
type textarea "x"
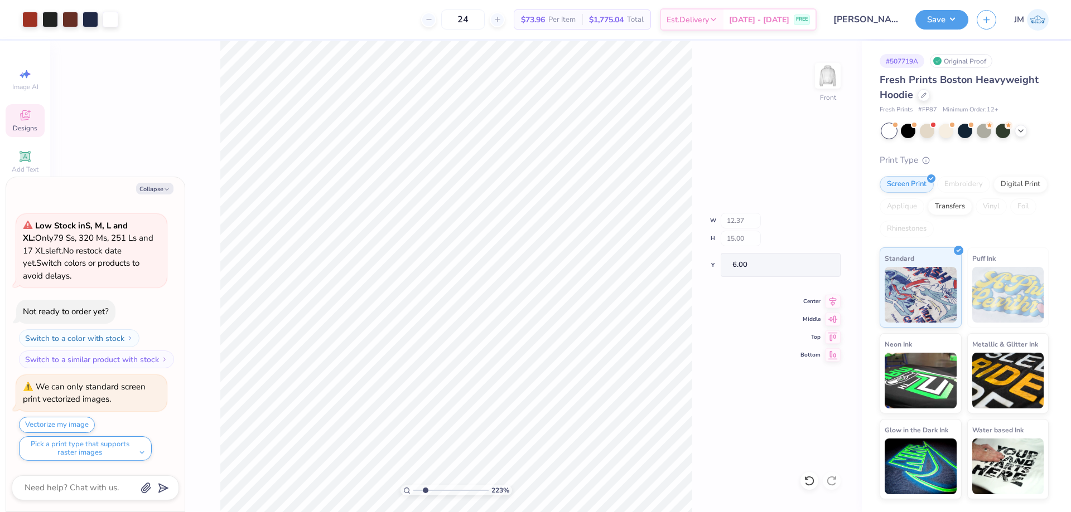
type input "2.22643188310197"
type textarea "x"
type input "2.22643188310197"
type textarea "x"
type input "2.22643188310197"
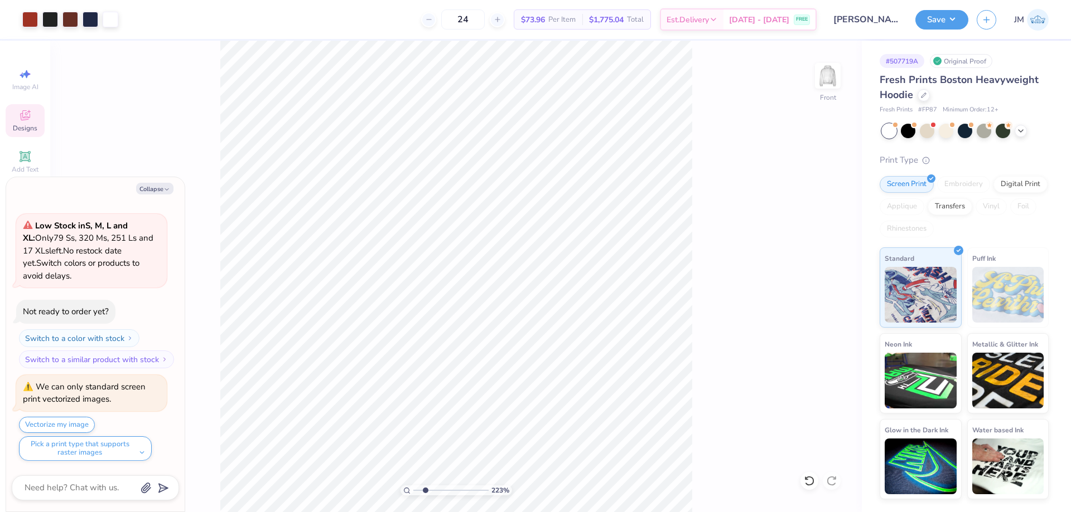
type textarea "x"
type input "4.95699885441734"
type textarea "x"
type input "4.95699885441734"
type textarea "x"
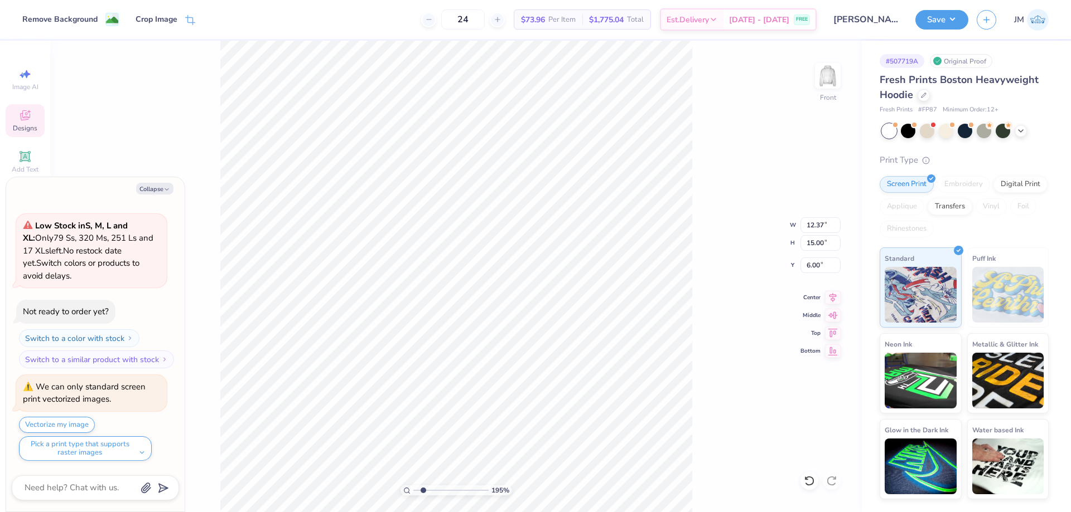
type input "1.49212329151837"
click at [158, 192] on button "Collapse" at bounding box center [154, 189] width 37 height 12
type textarea "x"
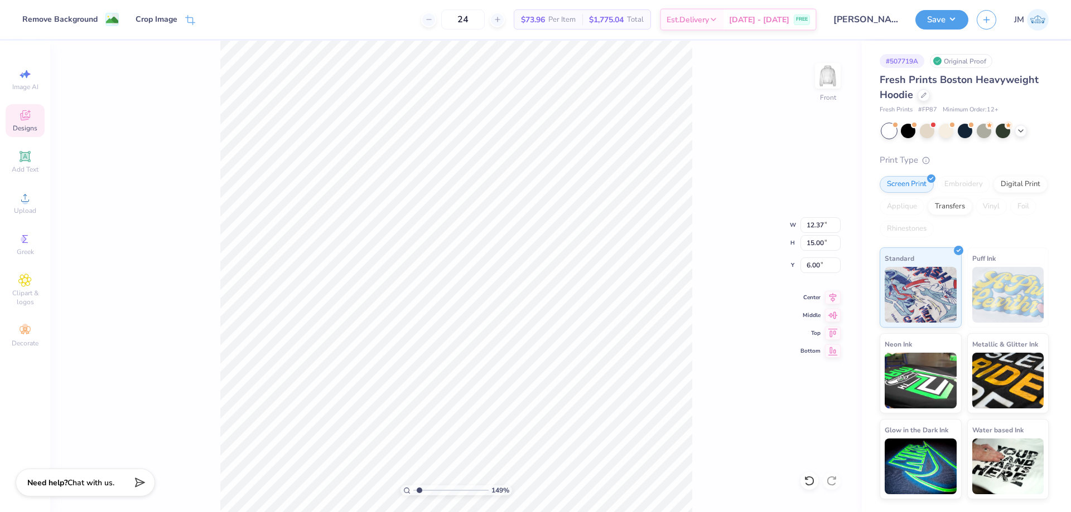
type input "1.49212329151837"
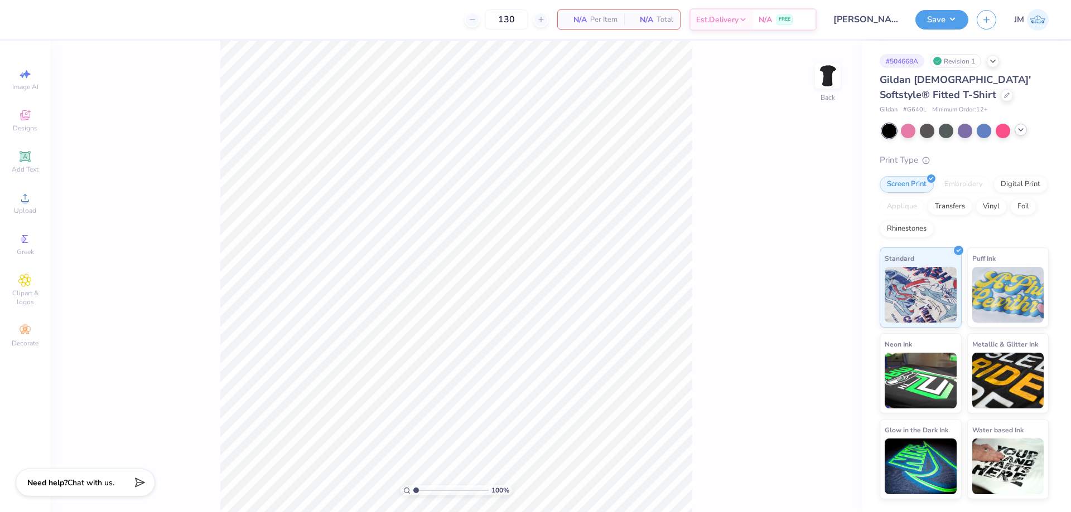
click at [1019, 132] on icon at bounding box center [1020, 129] width 9 height 9
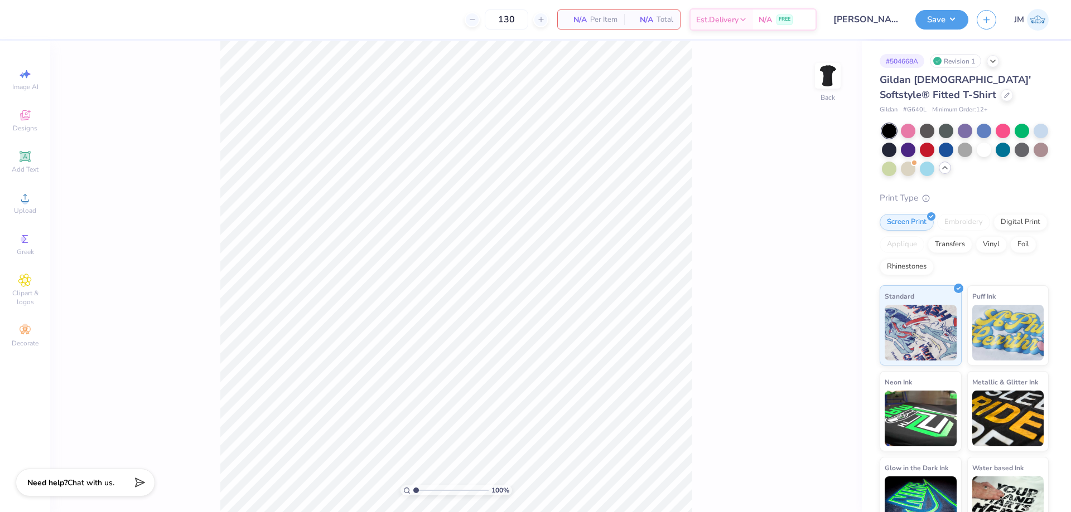
click at [892, 134] on div at bounding box center [889, 131] width 14 height 14
click at [28, 197] on icon at bounding box center [24, 197] width 13 height 13
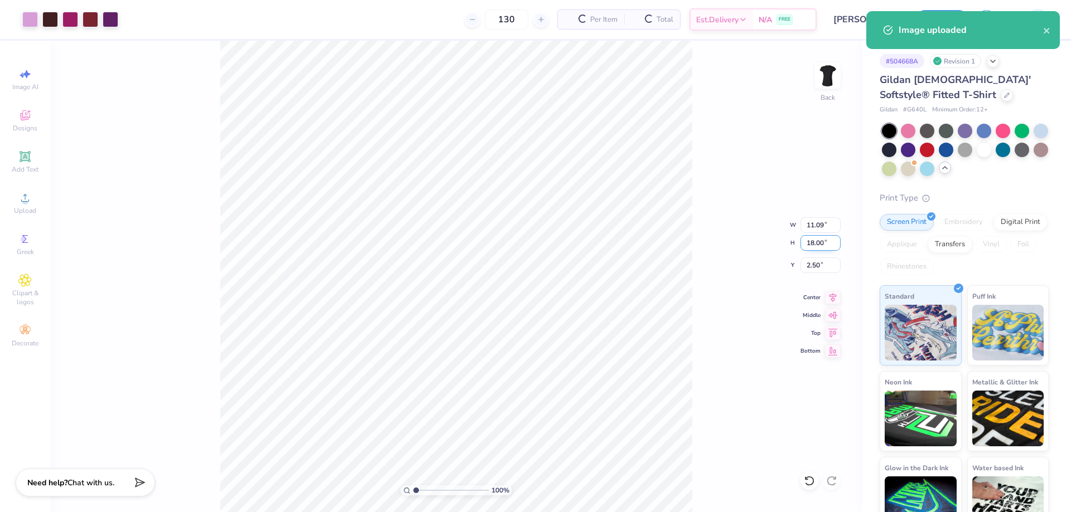
click at [825, 246] on input "18.00" at bounding box center [820, 243] width 40 height 16
type input "10"
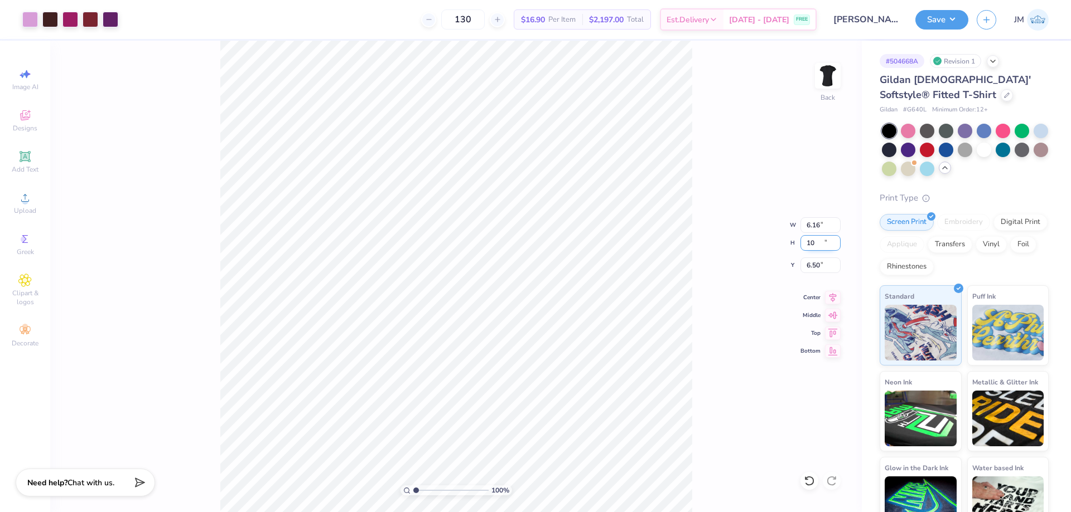
type input "6.16"
type input "10.00"
click at [812, 263] on input "6.50" at bounding box center [820, 266] width 40 height 16
type input "2.00"
click at [49, 17] on div at bounding box center [50, 19] width 16 height 16
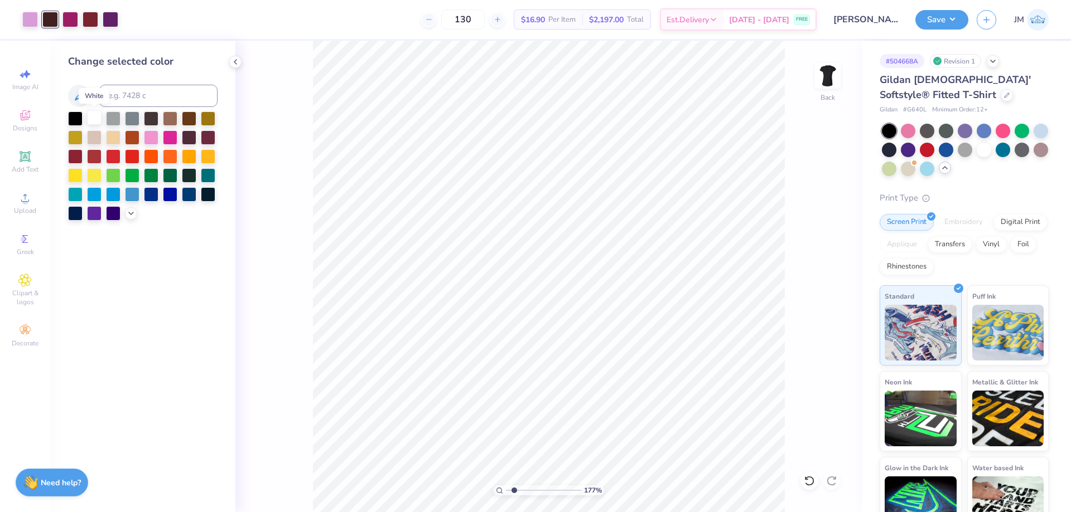
click at [96, 113] on div at bounding box center [94, 117] width 14 height 14
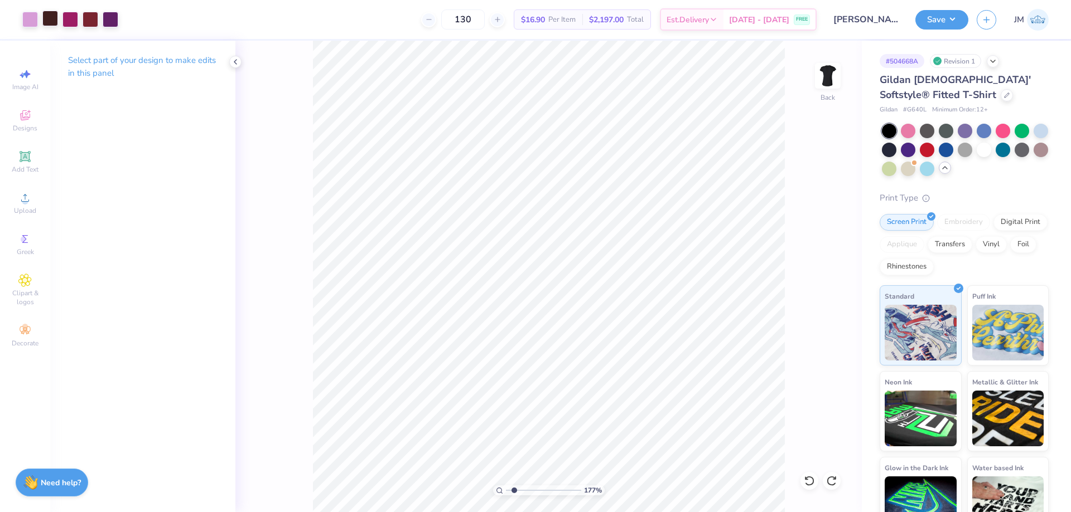
click at [50, 17] on div at bounding box center [50, 19] width 16 height 16
type input "1.76541286510472"
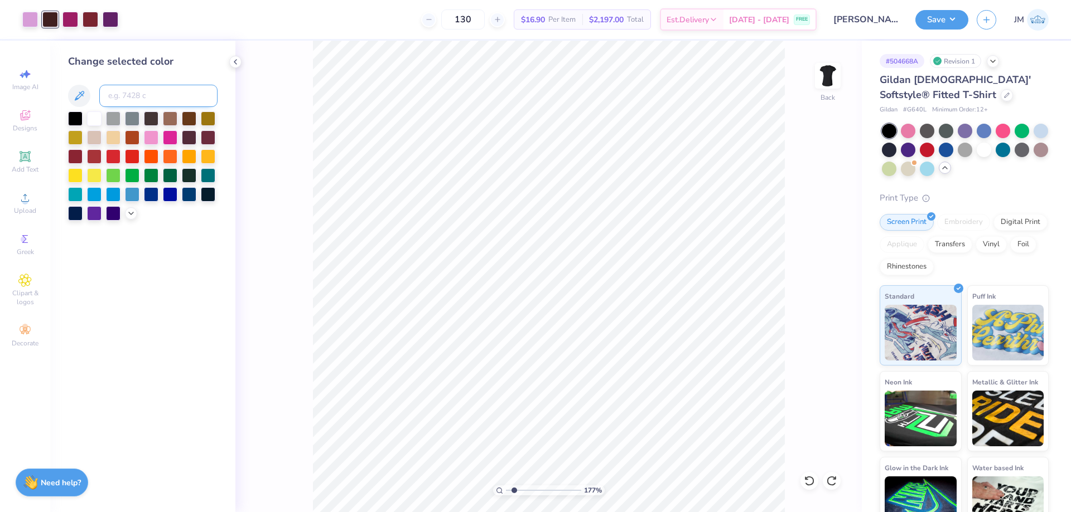
click at [125, 88] on input at bounding box center [158, 96] width 118 height 22
type input "497"
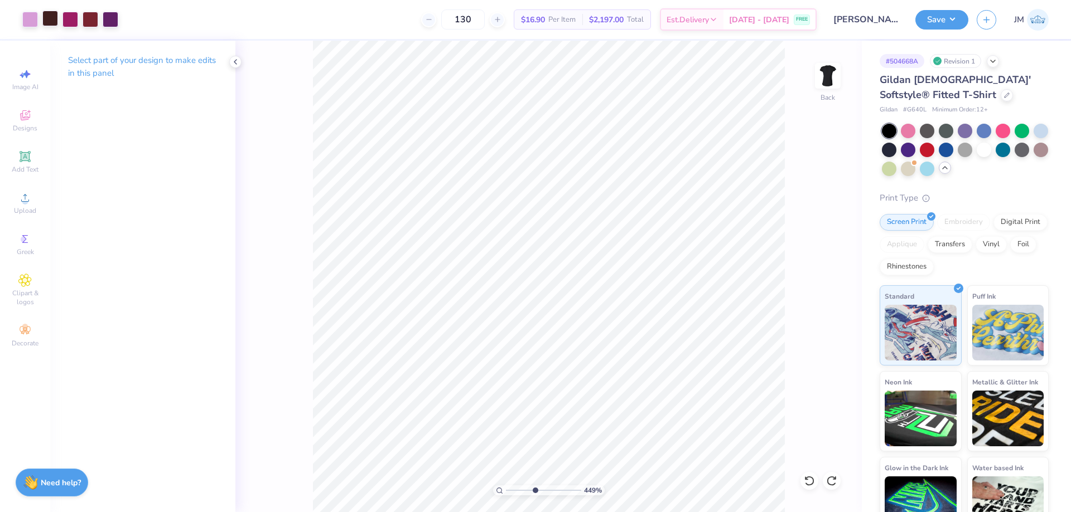
click at [47, 22] on div at bounding box center [50, 19] width 16 height 16
type input "4.49149162323877"
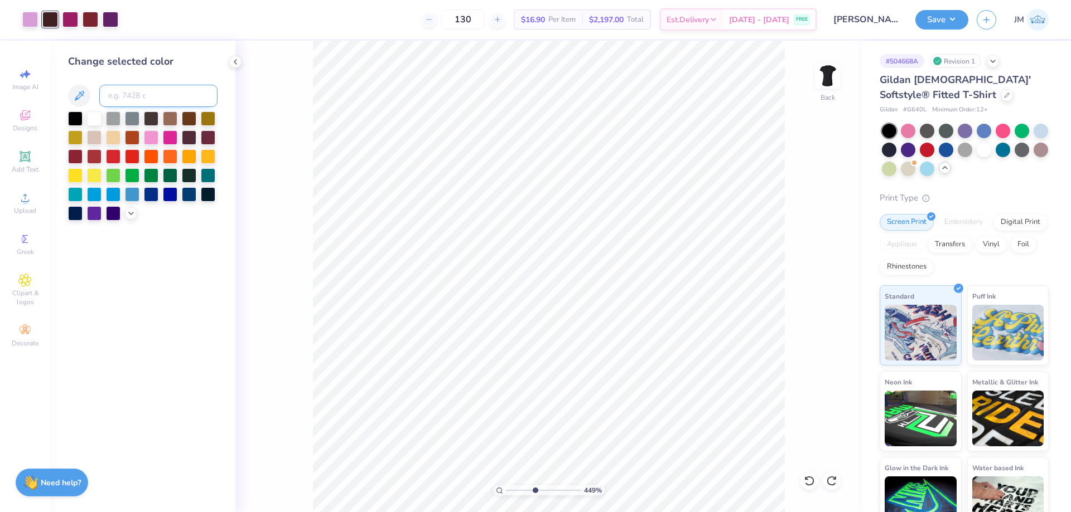
click at [122, 99] on input at bounding box center [158, 96] width 118 height 22
type input "7640"
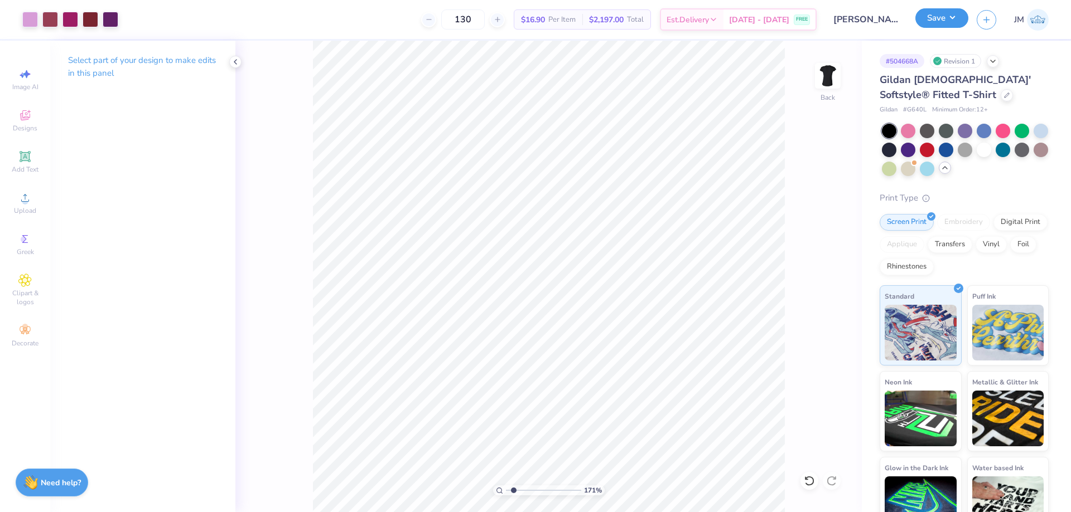
click at [951, 16] on button "Save" at bounding box center [941, 18] width 53 height 20
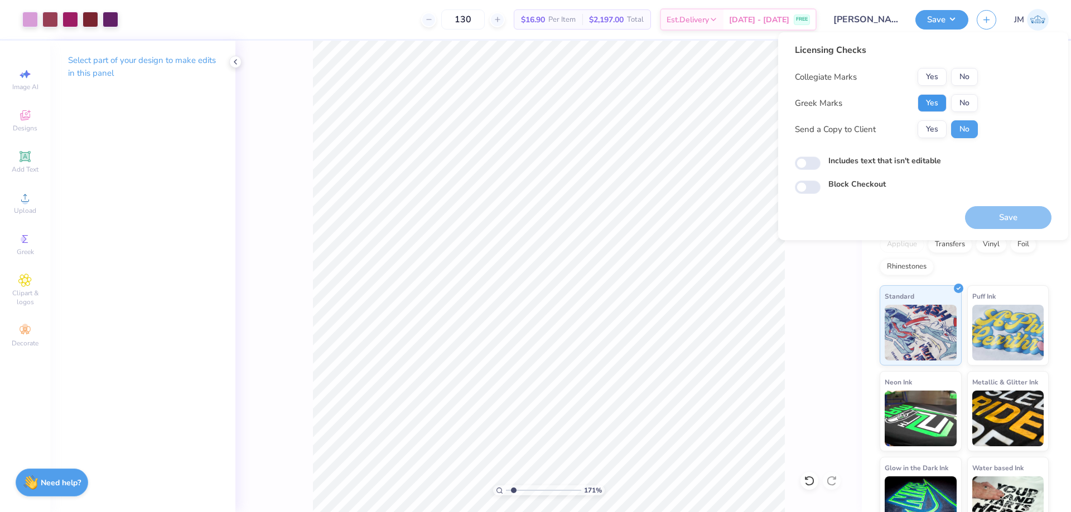
click at [924, 100] on button "Yes" at bounding box center [931, 103] width 29 height 18
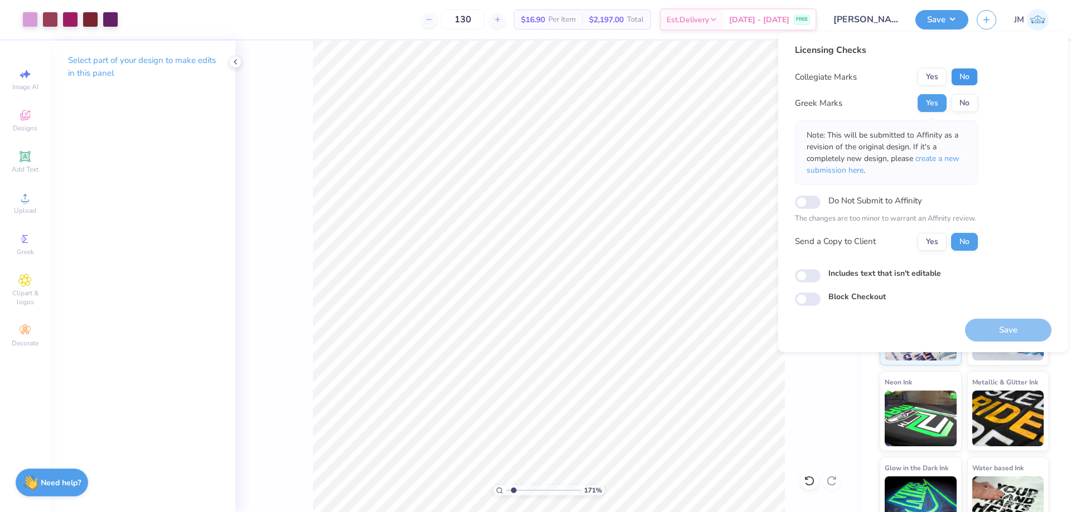
click at [964, 76] on button "No" at bounding box center [964, 77] width 27 height 18
click at [940, 163] on span "create a new submission here" at bounding box center [882, 164] width 153 height 22
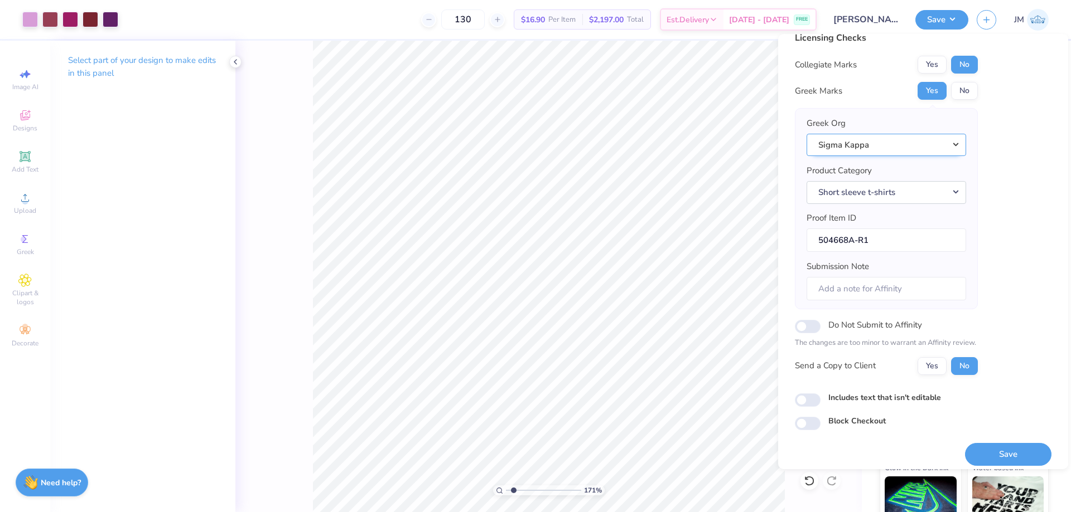
scroll to position [21, 0]
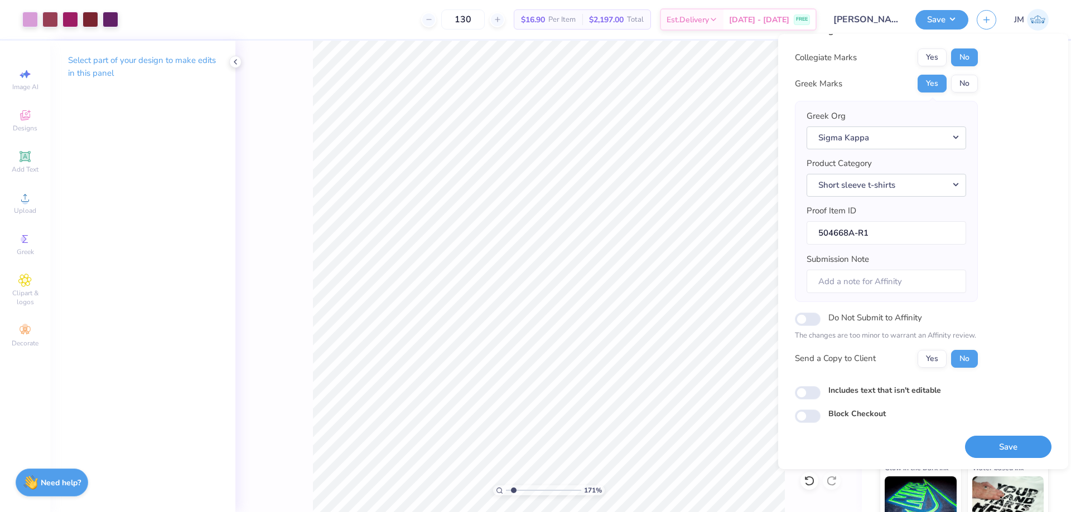
click at [1013, 436] on button "Save" at bounding box center [1008, 447] width 86 height 23
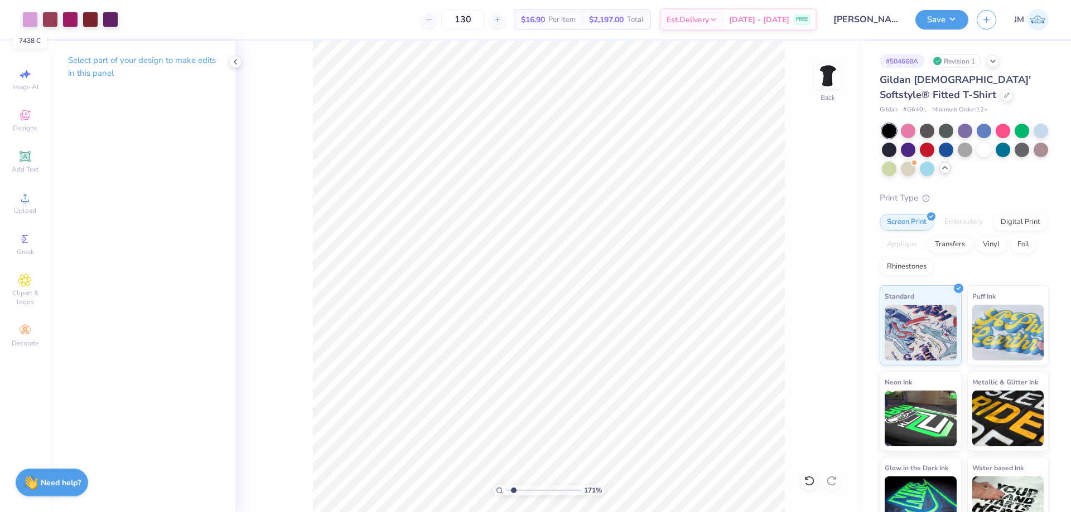
type input "1.70505975587608"
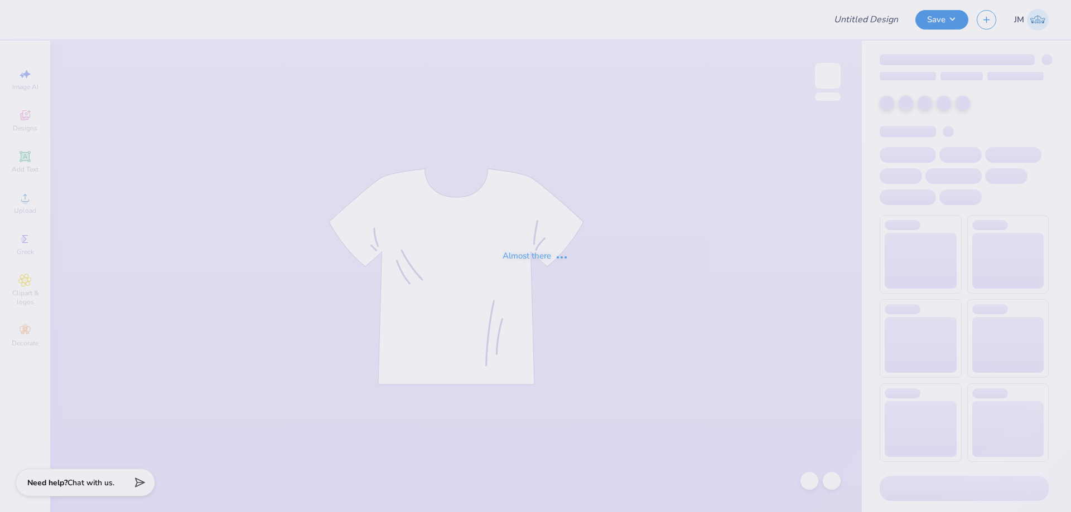
type input "Wedding Tees"
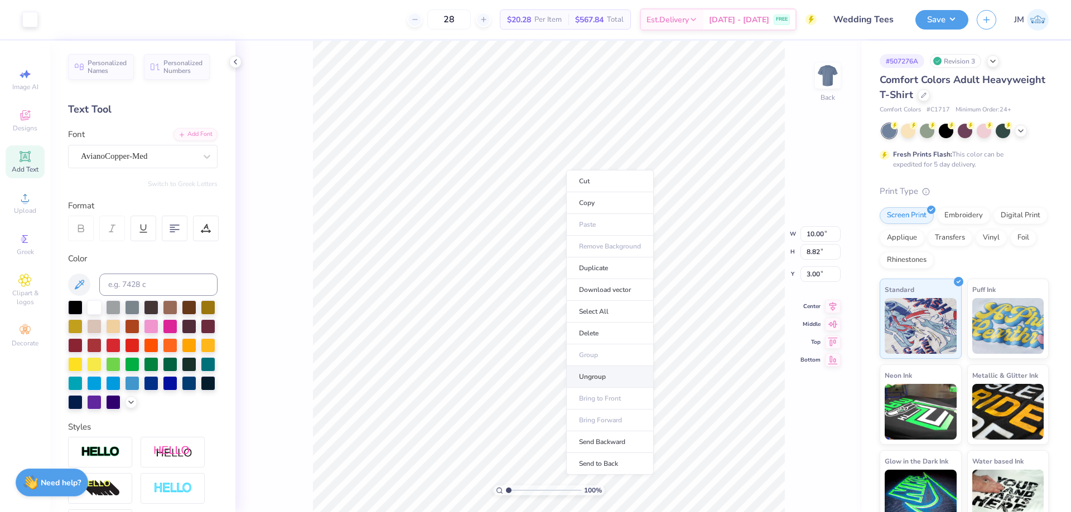
click at [586, 377] on li "Ungroup" at bounding box center [610, 377] width 88 height 22
type input "2.39"
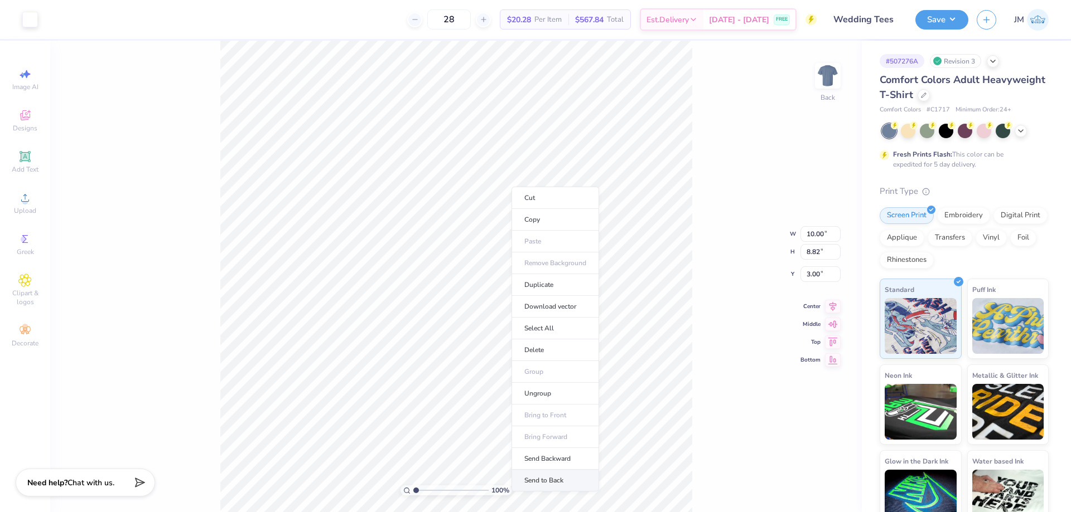
click at [558, 482] on li "Send to Back" at bounding box center [555, 481] width 88 height 22
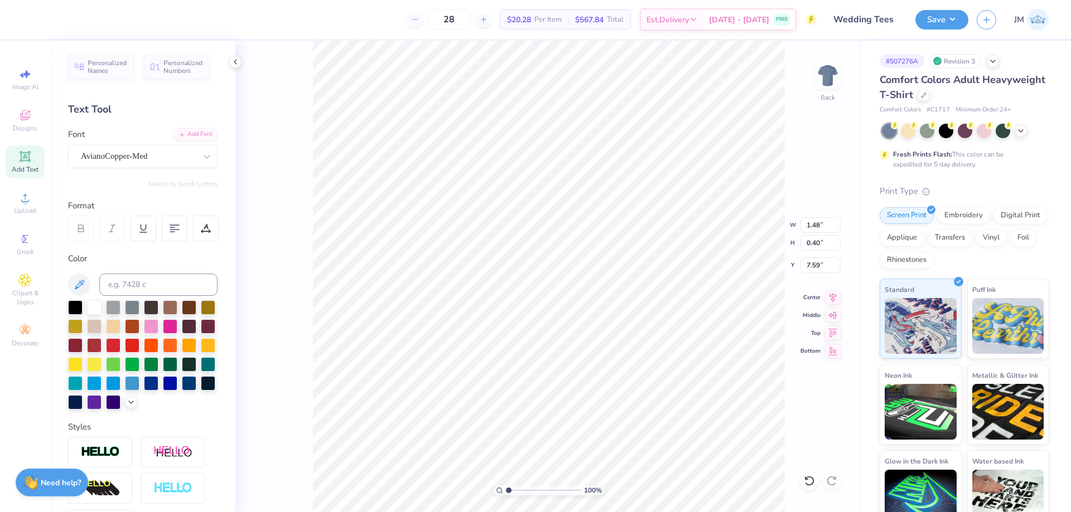
type input "1.48"
click at [32, 206] on div "Upload" at bounding box center [25, 203] width 39 height 33
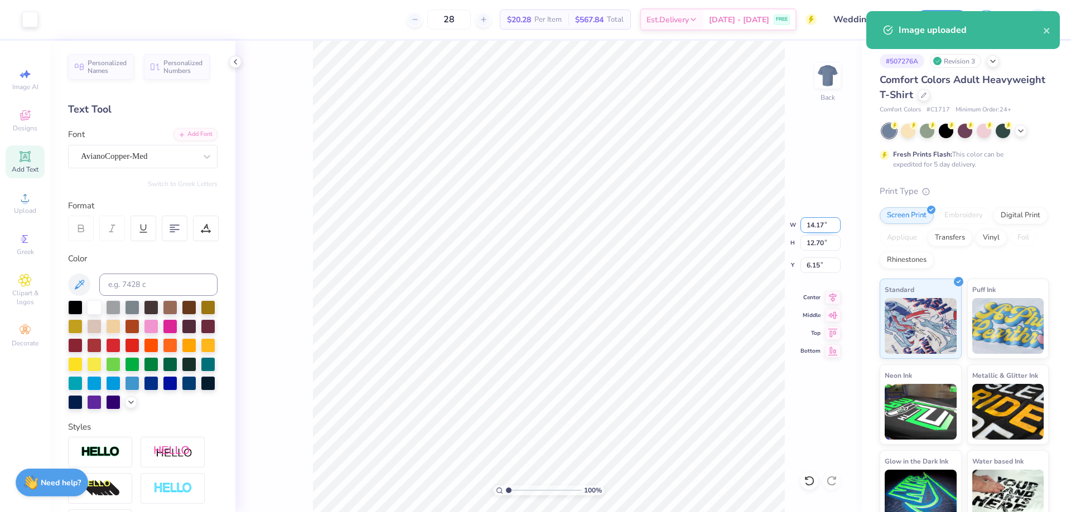
click at [825, 229] on input "14.17" at bounding box center [820, 225] width 40 height 16
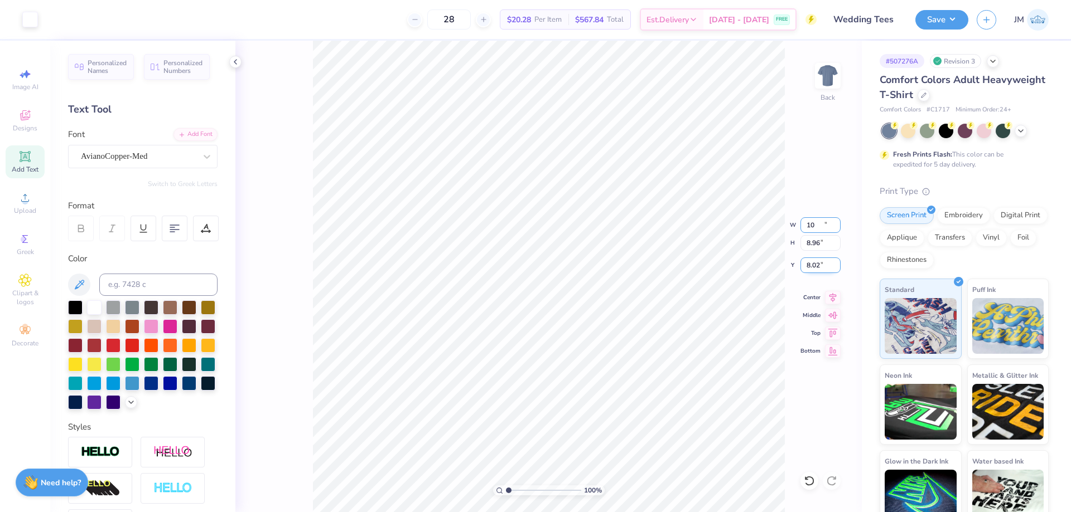
type input "10.00"
type input "8.96"
click at [822, 264] on input "8.02" at bounding box center [820, 266] width 40 height 16
type input "3.00"
click at [530, 466] on li "Send to Back" at bounding box center [524, 465] width 88 height 22
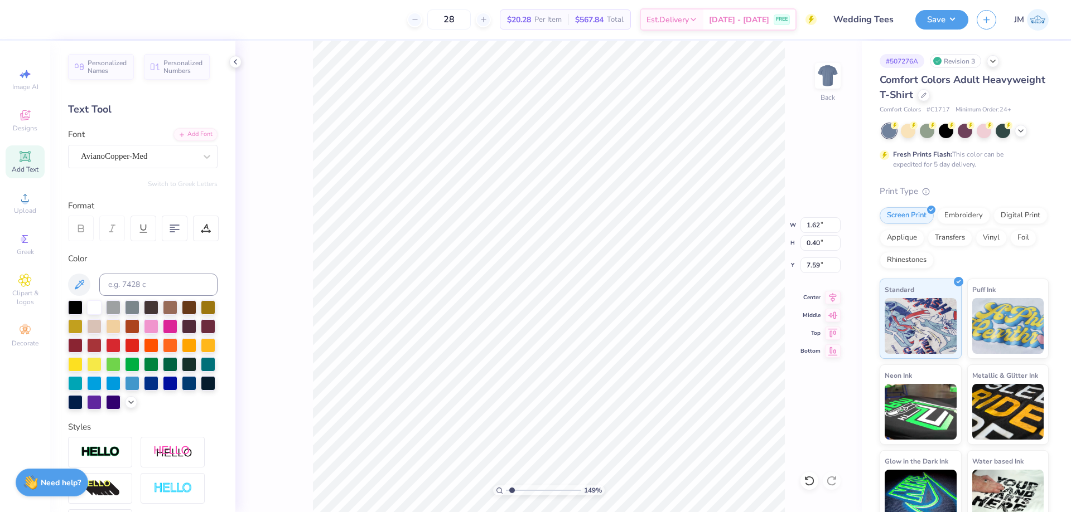
type input "1.49212326873899"
type input "8.92"
click at [484, 388] on li "Group" at bounding box center [474, 388] width 88 height 22
type input "1.49212326873899"
type input "7.48"
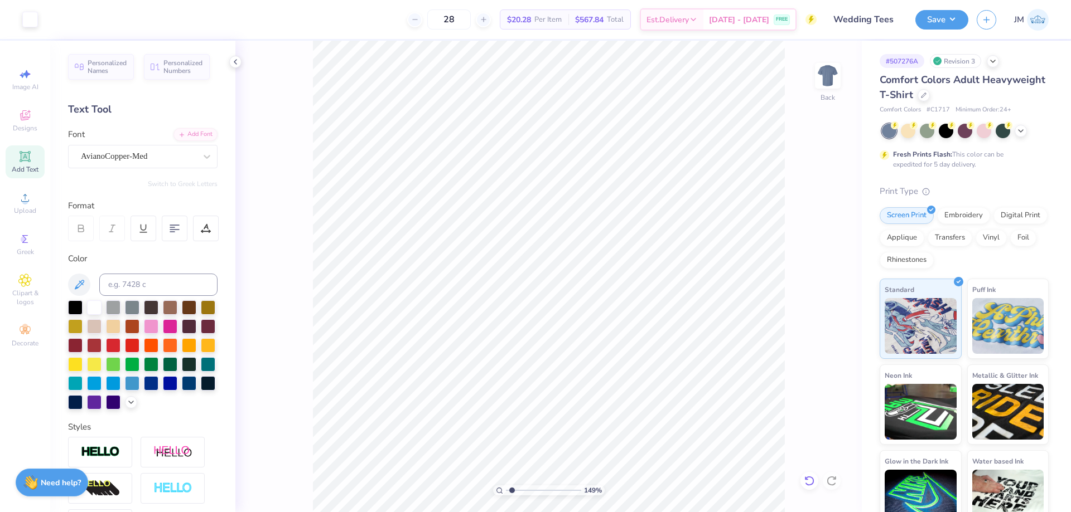
click at [807, 483] on icon at bounding box center [808, 481] width 11 height 11
click at [827, 296] on icon at bounding box center [833, 295] width 16 height 13
type input "1.49212326873899"
type input "8.07"
type input "1.62"
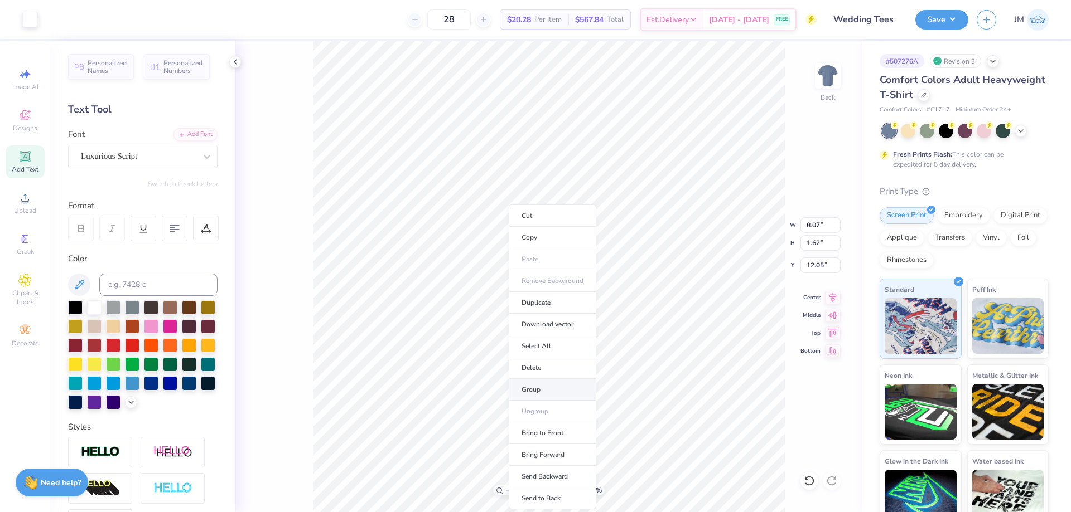
click at [549, 386] on li "Group" at bounding box center [553, 390] width 88 height 22
click at [832, 298] on icon at bounding box center [832, 295] width 7 height 9
click at [832, 293] on icon at bounding box center [833, 295] width 16 height 13
click at [830, 292] on icon at bounding box center [833, 295] width 16 height 13
click at [833, 294] on icon at bounding box center [833, 295] width 16 height 13
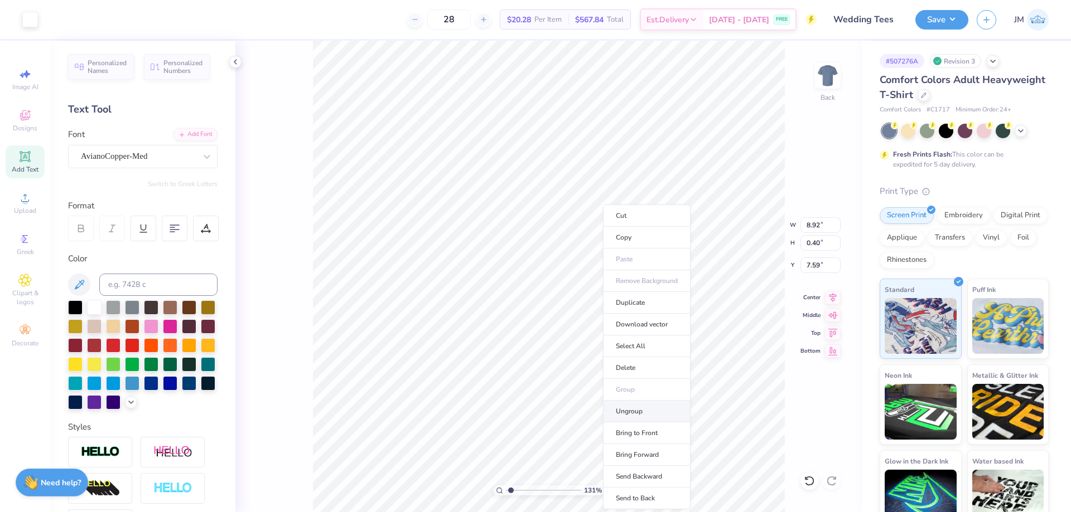
click at [636, 404] on li "Ungroup" at bounding box center [647, 412] width 88 height 22
click at [603, 415] on li "Ungroup" at bounding box center [626, 412] width 88 height 22
click at [959, 20] on button "Save" at bounding box center [941, 18] width 53 height 20
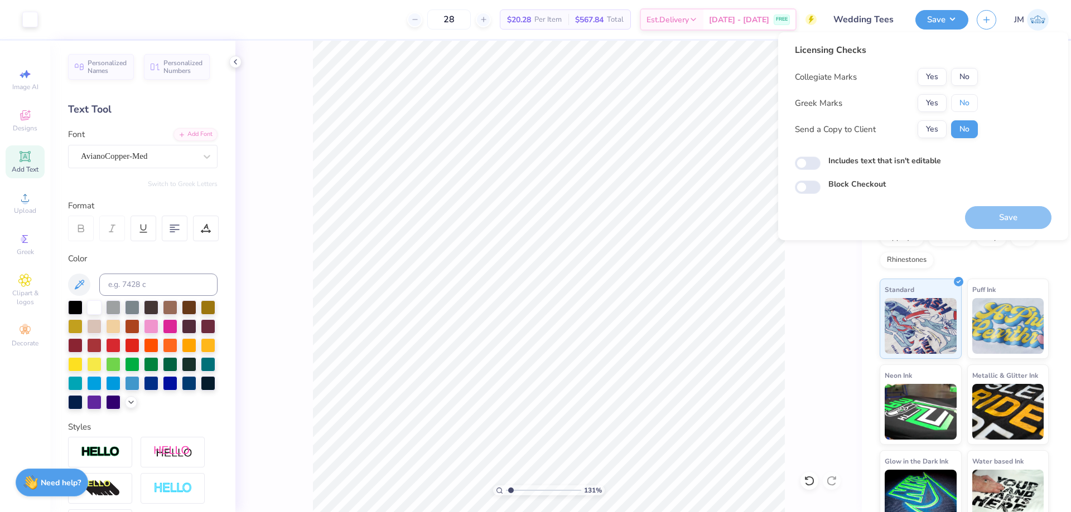
drag, startPoint x: 962, startPoint y: 101, endPoint x: 967, endPoint y: 86, distance: 15.9
click at [963, 101] on button "No" at bounding box center [964, 103] width 27 height 18
click at [972, 70] on button "No" at bounding box center [964, 77] width 27 height 18
click at [970, 215] on button "Save" at bounding box center [1008, 217] width 86 height 23
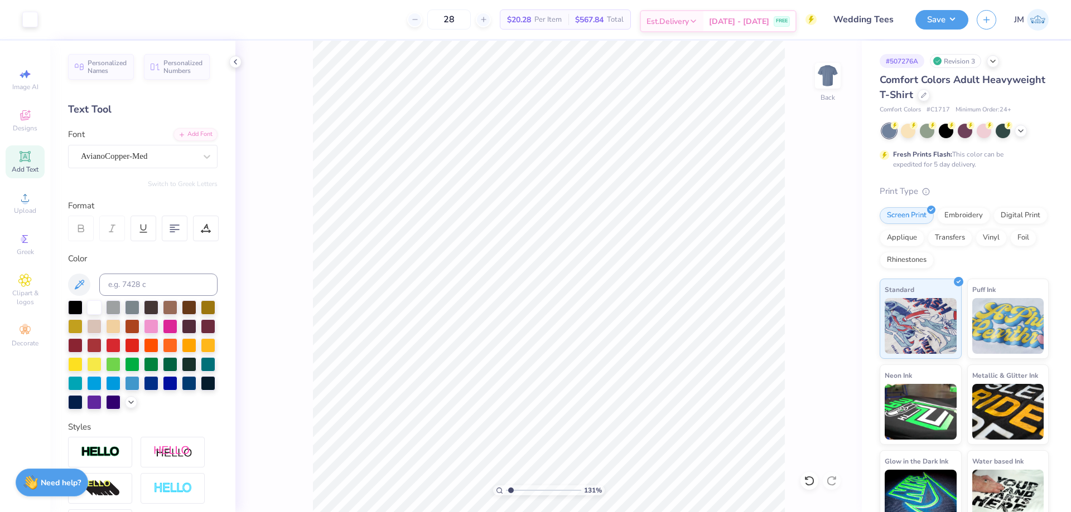
type input "1.30577936722713"
